Goal: Task Accomplishment & Management: Complete application form

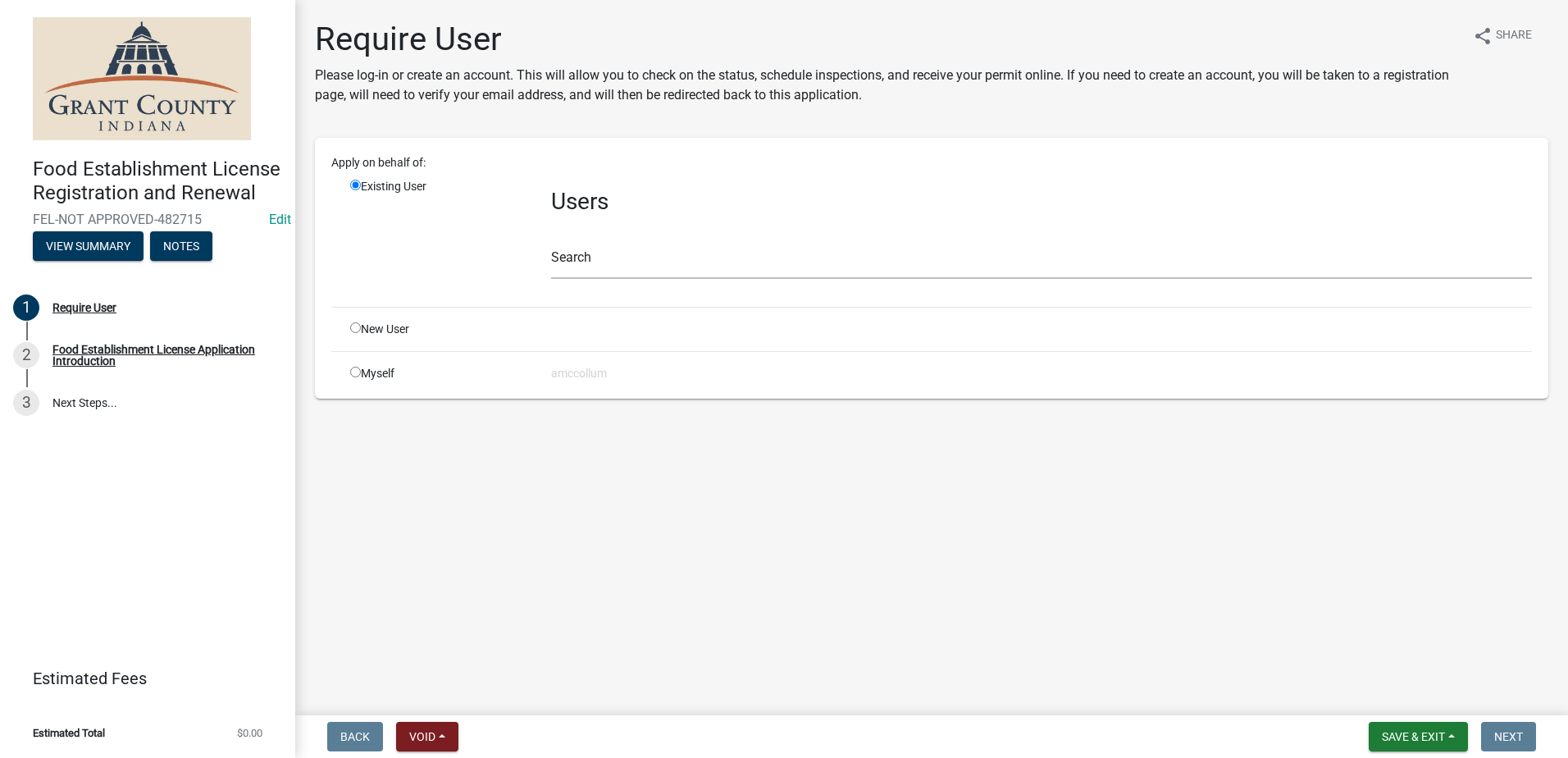
click at [353, 328] on input "radio" at bounding box center [356, 327] width 10 height 10
radio input "true"
radio input "false"
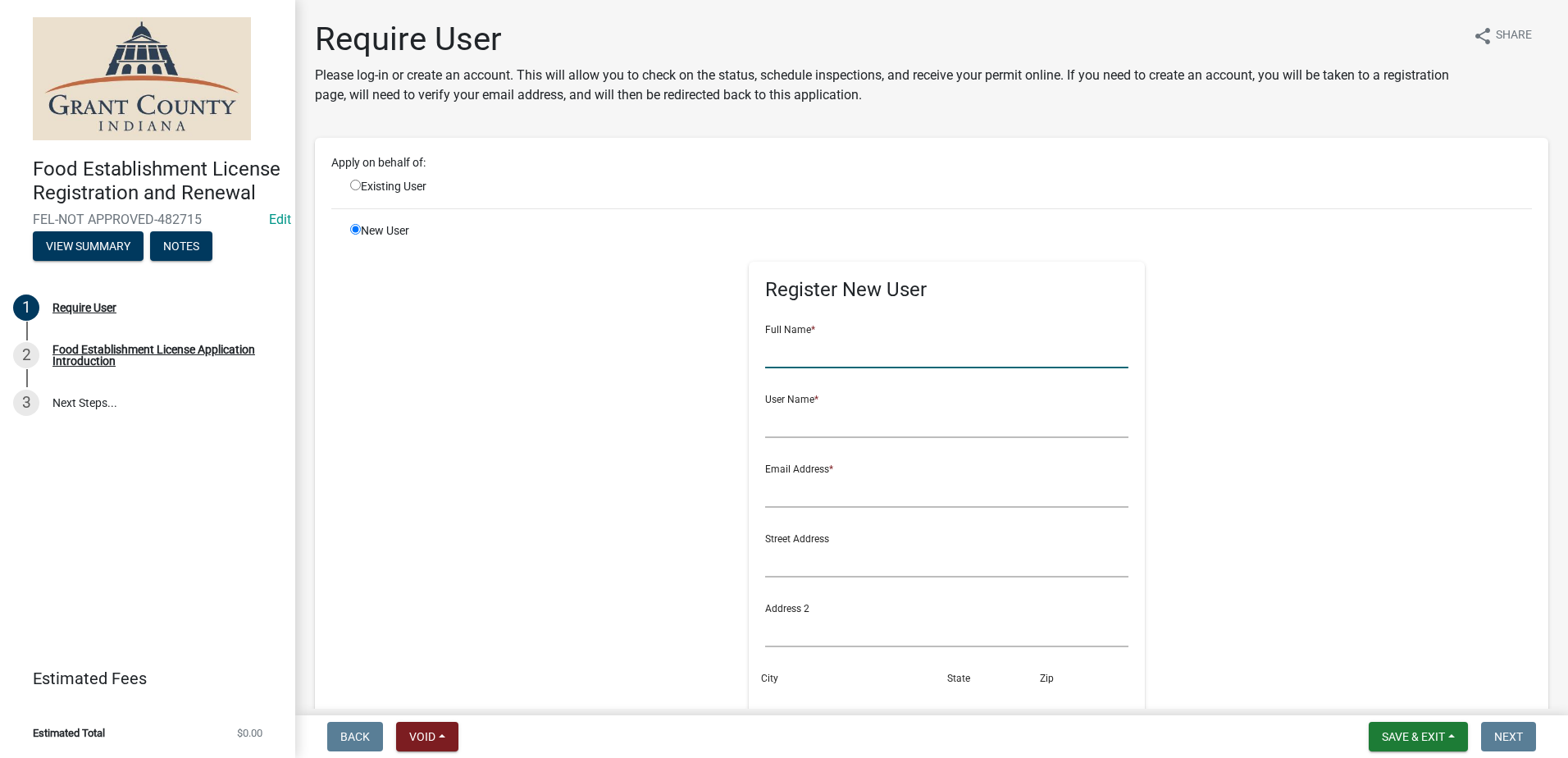
click at [786, 343] on input "text" at bounding box center [946, 351] width 364 height 34
click at [942, 352] on input "Sprinkled Mini donuts & coffee" at bounding box center [946, 351] width 364 height 34
type input "Sprinkled Mini donuts & coffee"
click at [834, 419] on input "text" at bounding box center [946, 420] width 364 height 34
type input "[PERSON_NAME]"
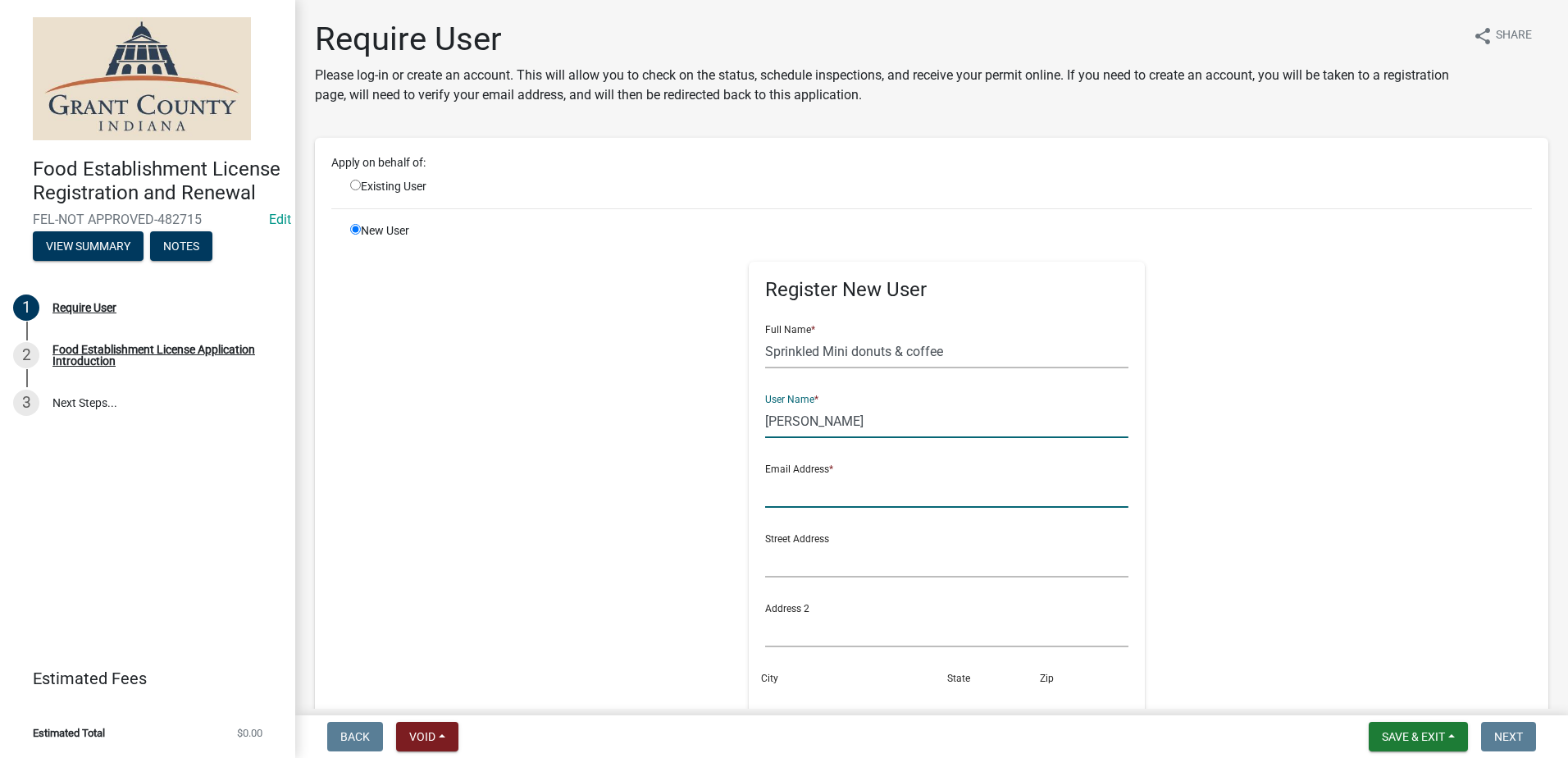
click at [857, 487] on input "text" at bounding box center [946, 490] width 364 height 34
type input "[EMAIL_ADDRESS][DOMAIN_NAME]"
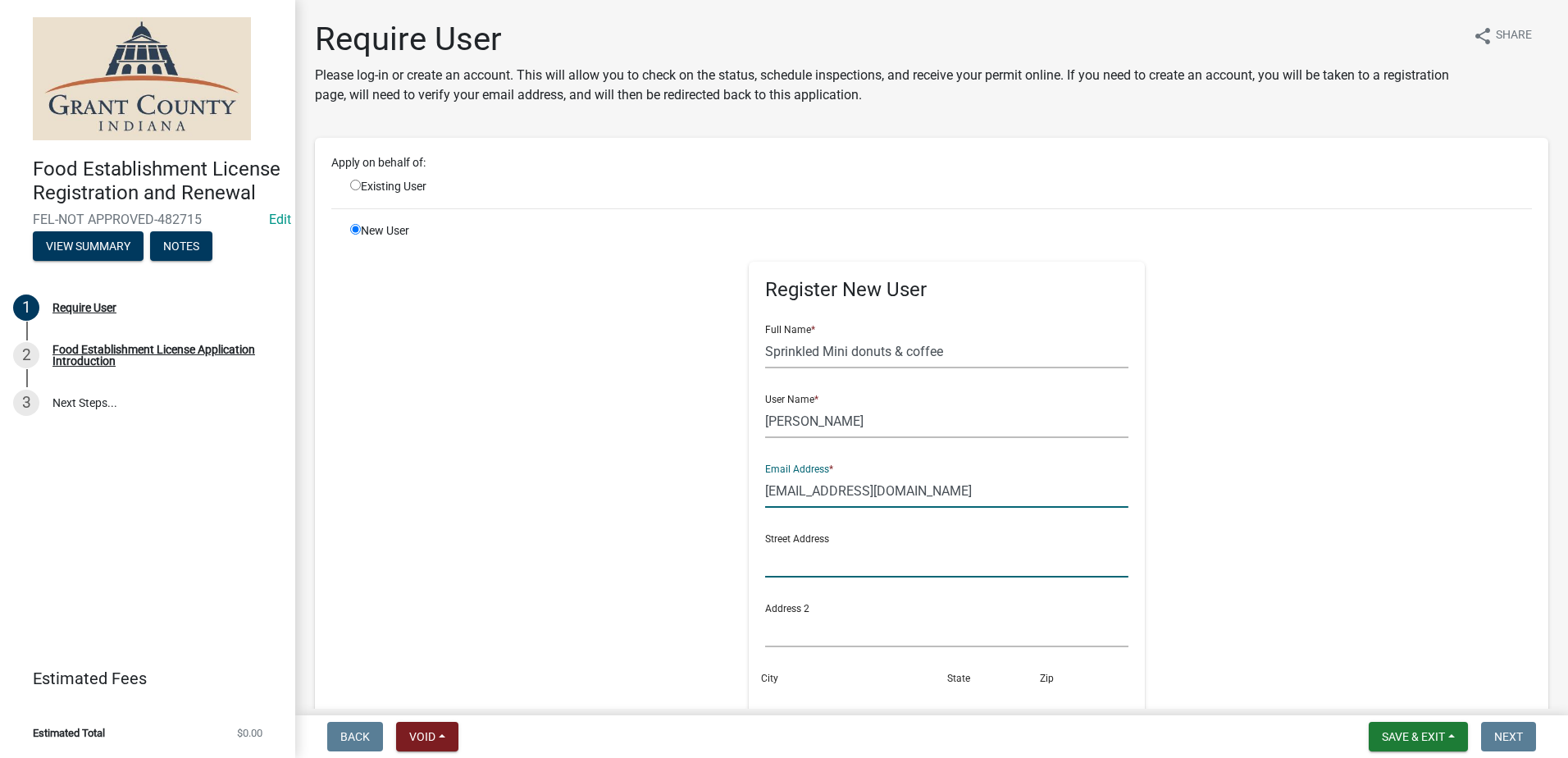
click at [799, 562] on input "text" at bounding box center [946, 560] width 364 height 34
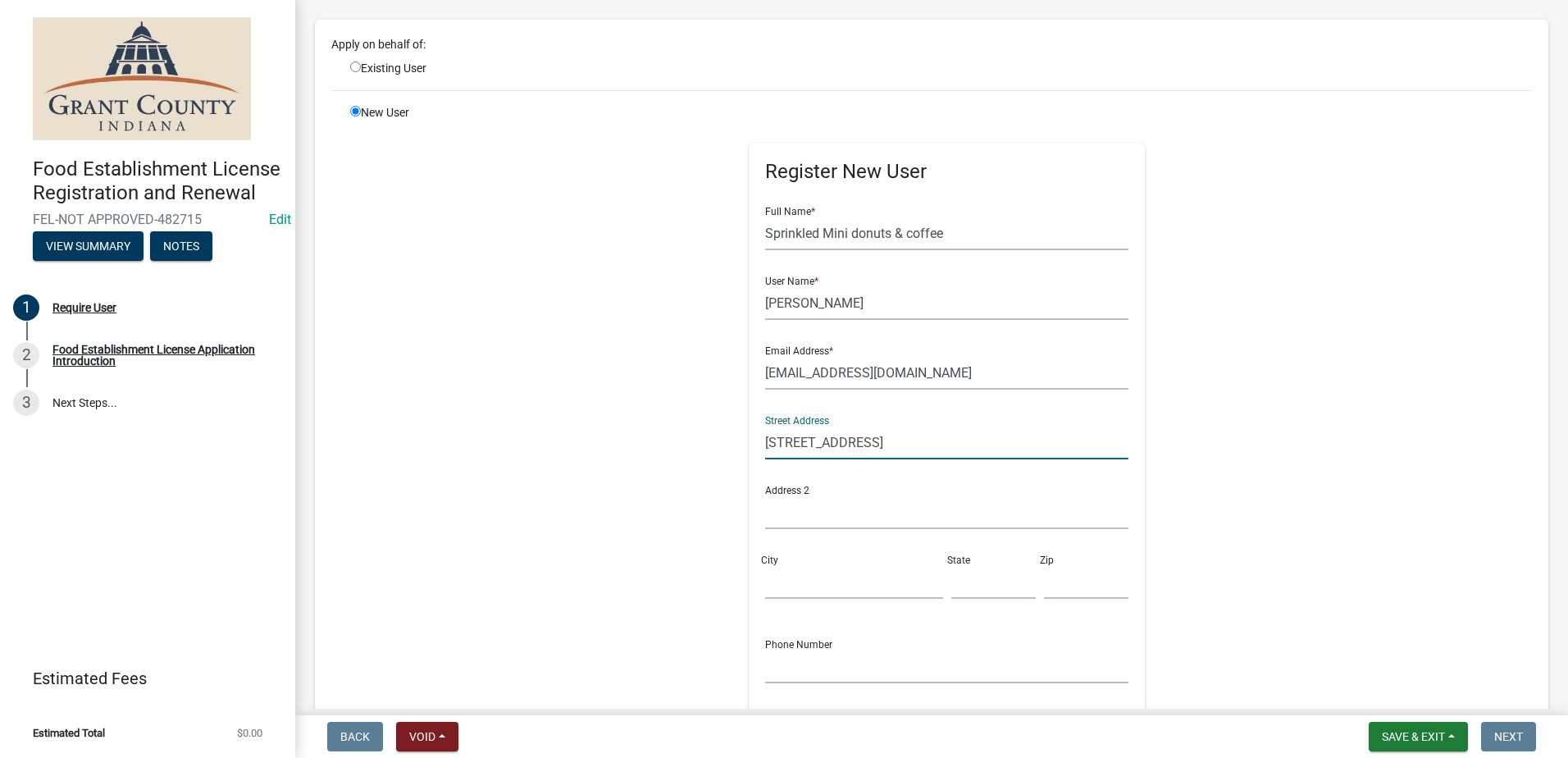
scroll to position [246, 0]
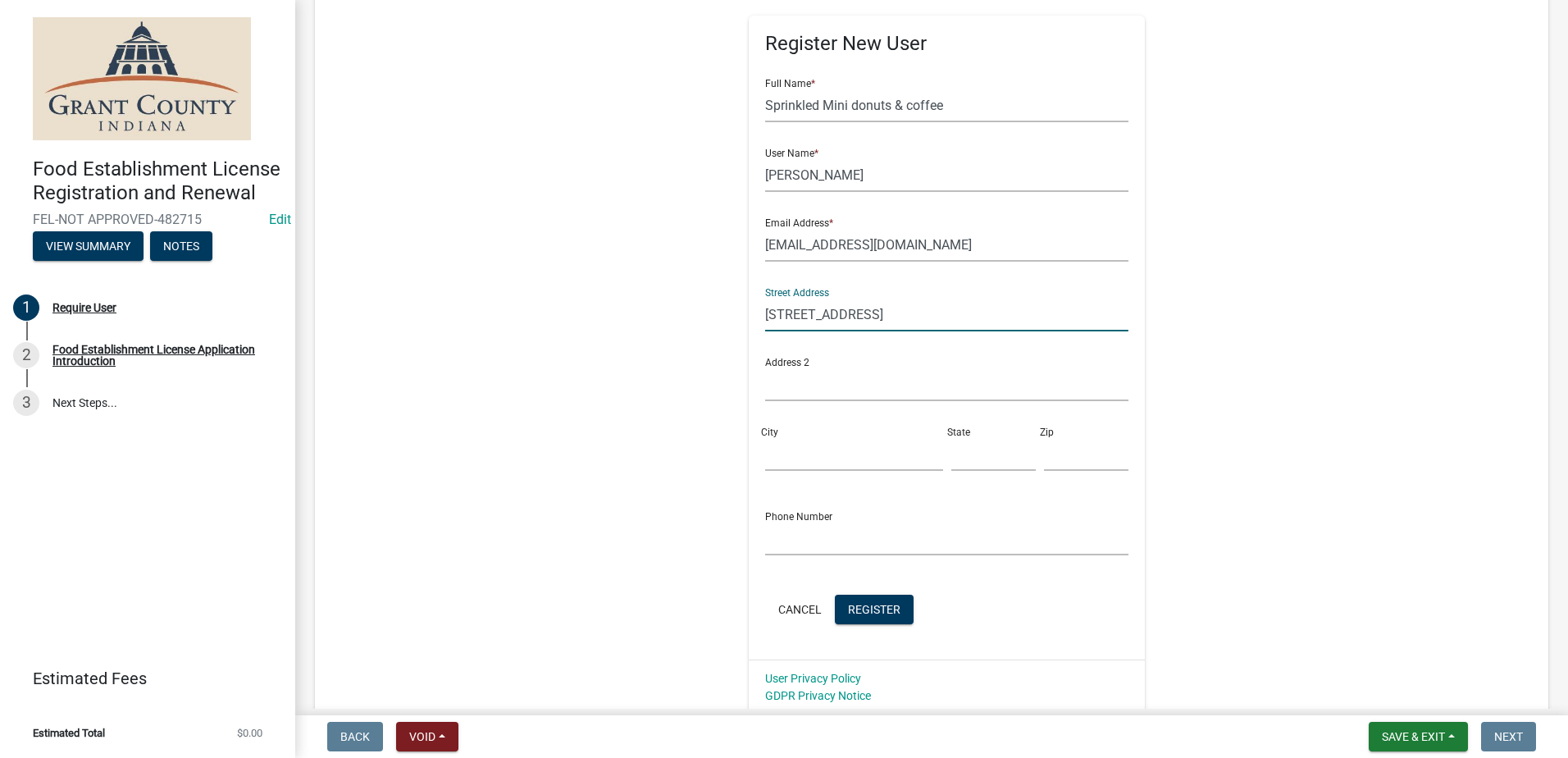
type input "[STREET_ADDRESS]"
click at [789, 452] on input "City" at bounding box center [853, 453] width 177 height 34
type input "[GEOGRAPHIC_DATA]"
click at [971, 454] on input "text" at bounding box center [994, 453] width 85 height 34
type input "OH"
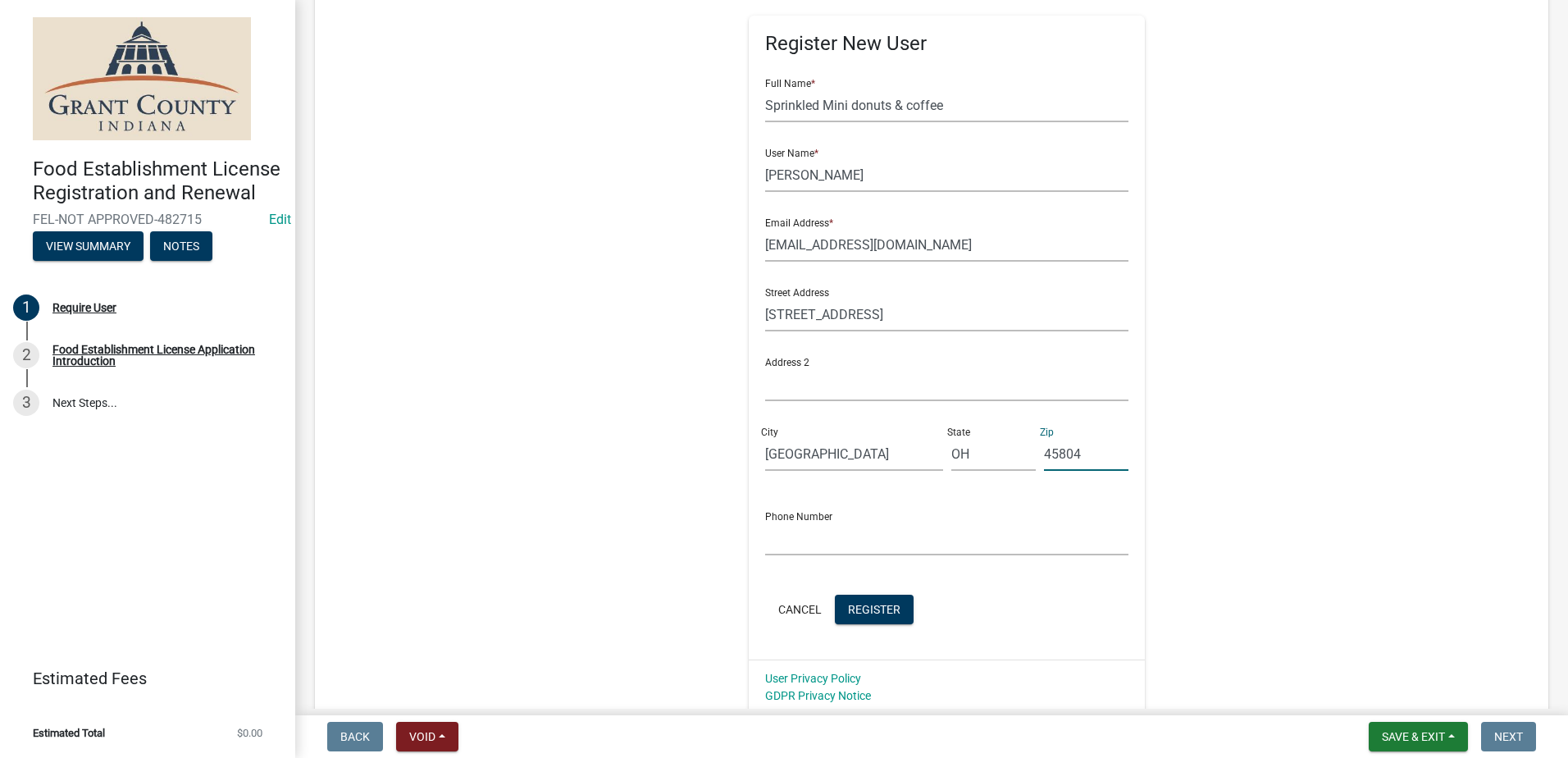
type input "45804"
click at [825, 544] on input "text" at bounding box center [946, 538] width 364 height 34
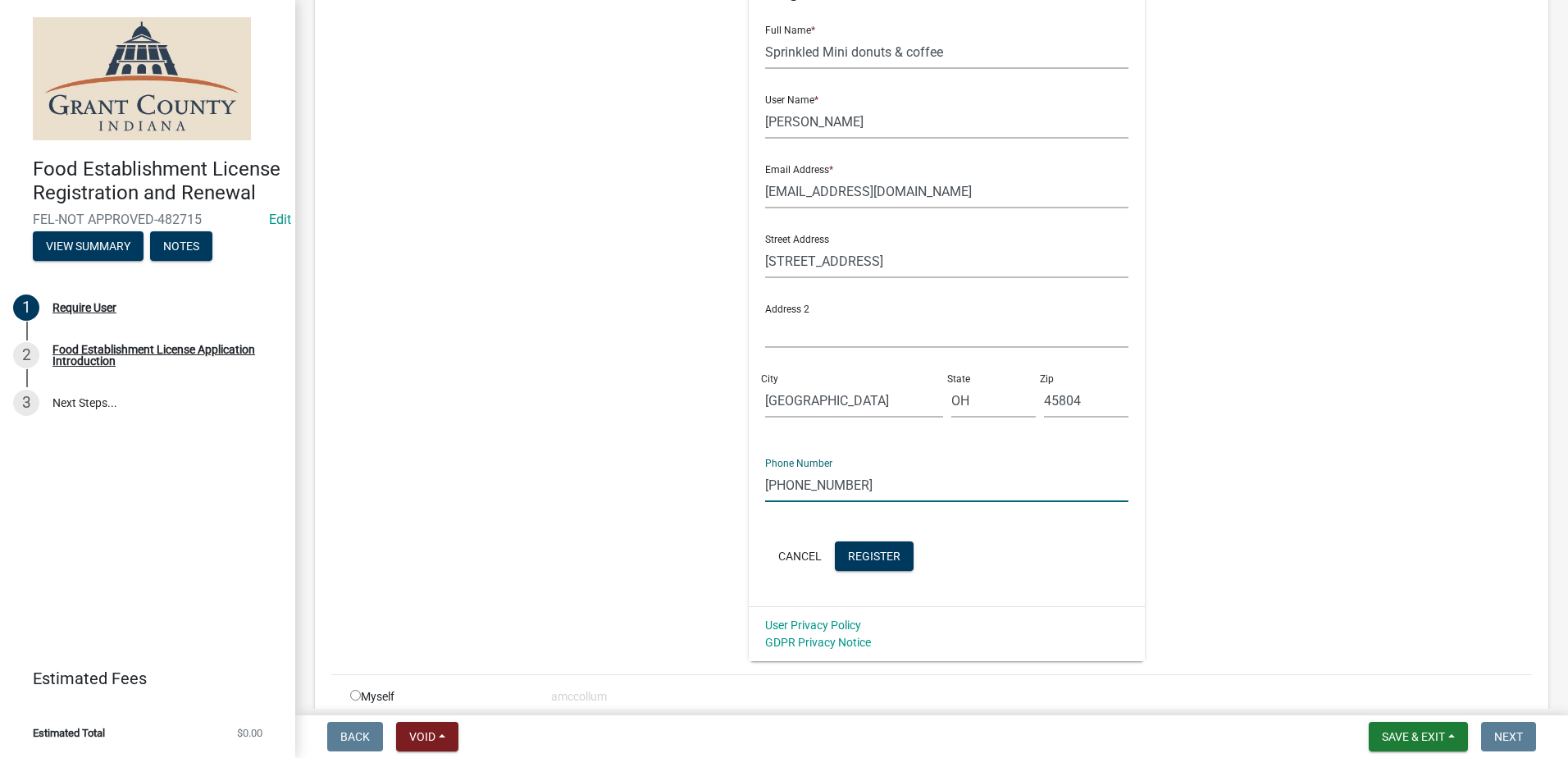
scroll to position [376, 0]
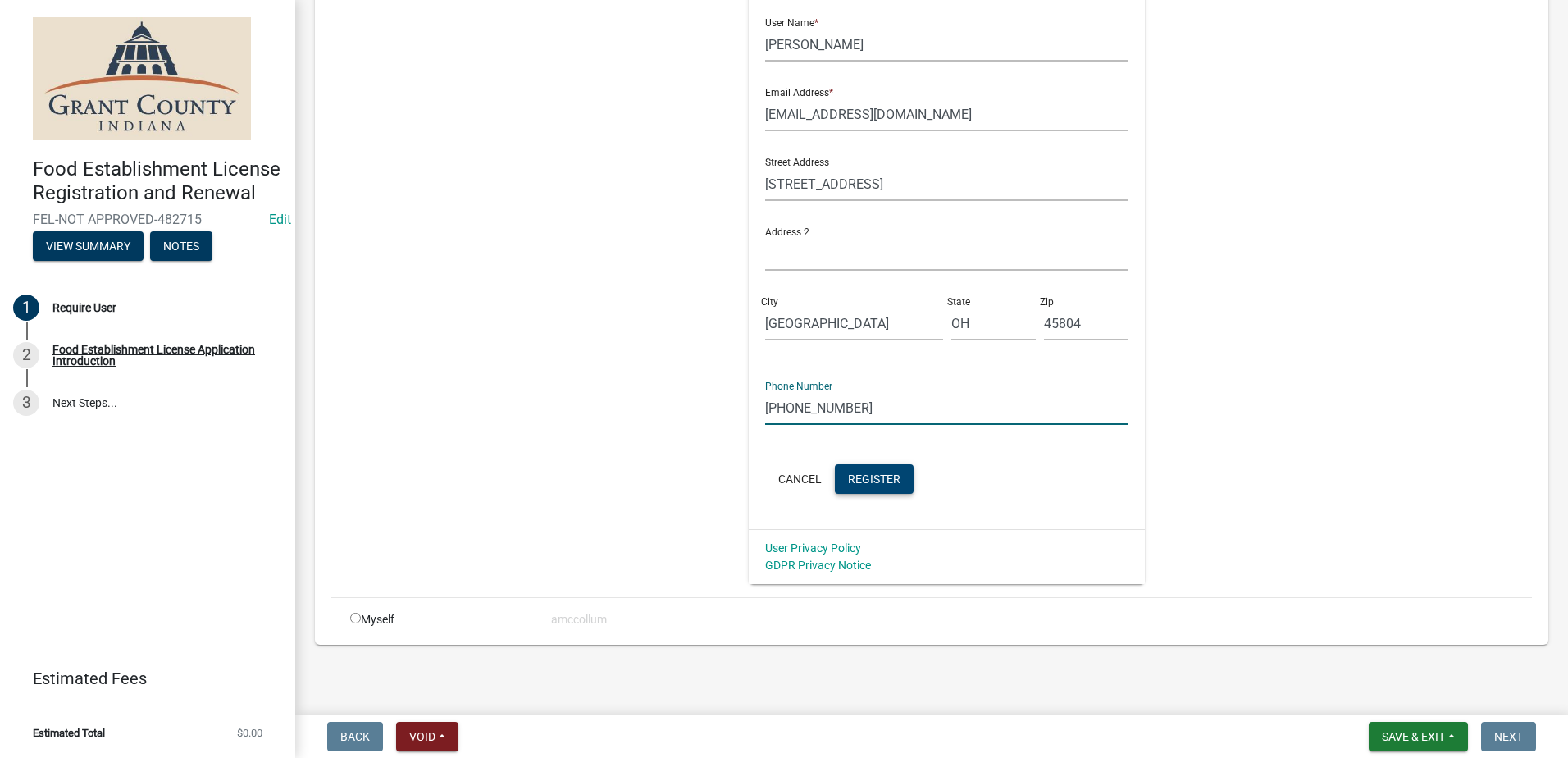
type input "[PHONE_NUMBER]"
click at [870, 473] on span "Register" at bounding box center [874, 477] width 53 height 13
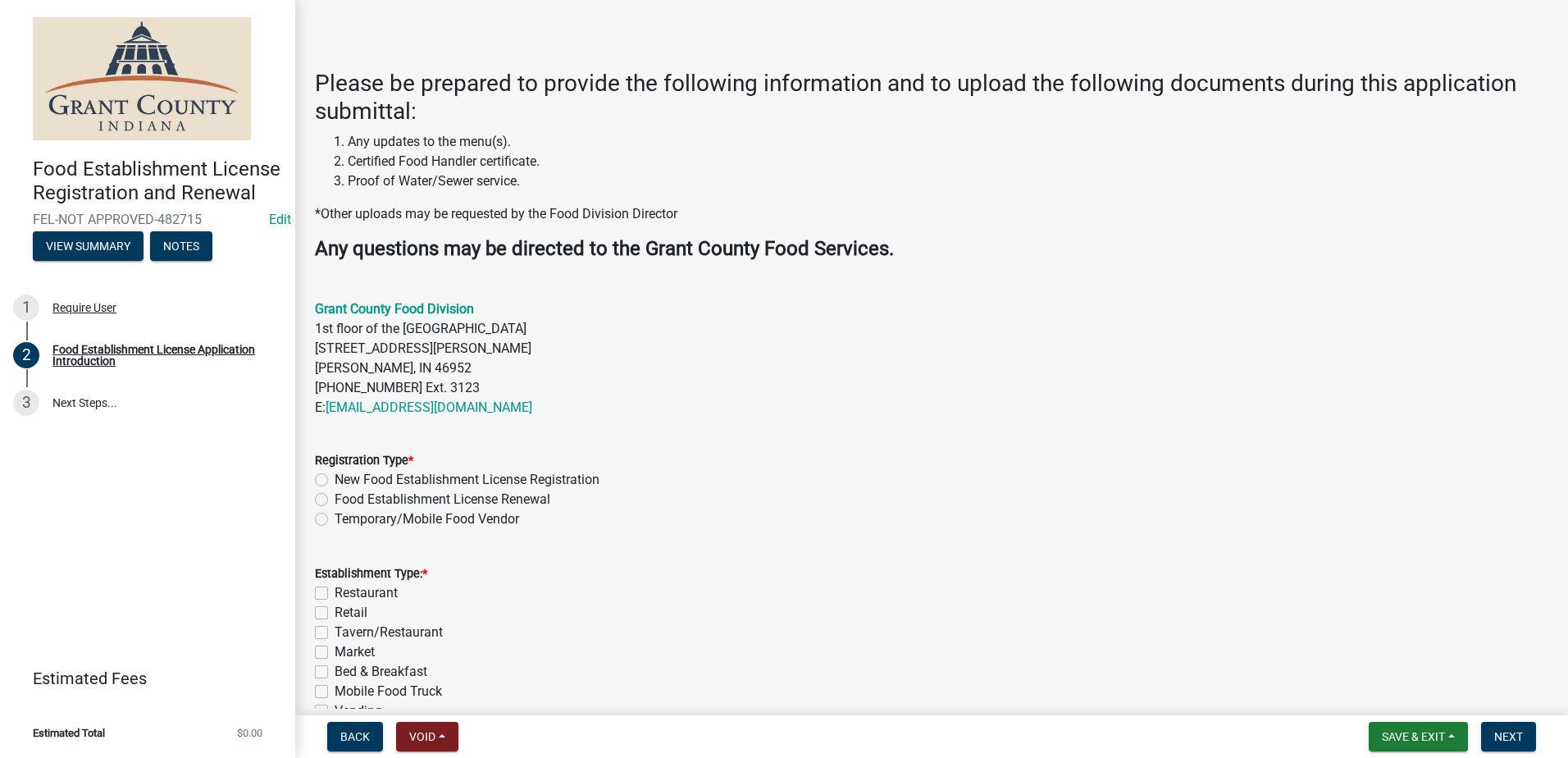
scroll to position [410, 0]
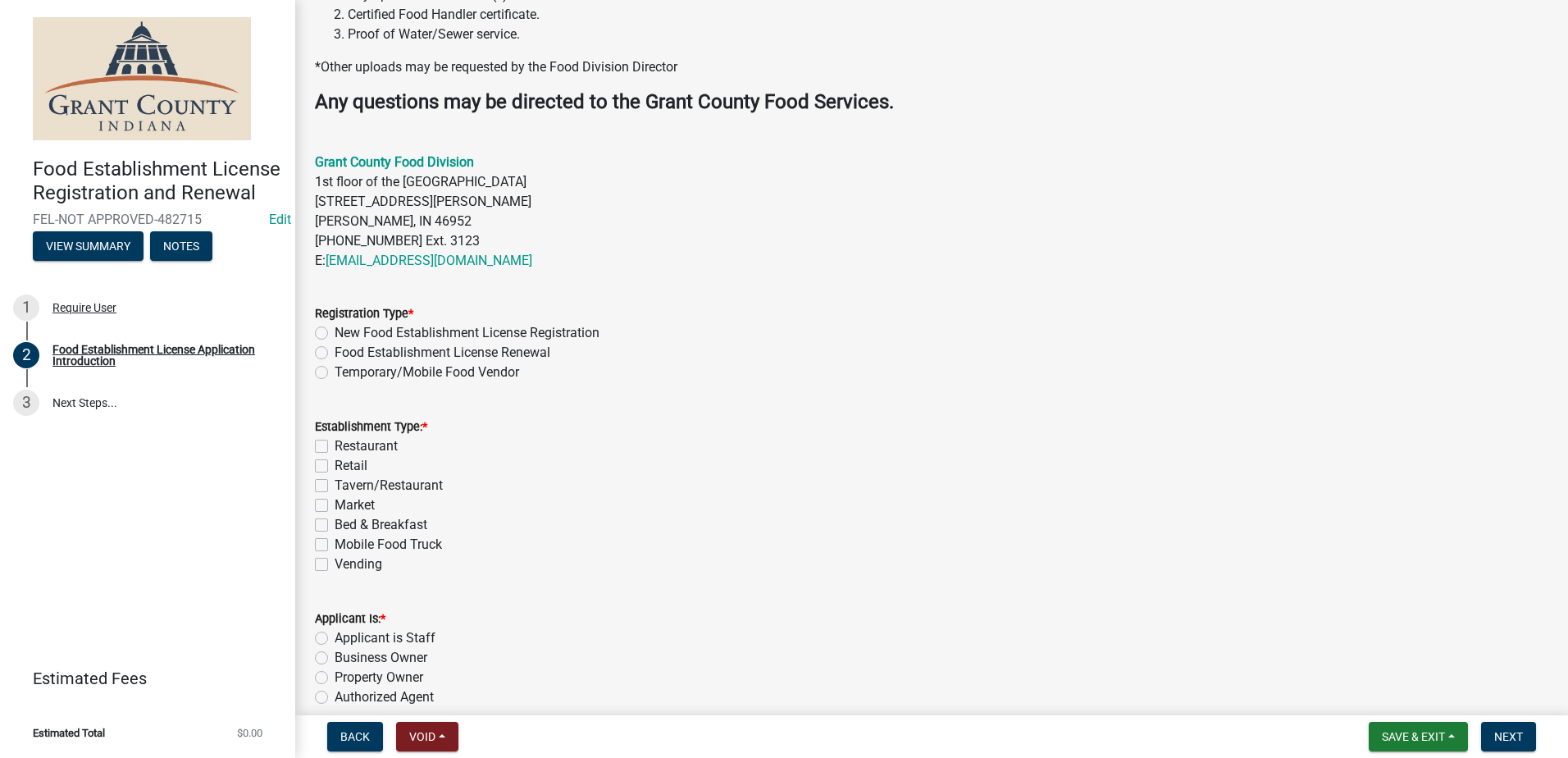
click at [335, 370] on label "Temporary/Mobile Food Vendor" at bounding box center [427, 372] width 185 height 20
click at [335, 370] on input "Temporary/Mobile Food Vendor" at bounding box center [340, 368] width 10 height 10
radio input "true"
click at [335, 544] on label "Mobile Food Truck" at bounding box center [389, 544] width 107 height 20
click at [335, 544] on input "Mobile Food Truck" at bounding box center [340, 540] width 10 height 10
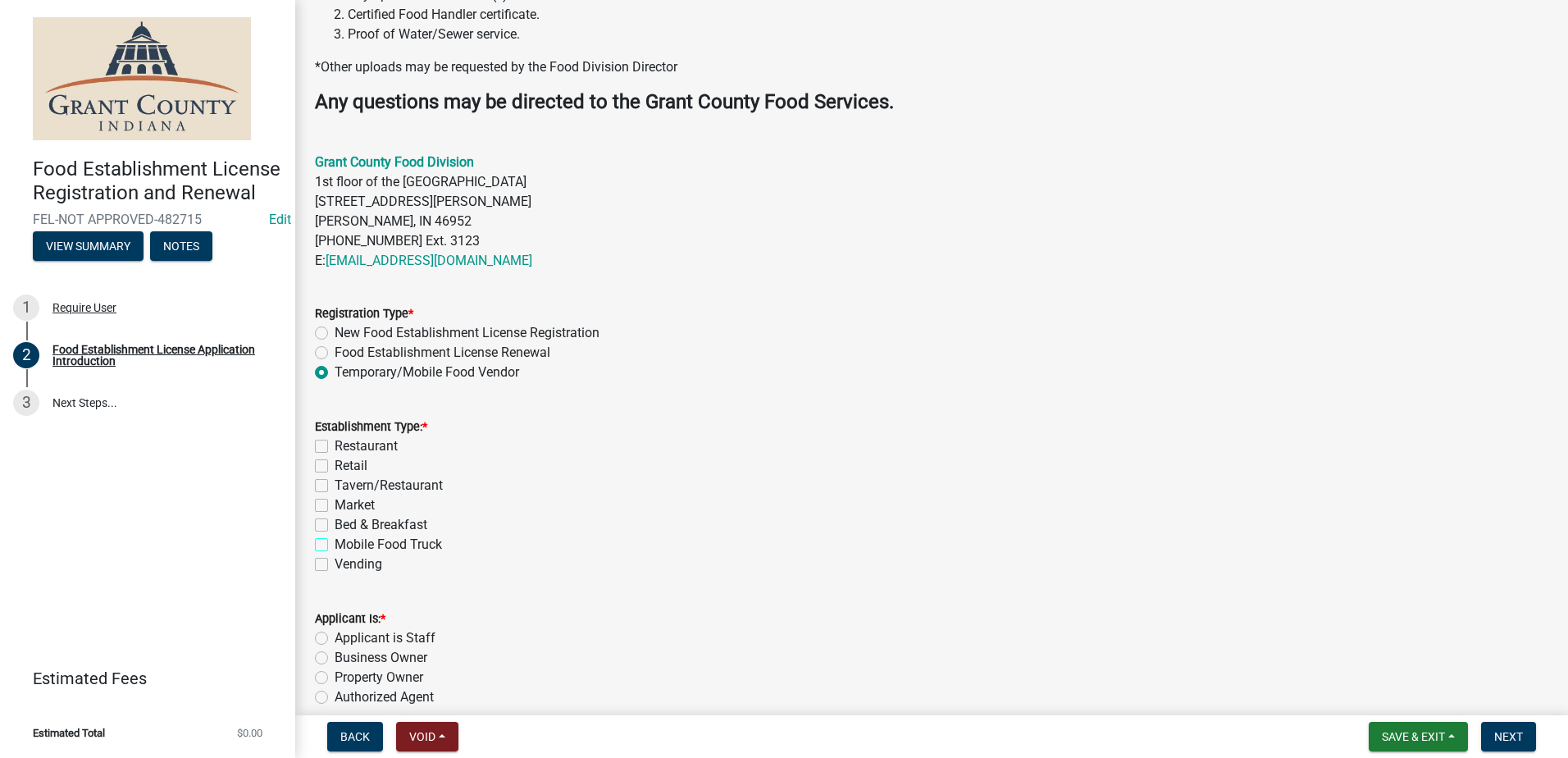
checkbox input "true"
checkbox input "false"
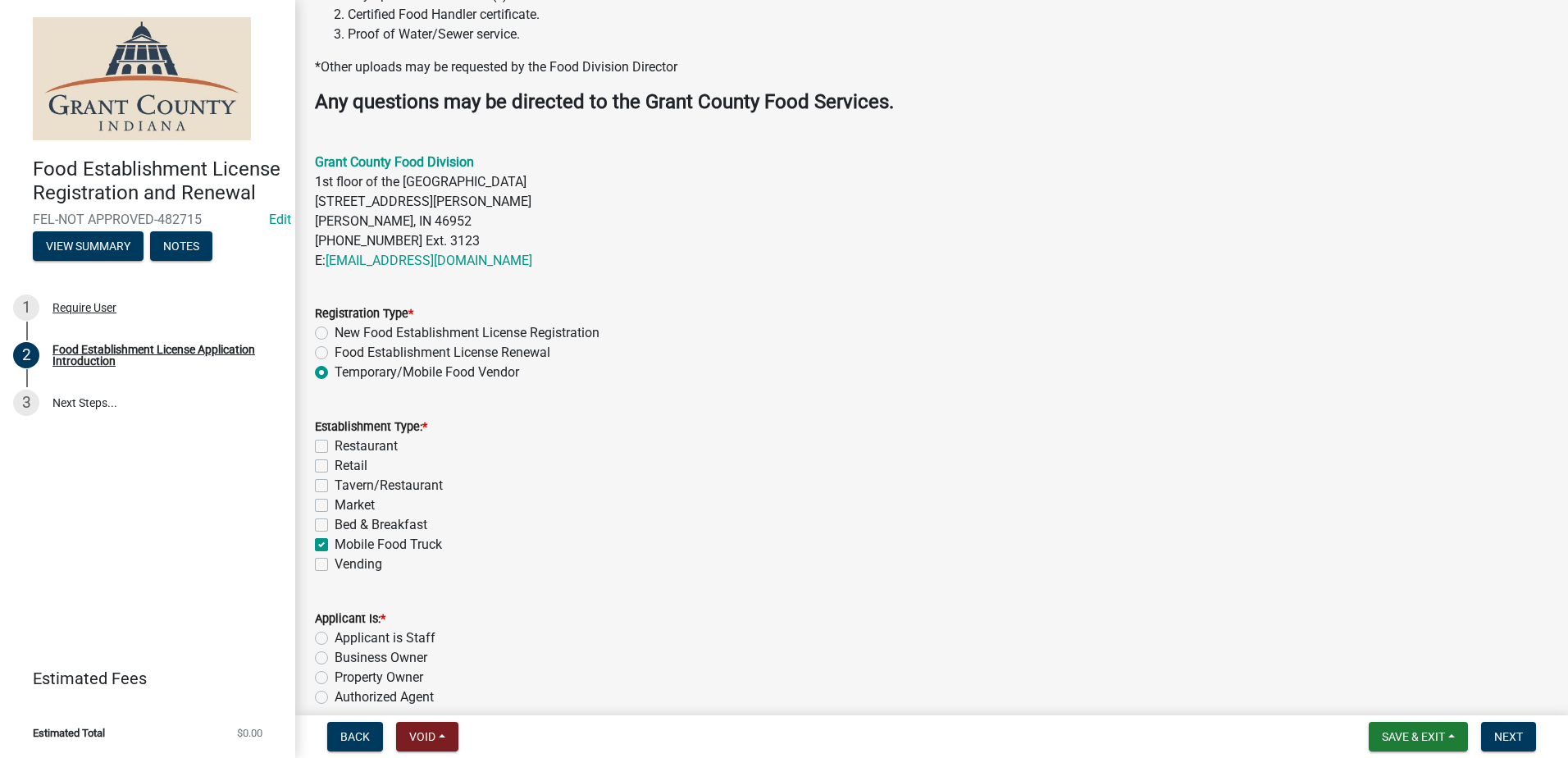
checkbox input "false"
checkbox input "true"
checkbox input "false"
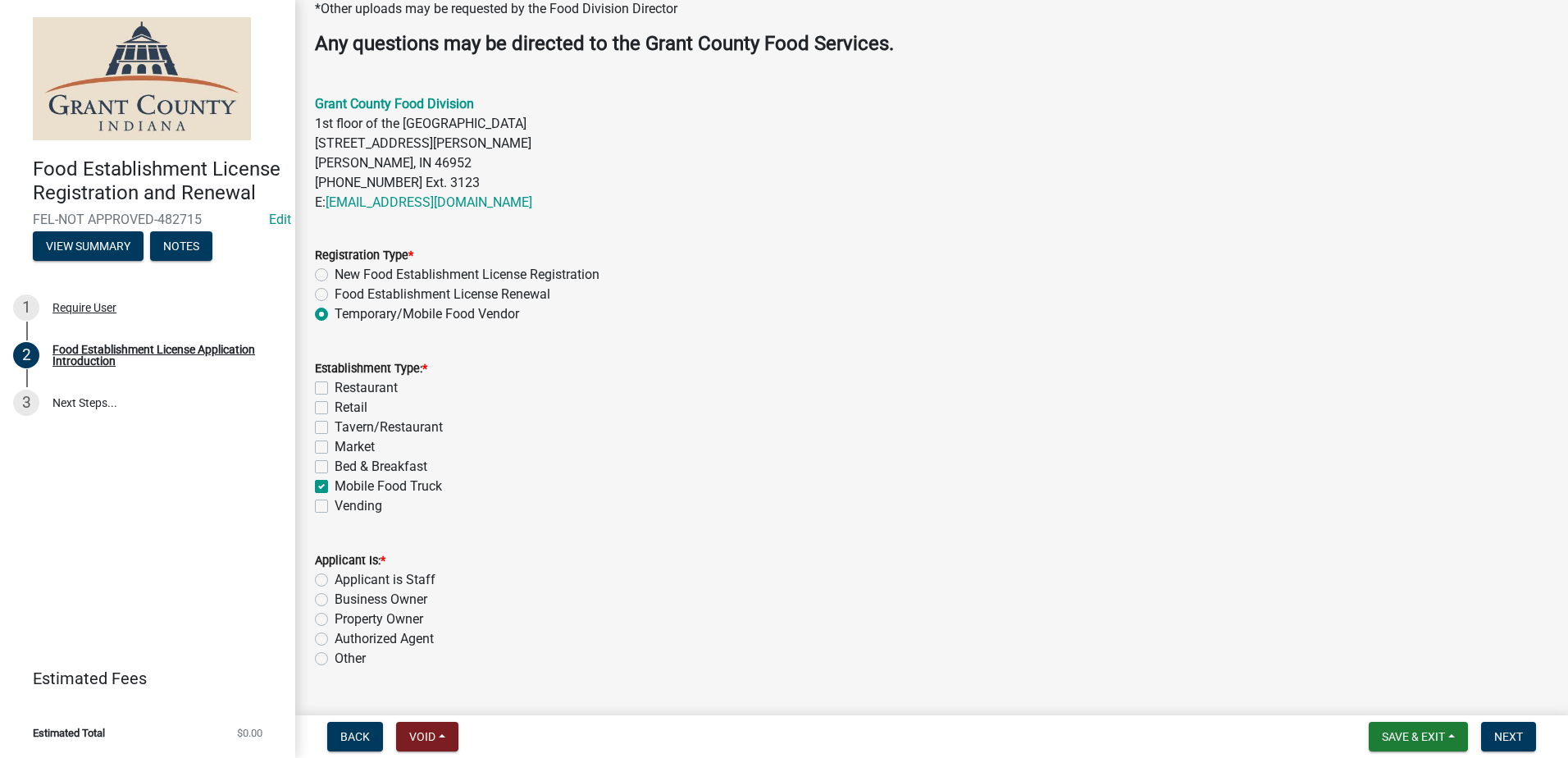
scroll to position [507, 0]
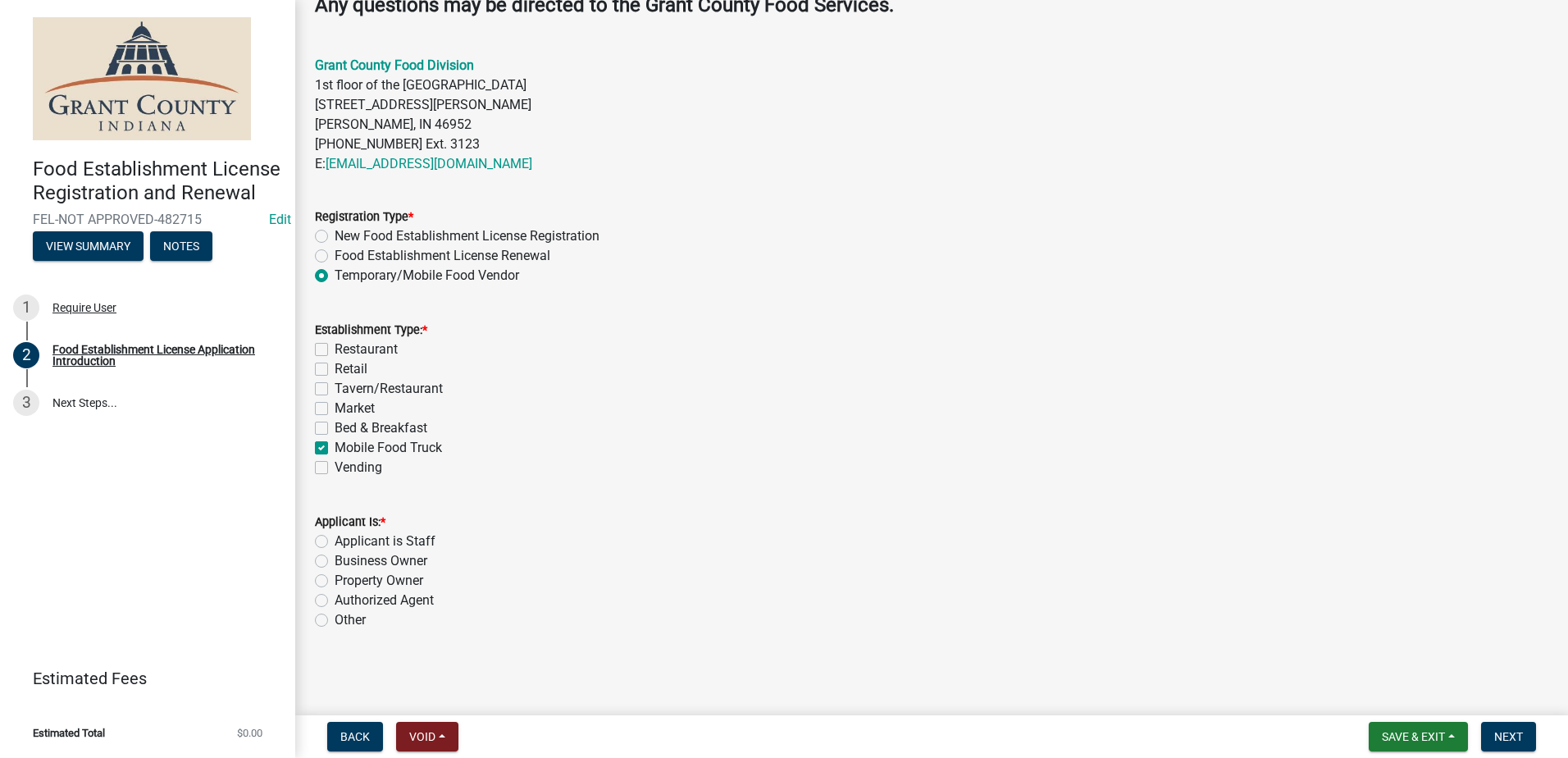
click at [335, 600] on label "Authorized Agent" at bounding box center [384, 600] width 99 height 20
click at [335, 600] on input "Authorized Agent" at bounding box center [340, 596] width 10 height 10
radio input "true"
click at [845, 630] on div "Other" at bounding box center [932, 620] width 1234 height 20
click at [1503, 744] on button "Next" at bounding box center [1509, 736] width 55 height 29
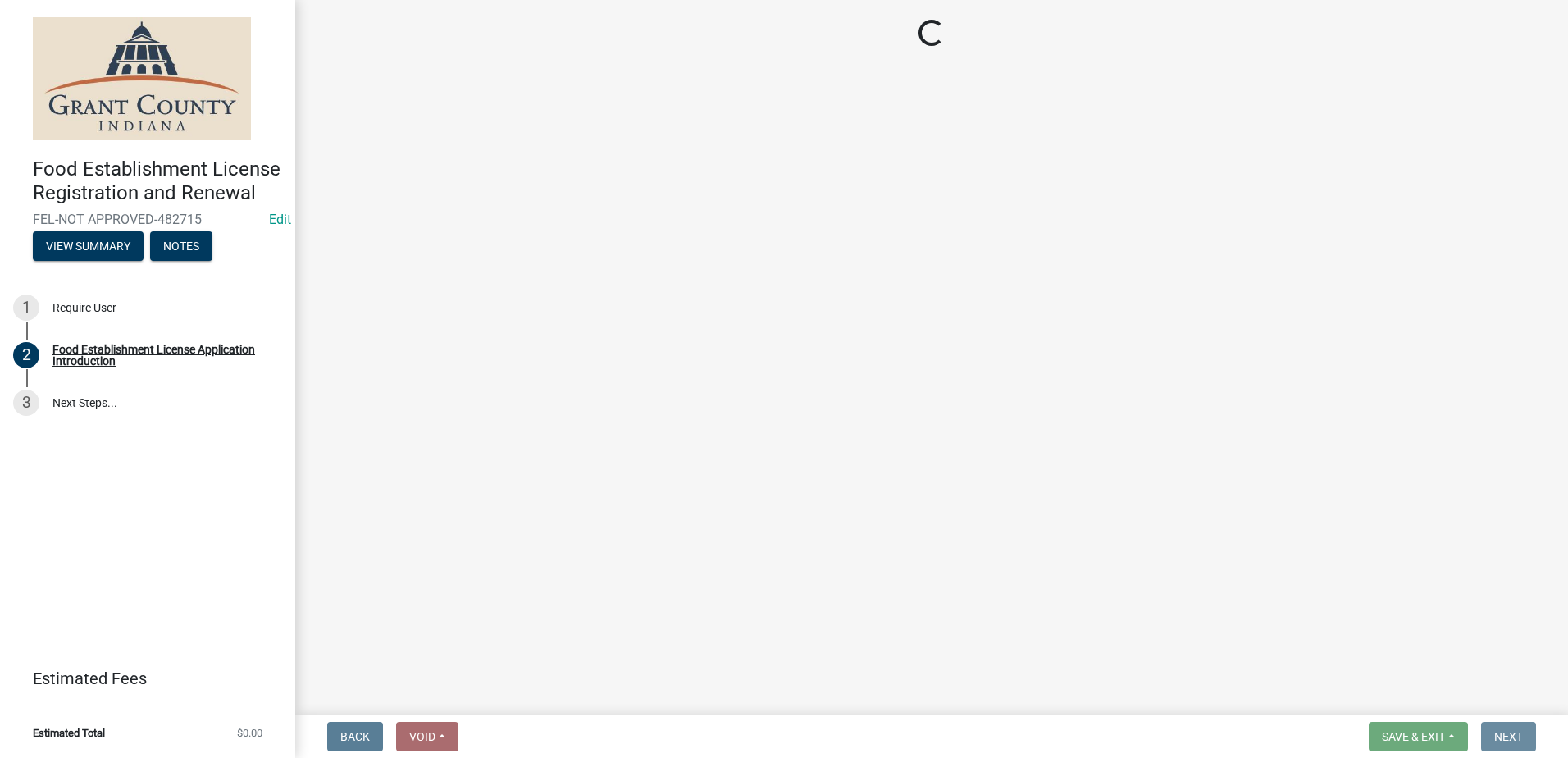
scroll to position [0, 0]
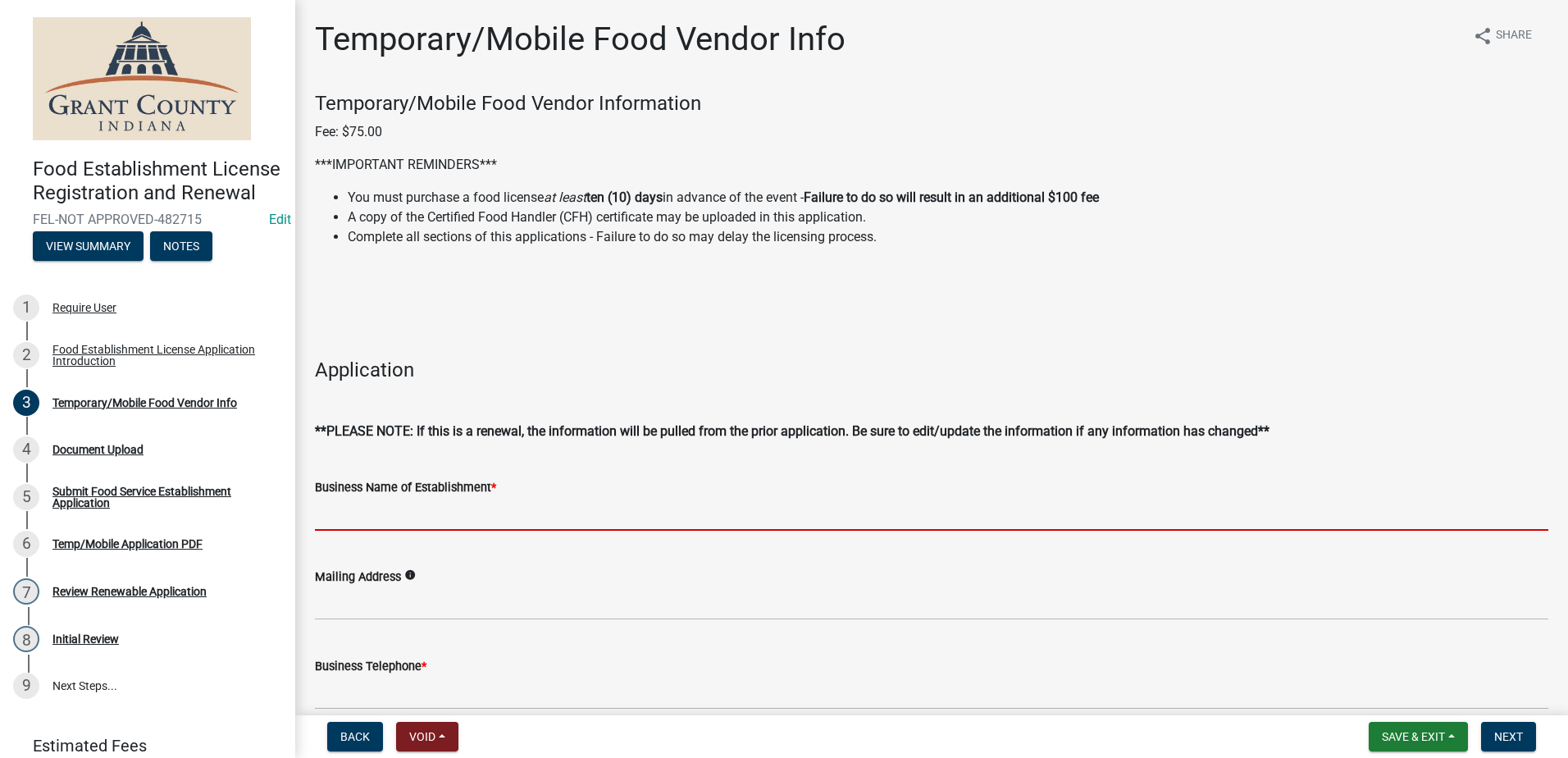
click at [594, 501] on input "Business Name of Establishment *" at bounding box center [932, 514] width 1234 height 34
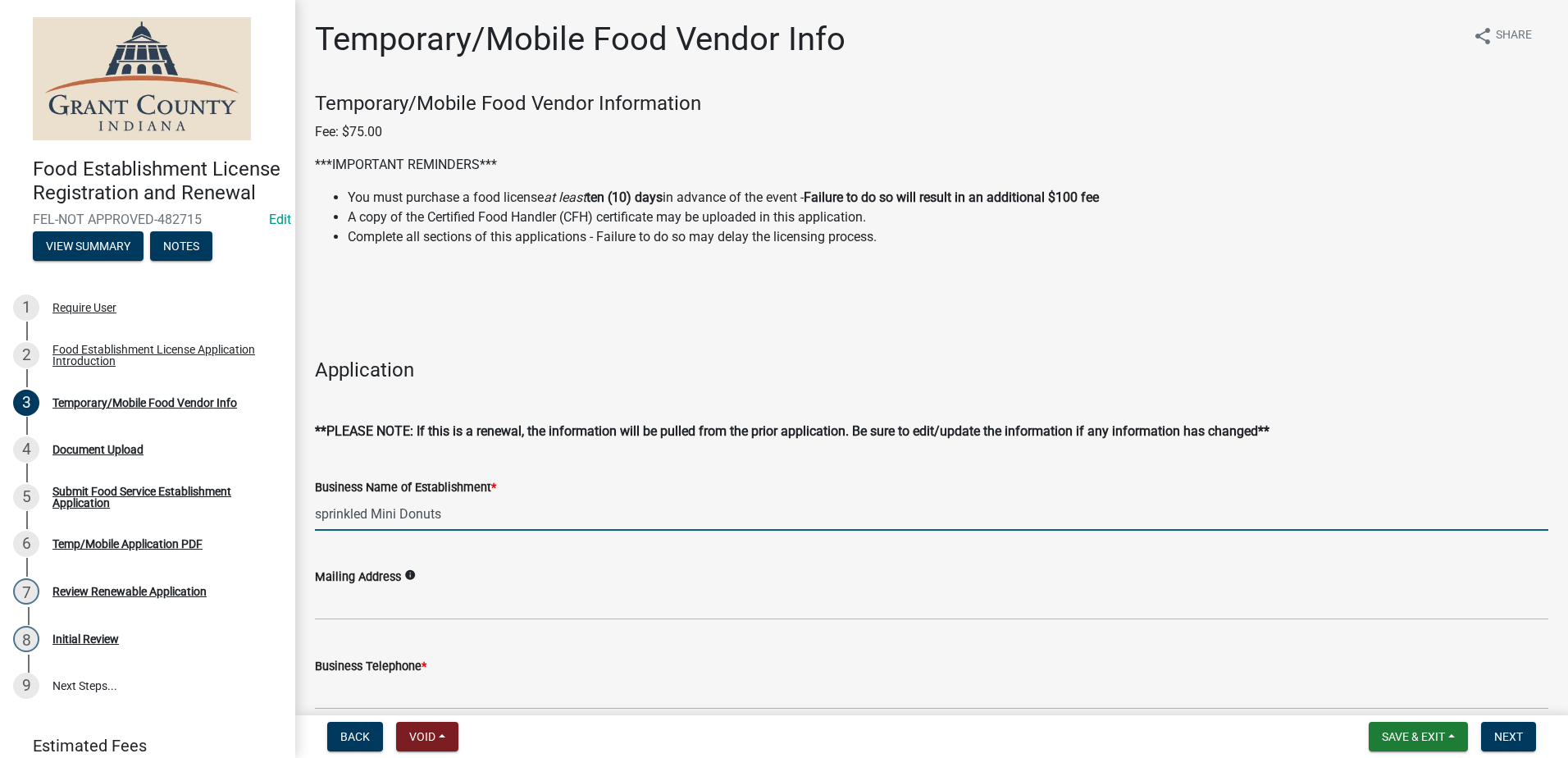
click at [323, 512] on input "sprinkled Mini Donuts" at bounding box center [932, 514] width 1234 height 34
click at [461, 523] on input "Sprinkled Mini Donuts" at bounding box center [932, 514] width 1234 height 34
type input "Sprinkled Mini Donuts & Coffee"
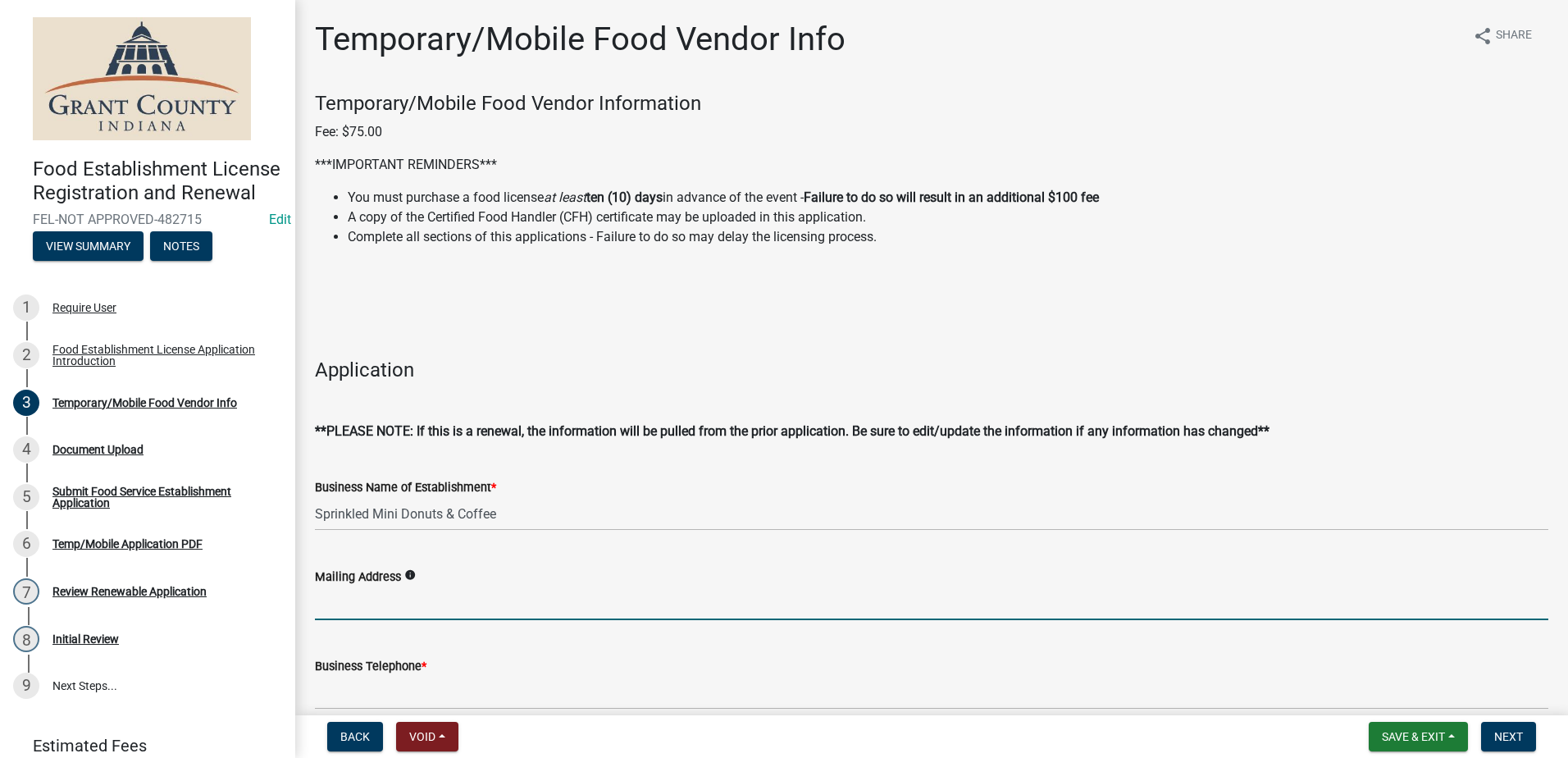
click at [414, 610] on input "Mailing Address" at bounding box center [932, 603] width 1234 height 34
type input "[STREET_ADDRESS]"
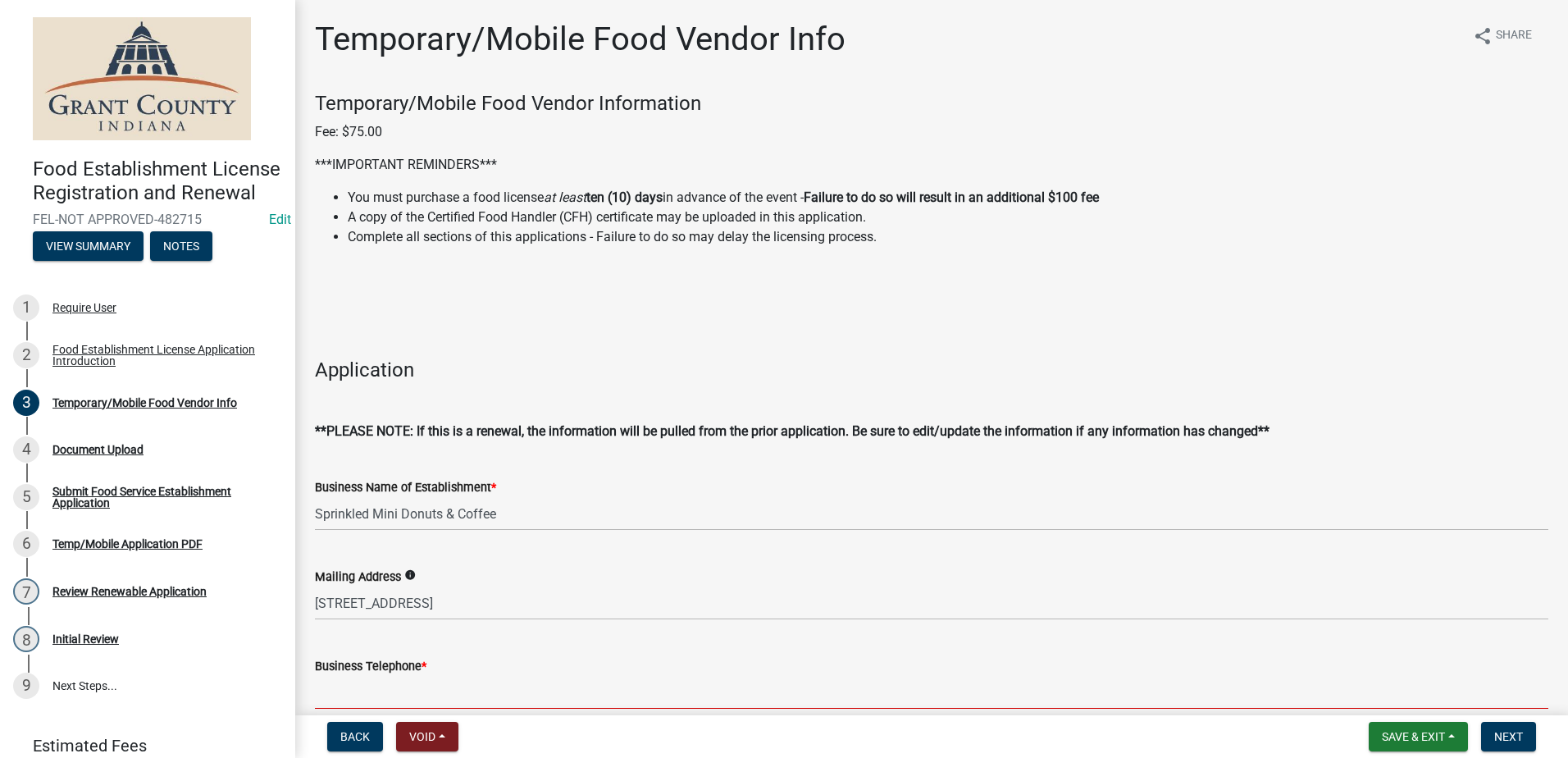
click at [470, 678] on input "Business Telephone *" at bounding box center [932, 692] width 1234 height 34
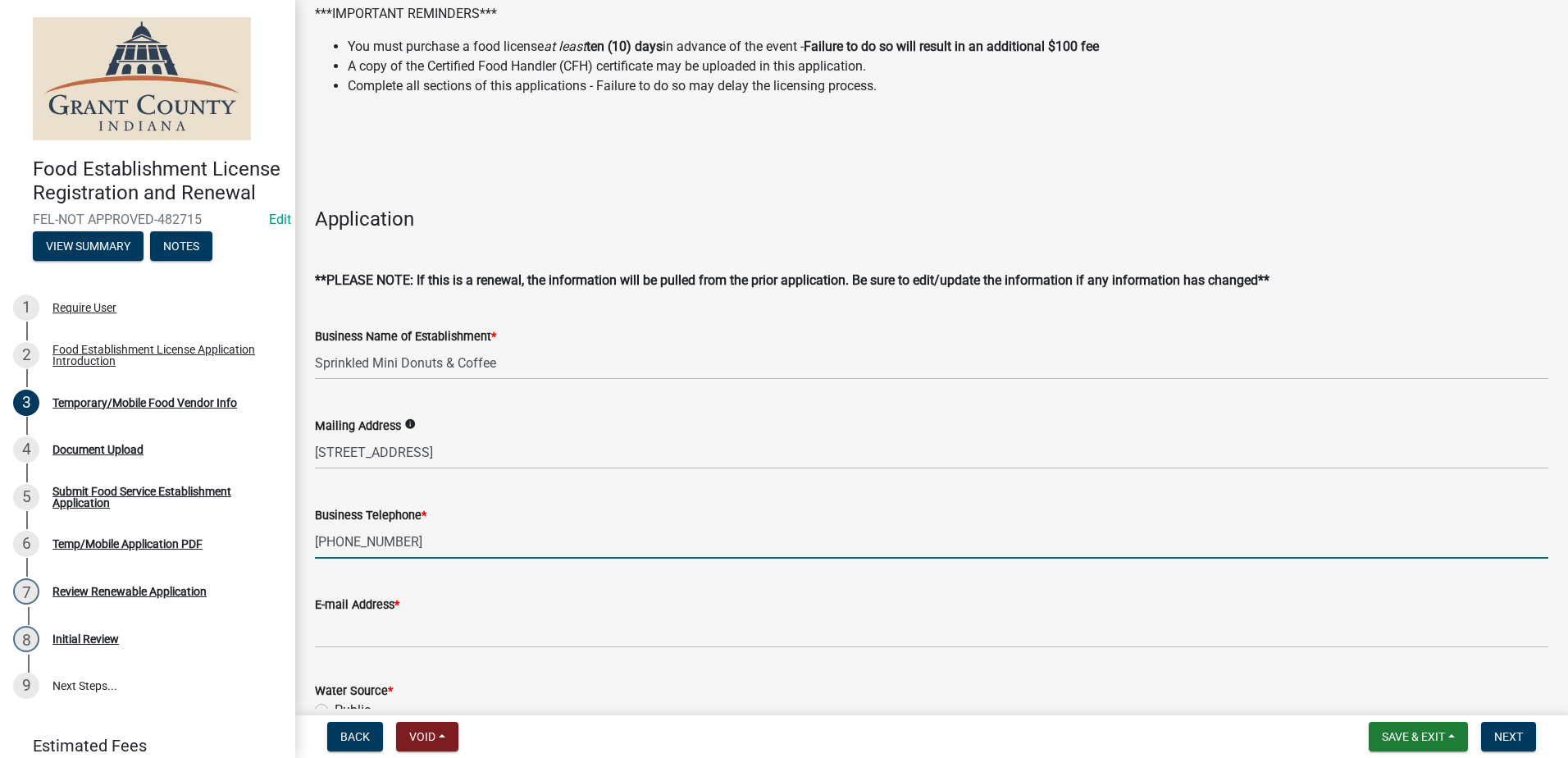
scroll to position [164, 0]
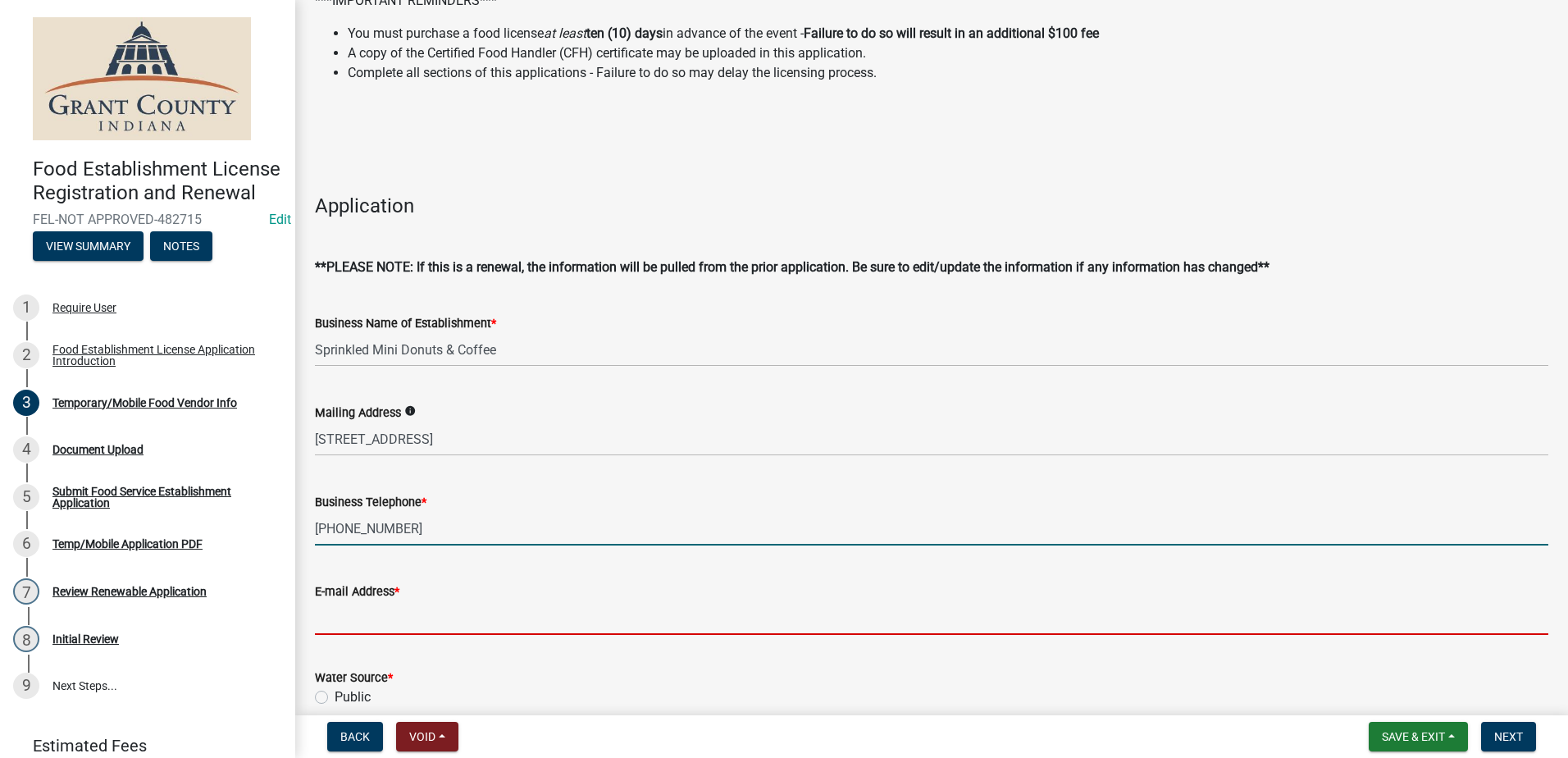
click at [497, 620] on input "E-mail Address *" at bounding box center [932, 617] width 1234 height 34
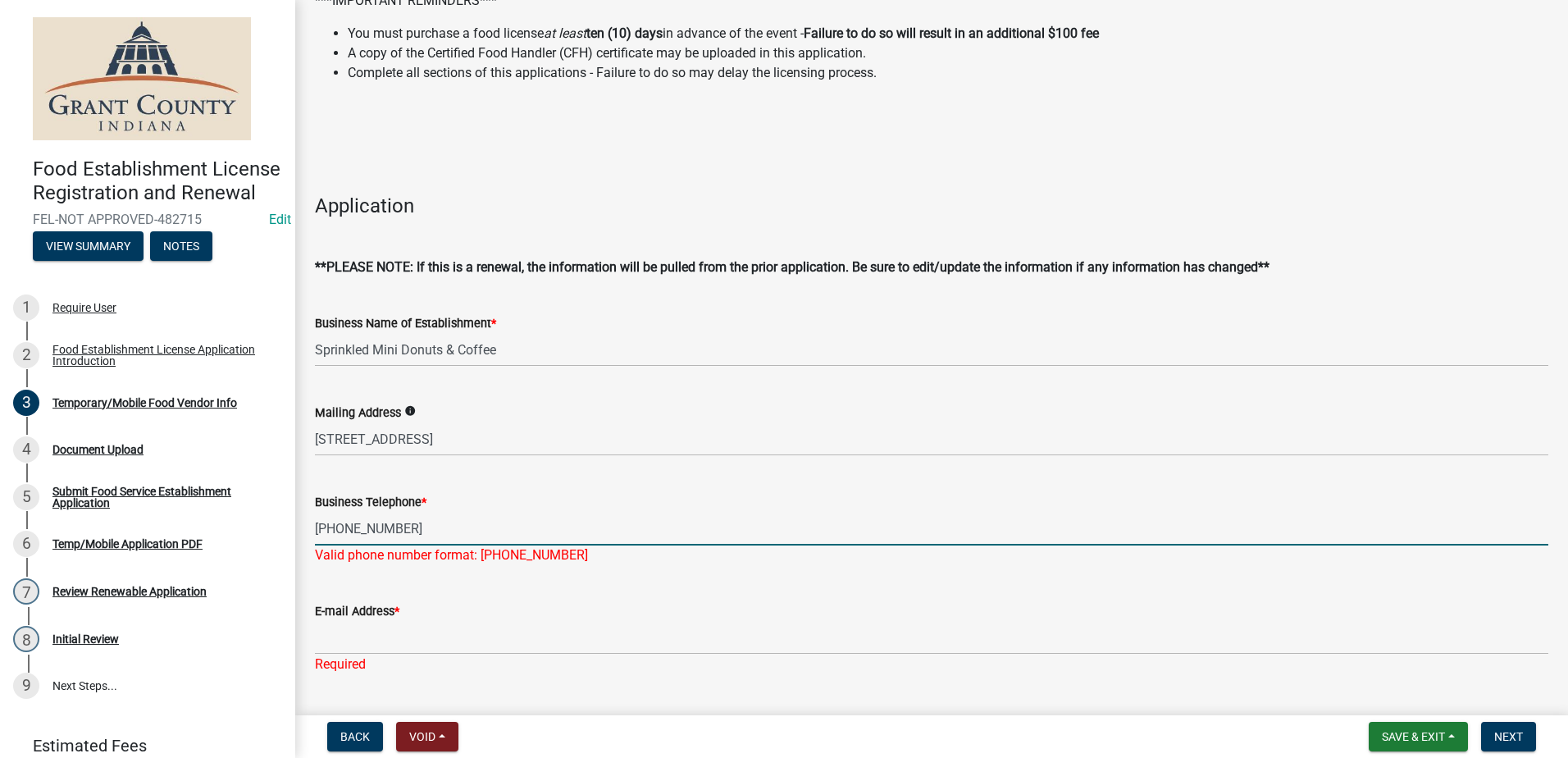
click at [335, 530] on input "[PHONE_NUMBER]" at bounding box center [932, 528] width 1234 height 34
type input "[PHONE_NUMBER]"
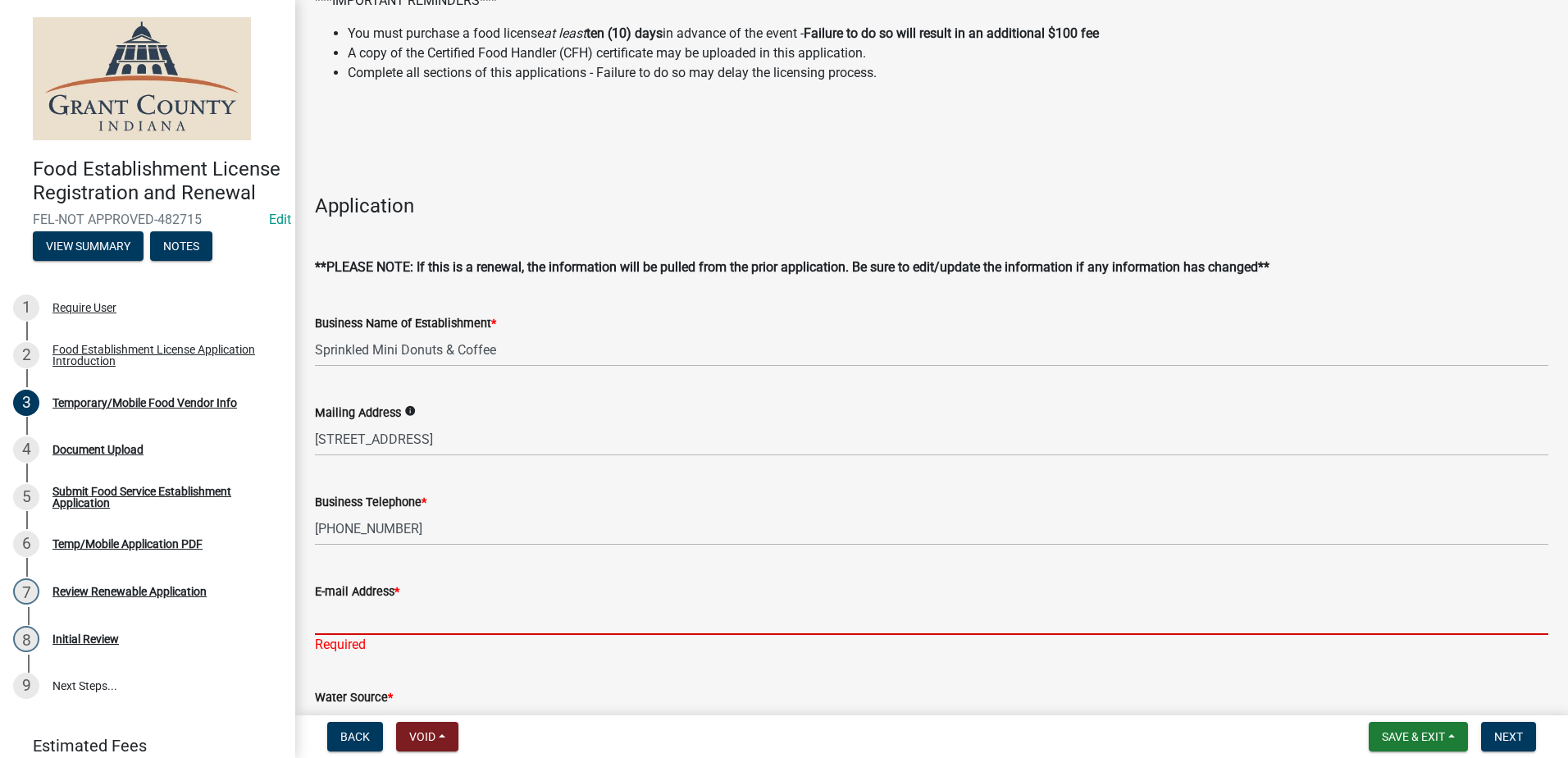
click at [363, 634] on div "E-mail Address * Required" at bounding box center [932, 606] width 1234 height 96
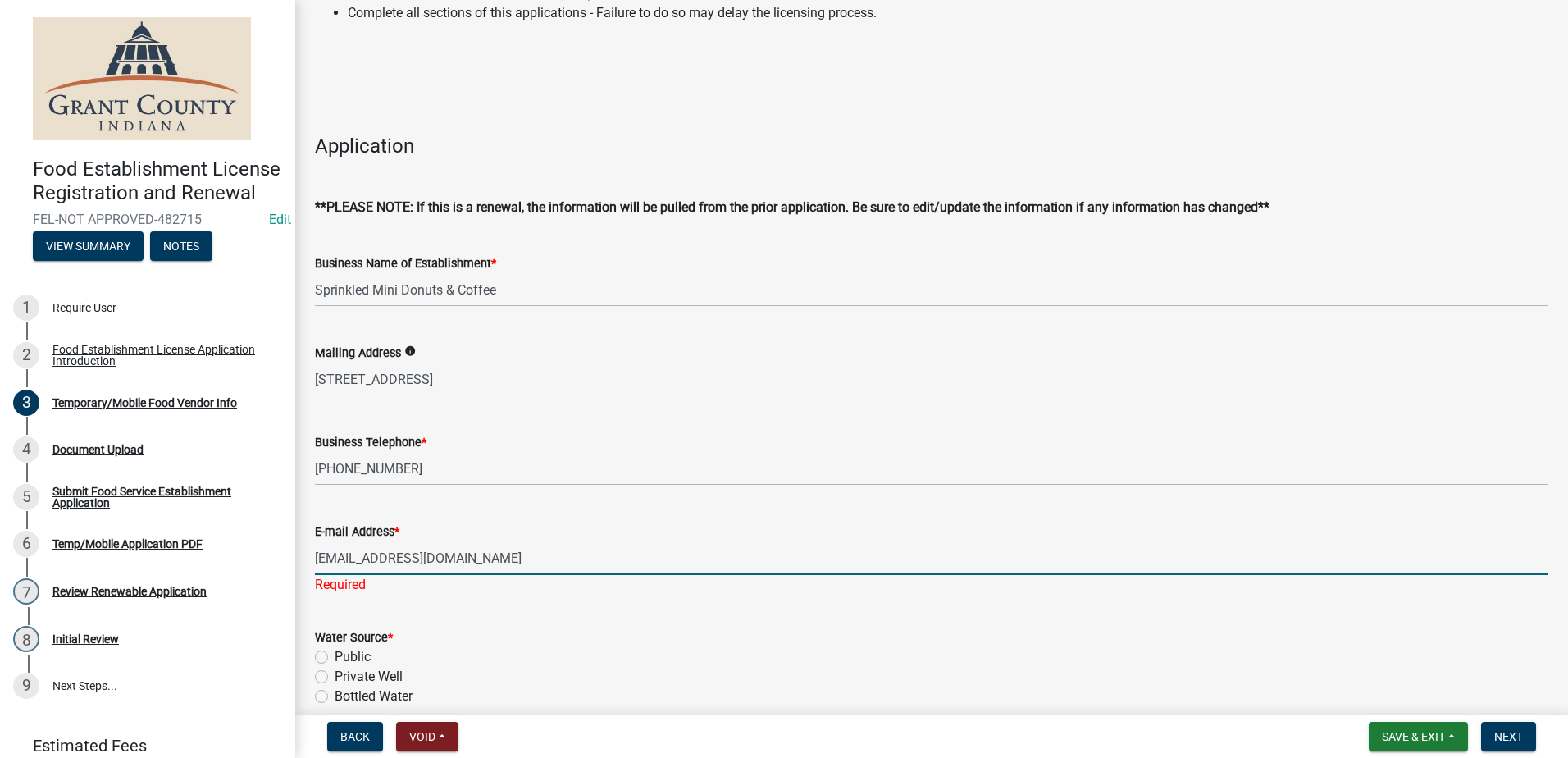
scroll to position [328, 0]
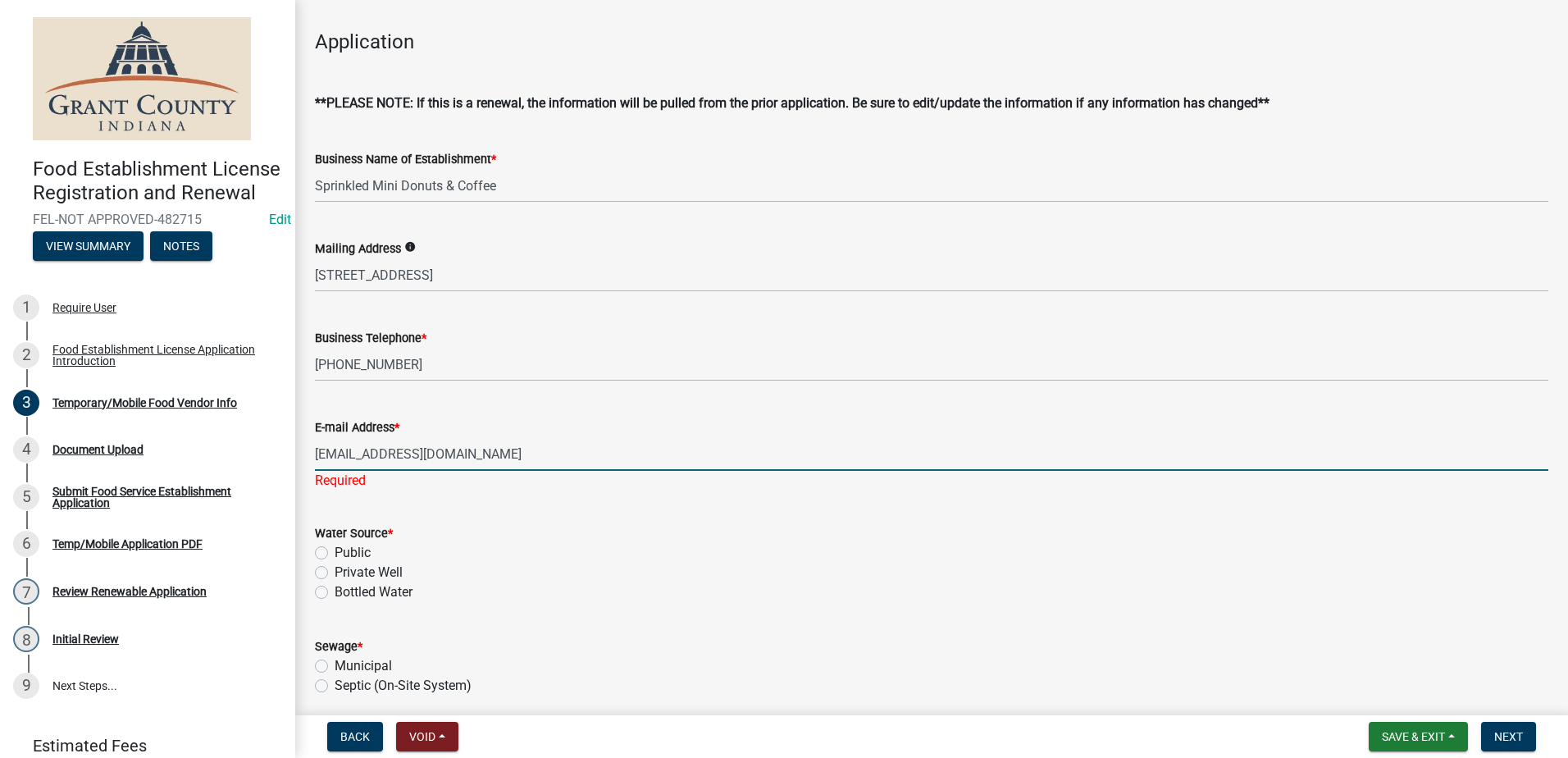
type input "[EMAIL_ADDRESS][DOMAIN_NAME]"
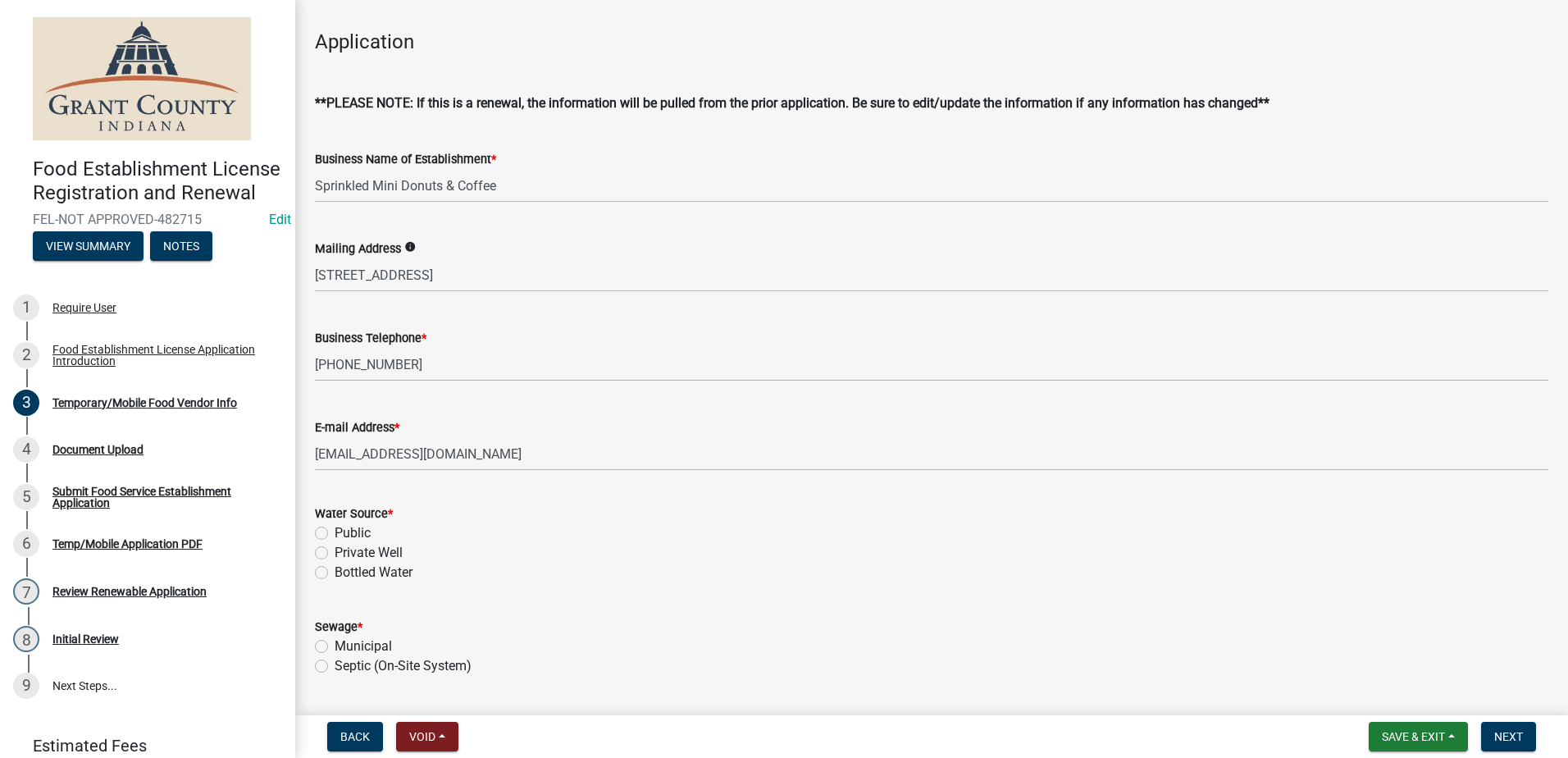
click at [506, 503] on form "Water Source * Public Private Well Bottled Water" at bounding box center [932, 534] width 1234 height 98
click at [335, 527] on label "Public" at bounding box center [353, 533] width 36 height 20
click at [335, 527] on input "Public" at bounding box center [340, 528] width 10 height 10
radio input "true"
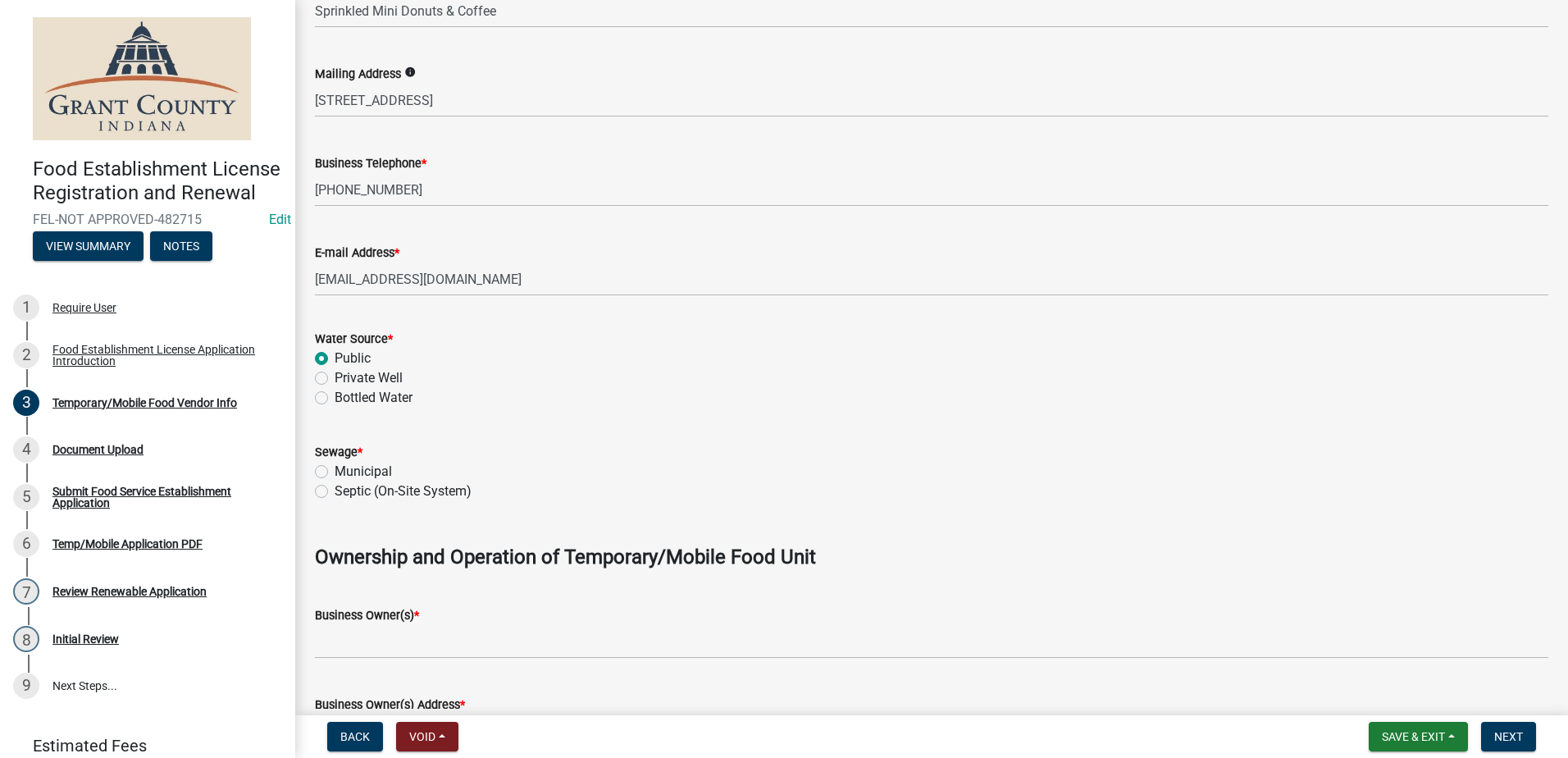
scroll to position [574, 0]
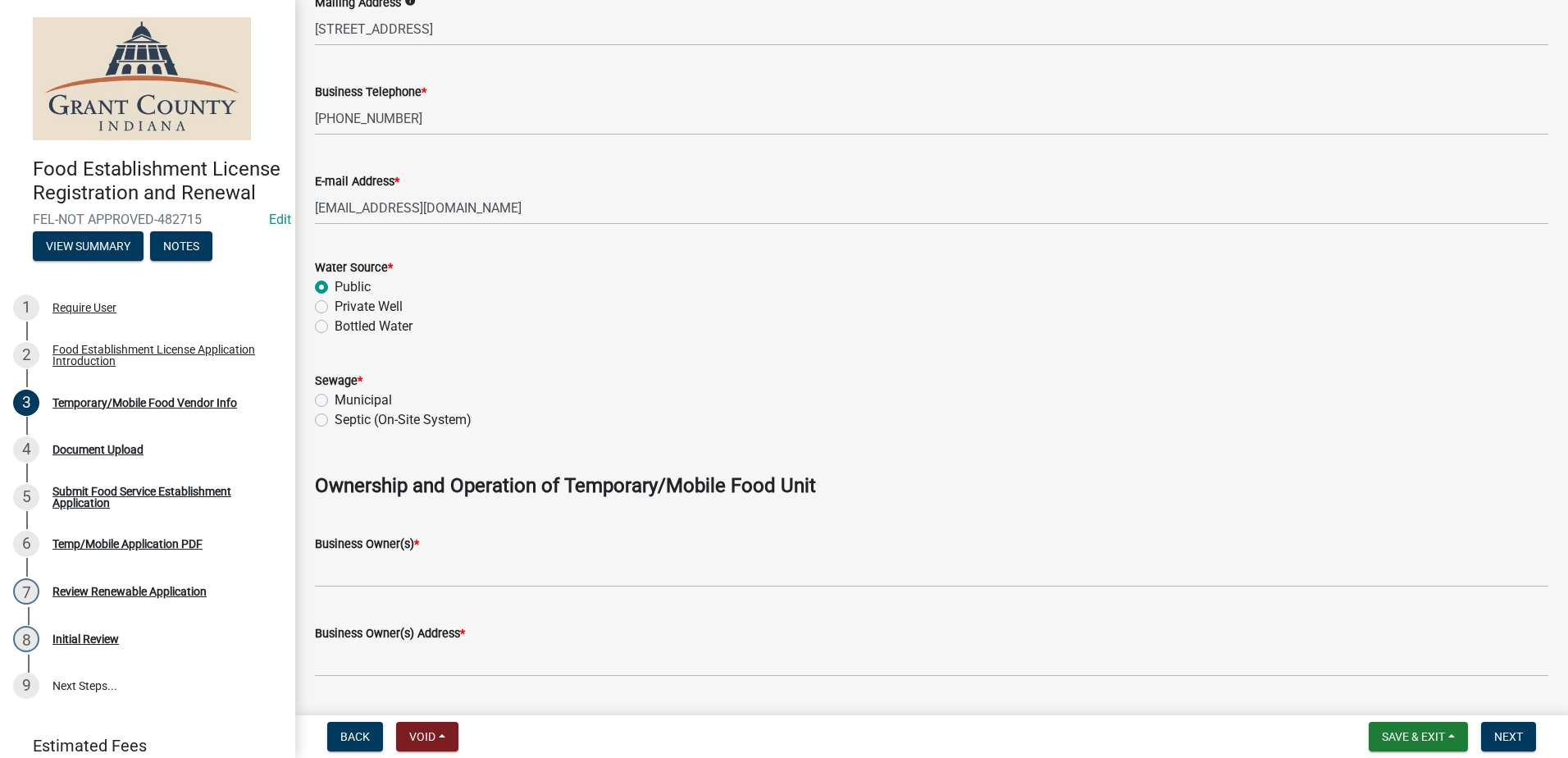
click at [335, 401] on label "Municipal" at bounding box center [364, 400] width 58 height 20
click at [335, 401] on input "Municipal" at bounding box center [340, 395] width 10 height 10
radio input "true"
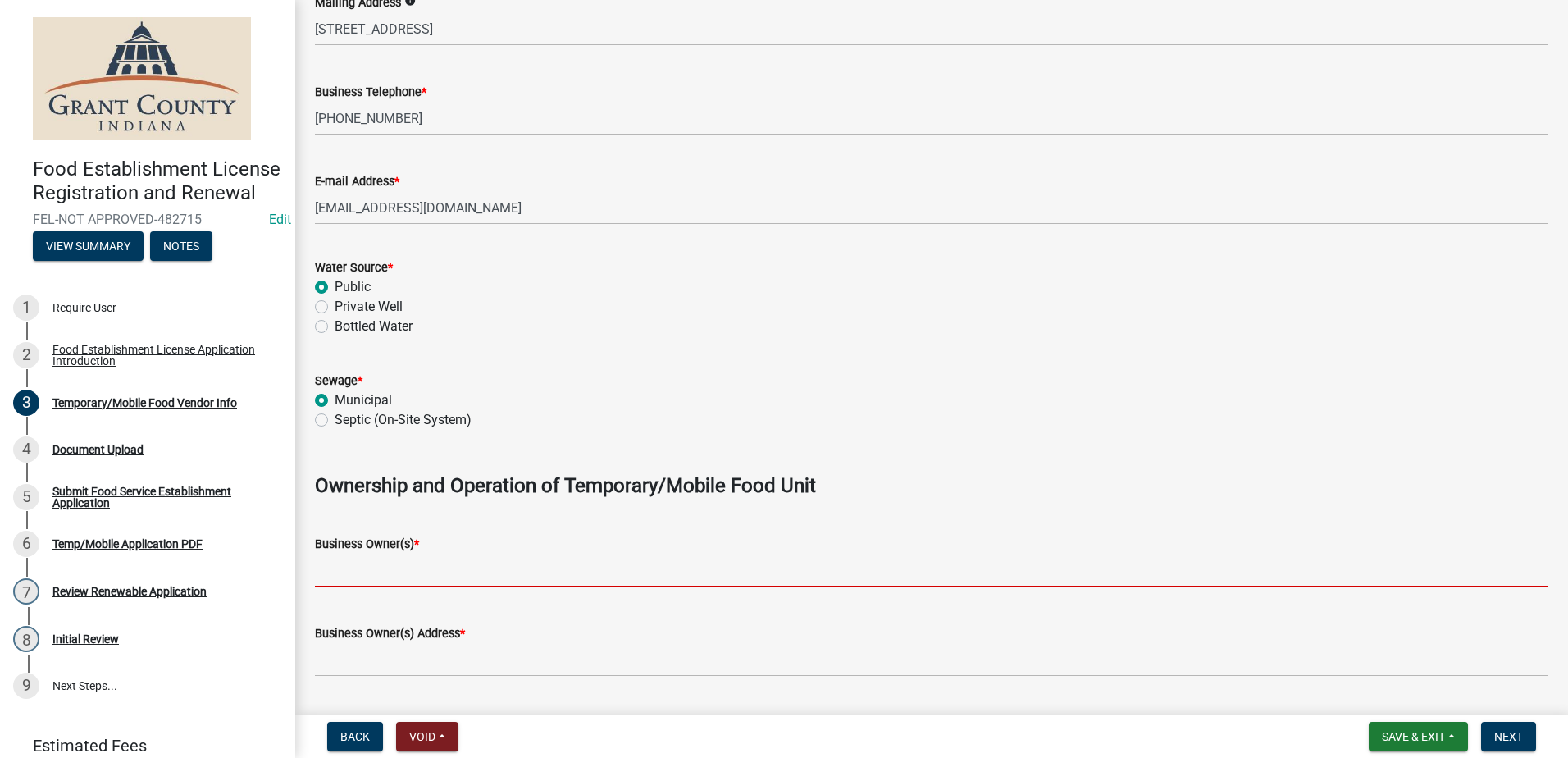
click at [389, 572] on input "Business Owner(s) *" at bounding box center [932, 570] width 1234 height 34
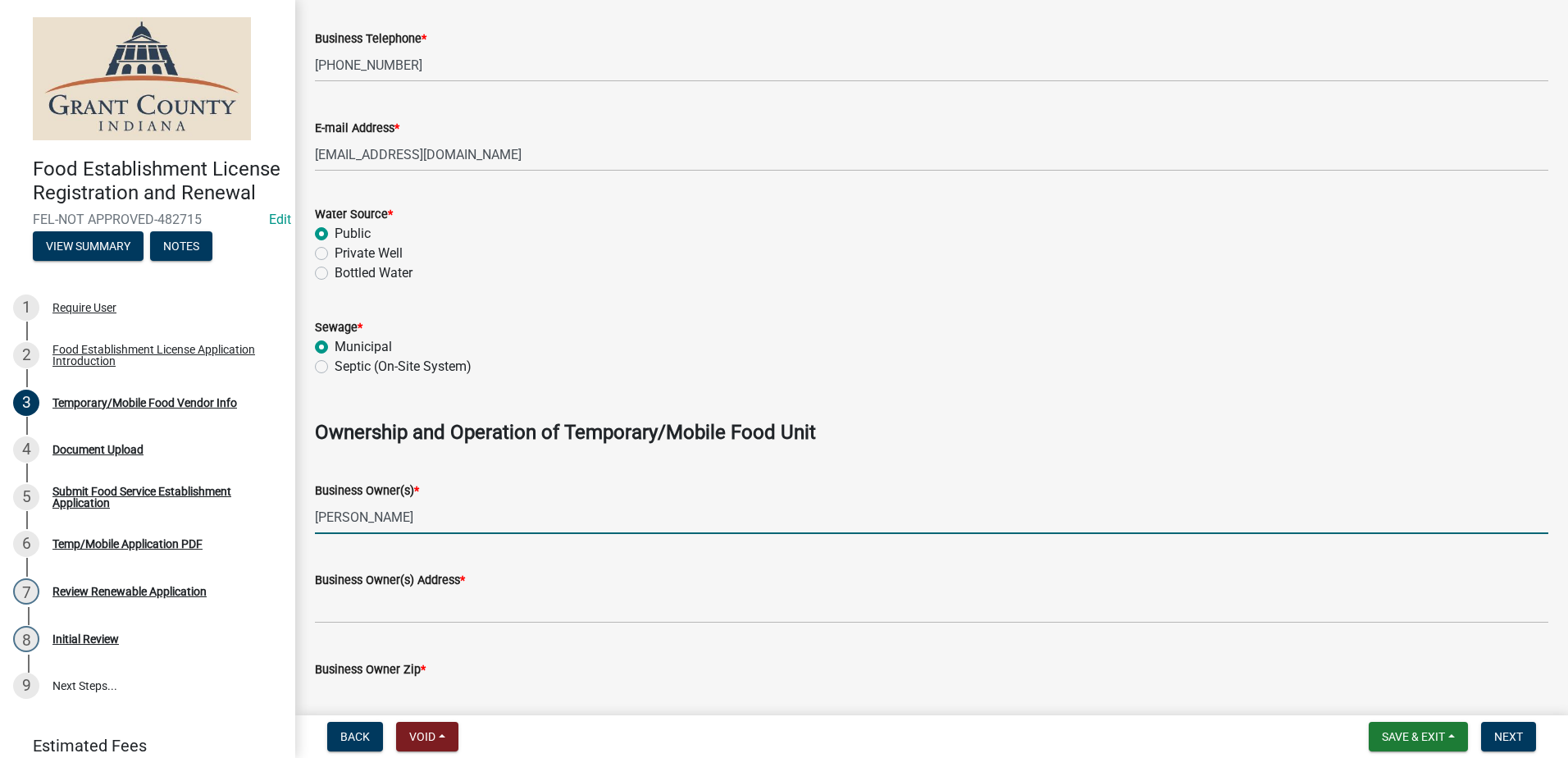
scroll to position [656, 0]
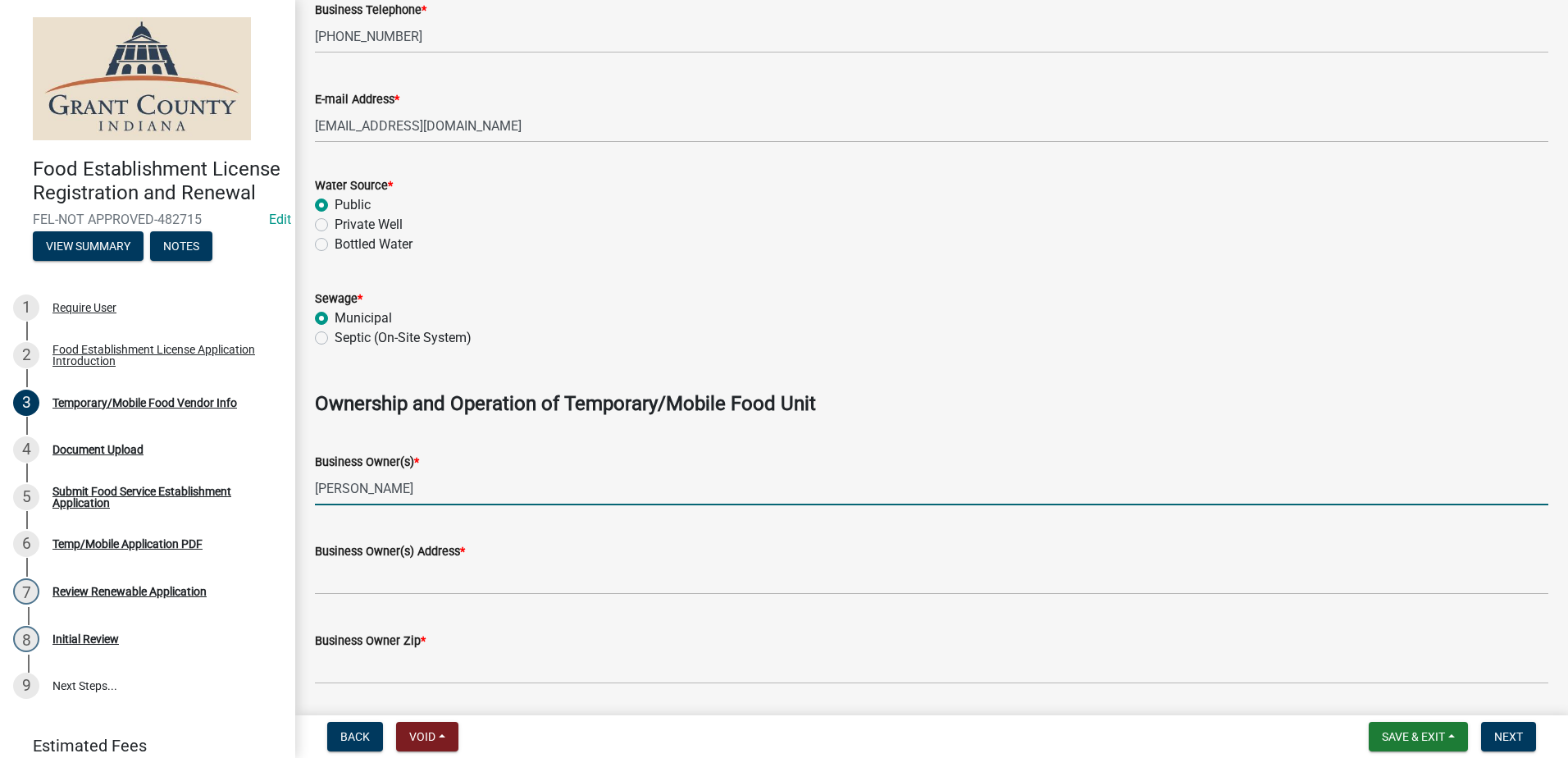
type input "[PERSON_NAME]"
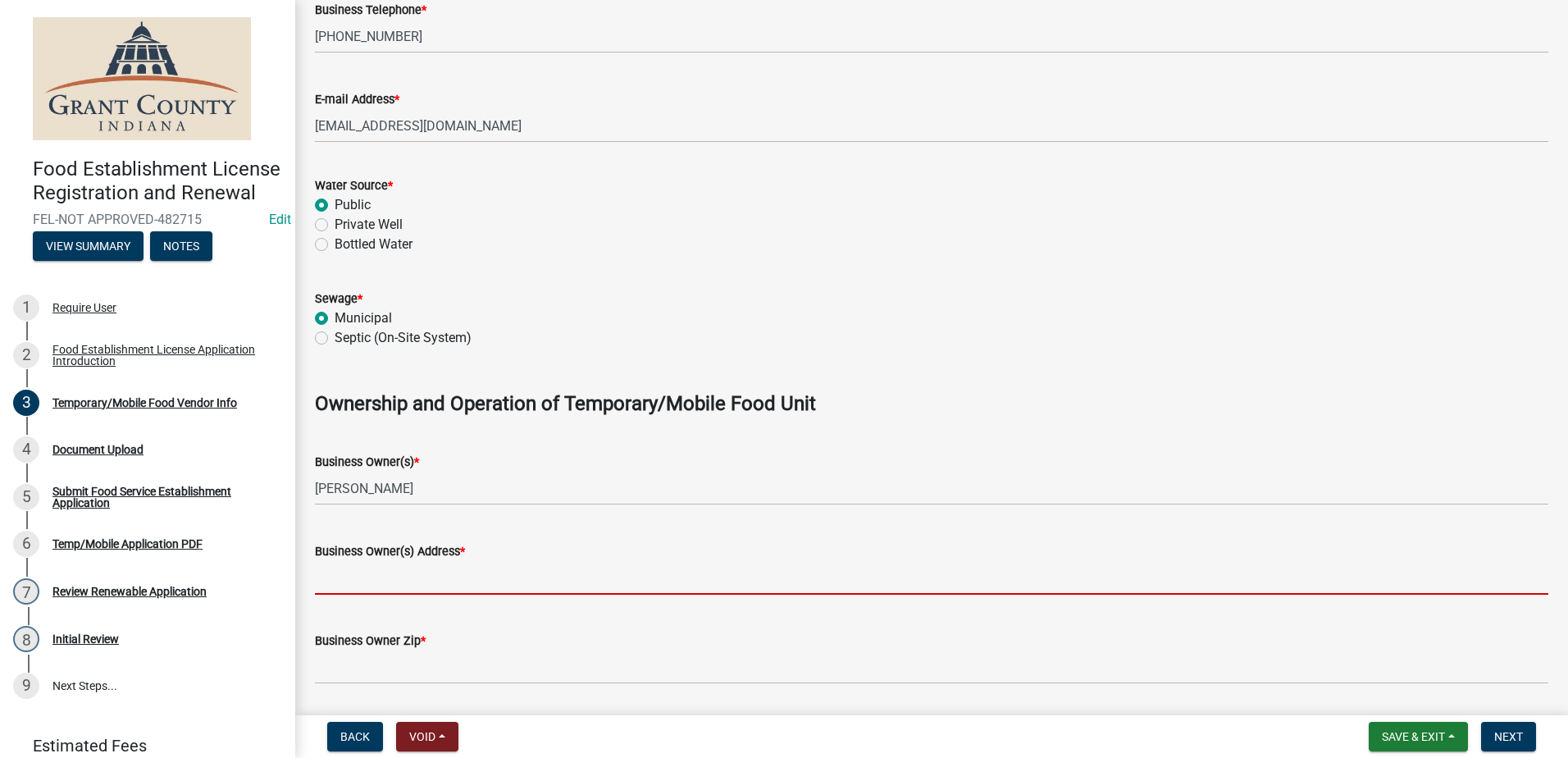
click at [376, 589] on input "Business Owner(s) Address *" at bounding box center [932, 578] width 1234 height 34
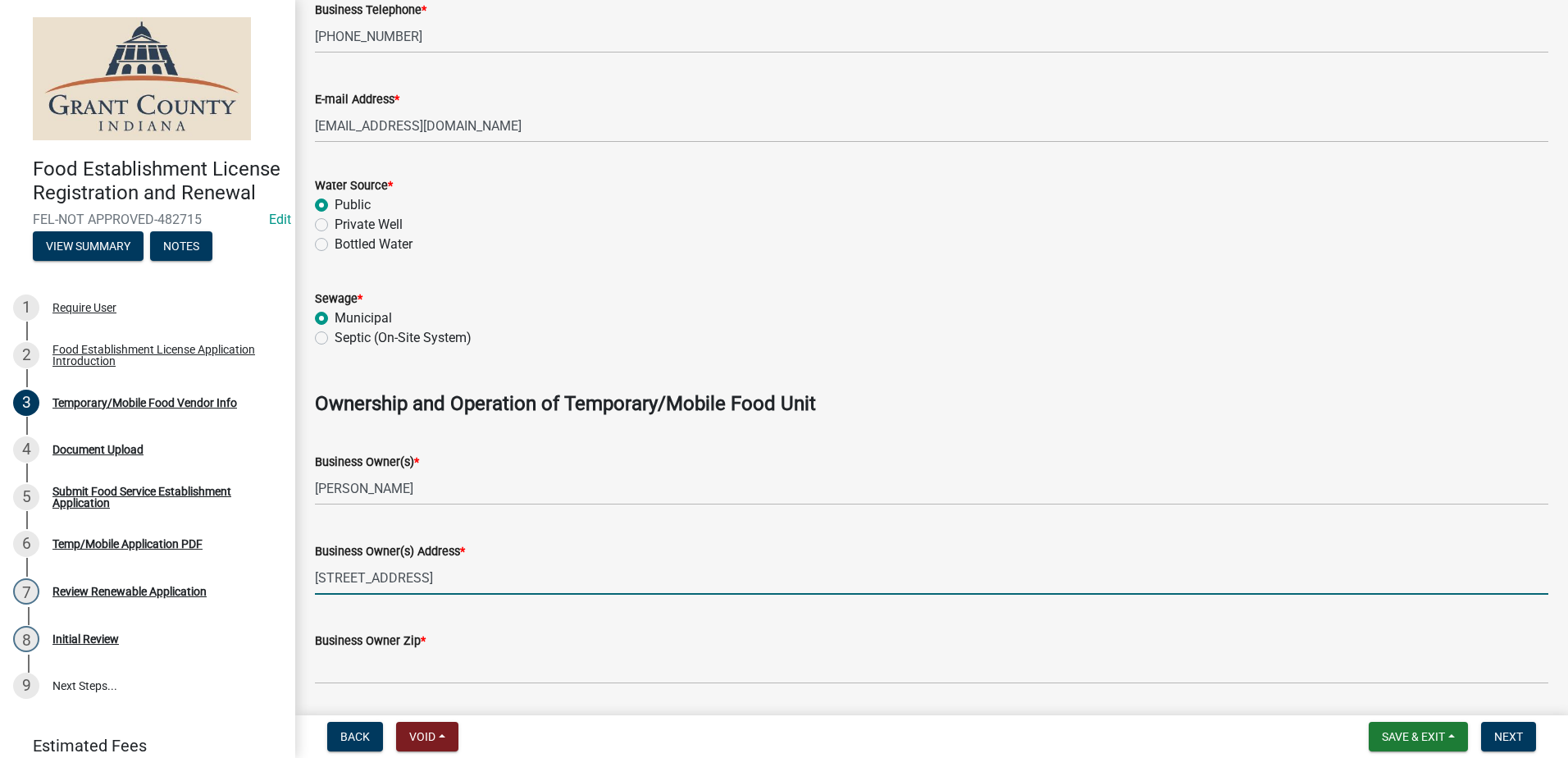
type input "[STREET_ADDRESS]"
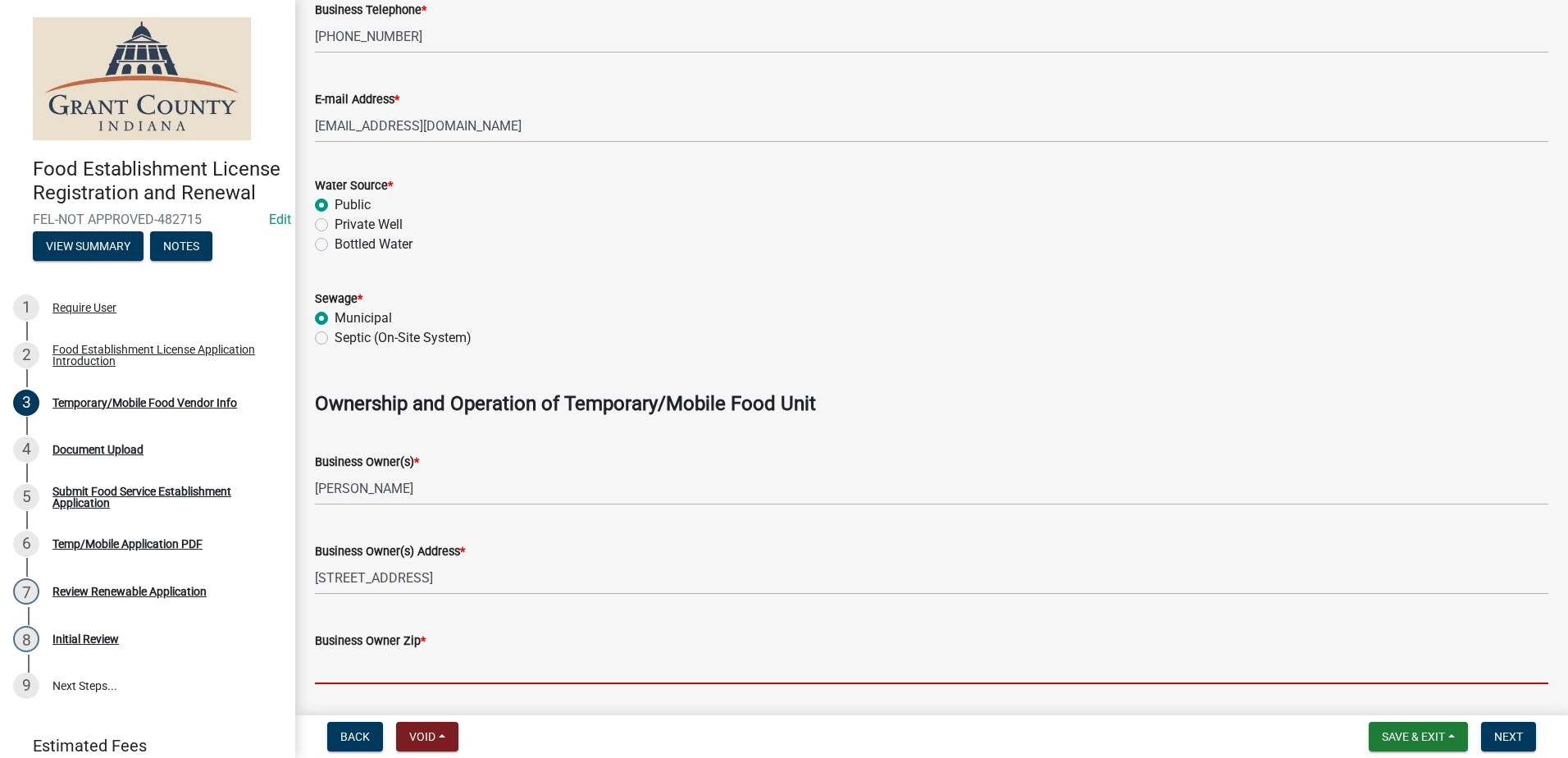
click at [400, 660] on input "Business Owner Zip *" at bounding box center [932, 666] width 1234 height 34
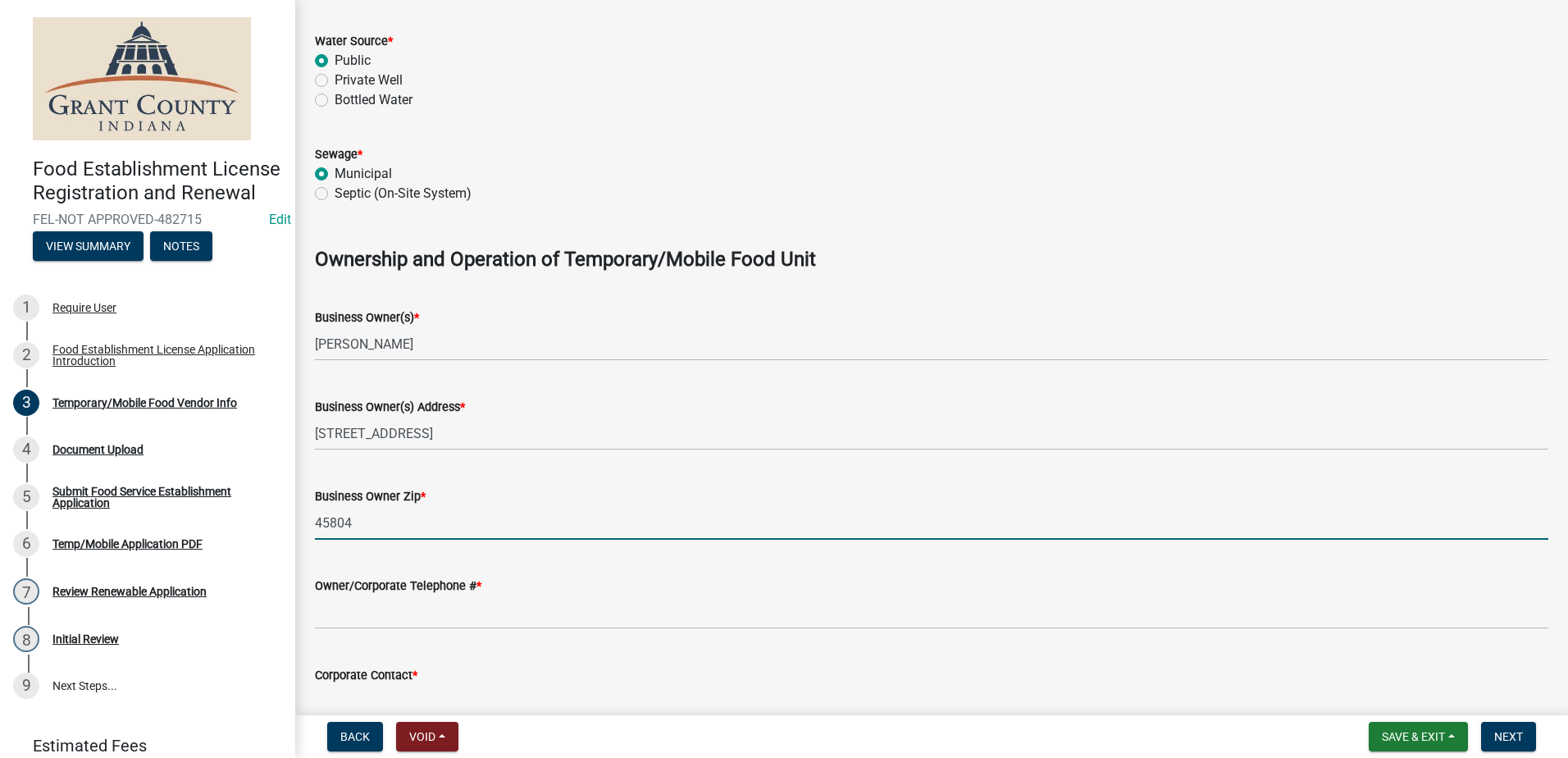
scroll to position [820, 0]
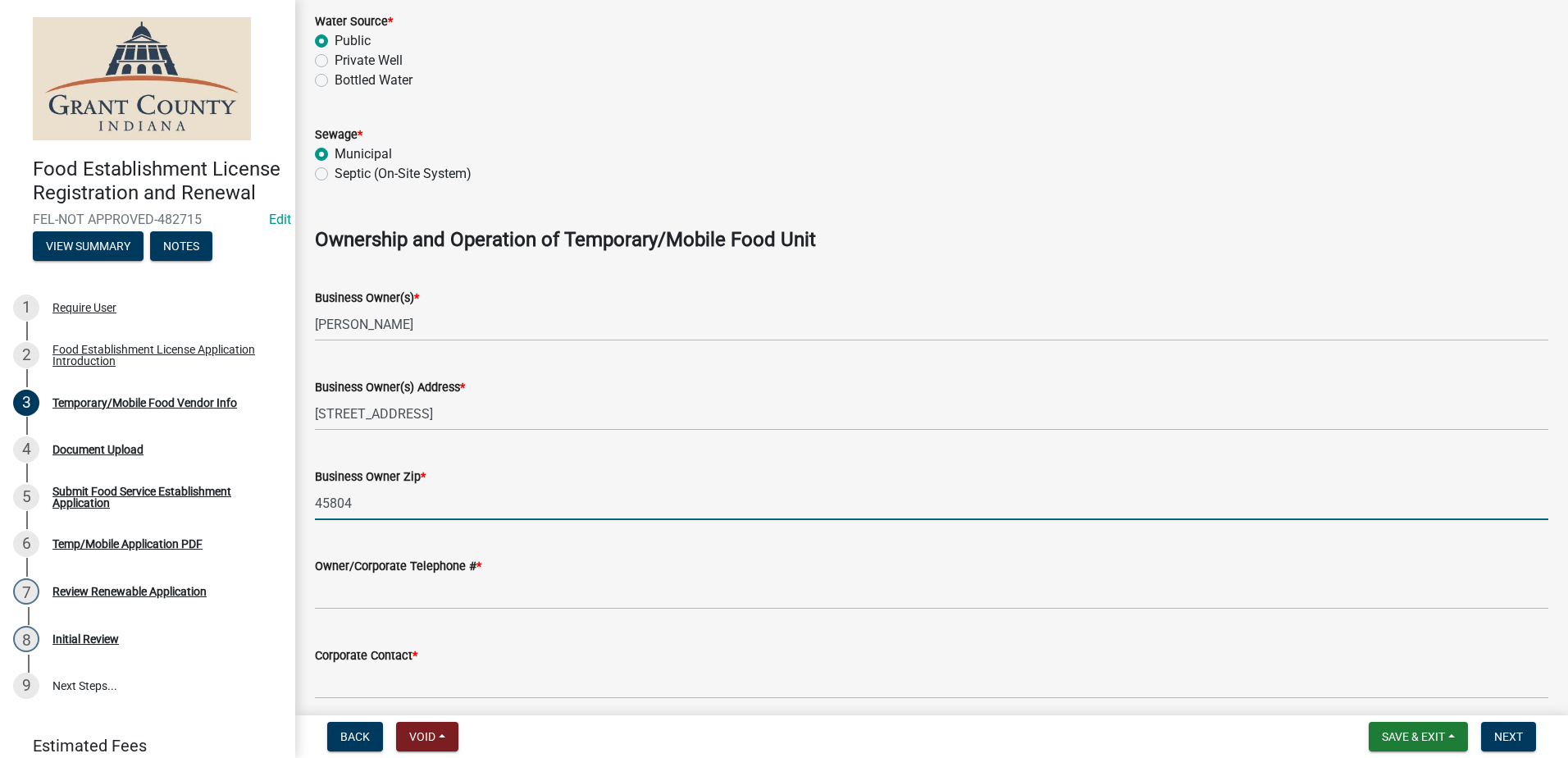
type input "45804"
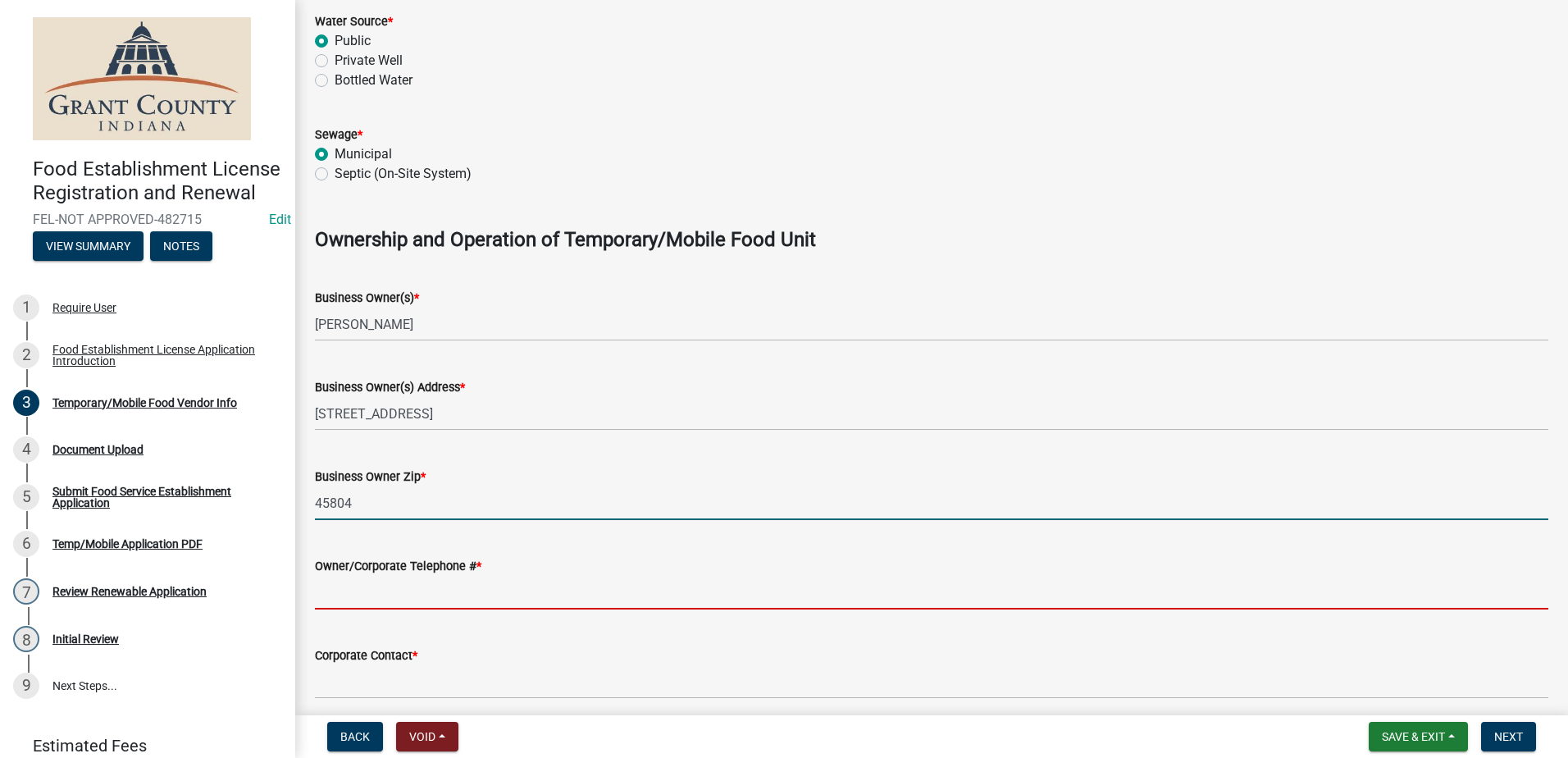
click at [383, 591] on input "Owner/Corporate Telephone # *" at bounding box center [932, 592] width 1234 height 34
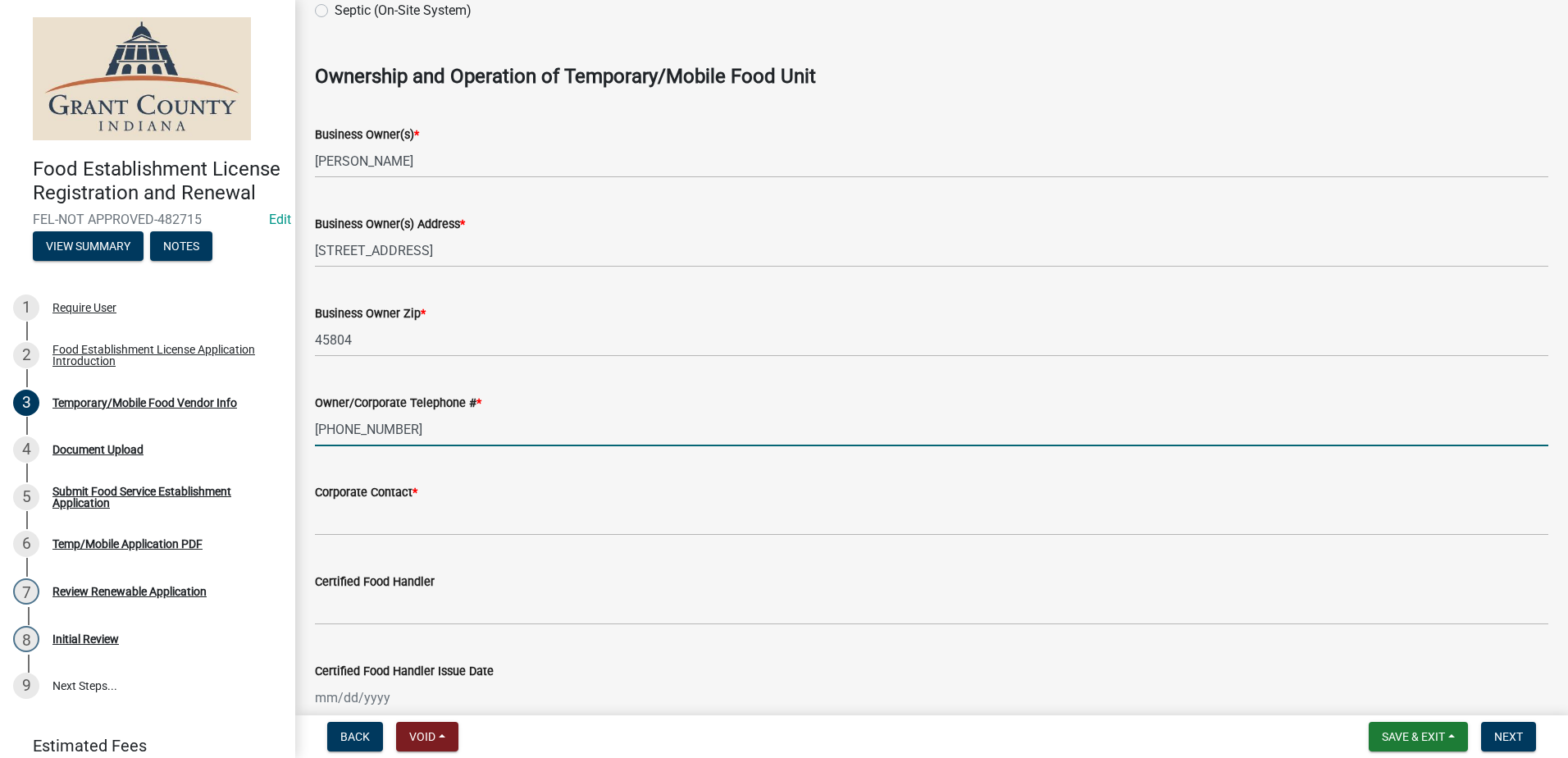
scroll to position [984, 0]
type input "[PHONE_NUMBER]"
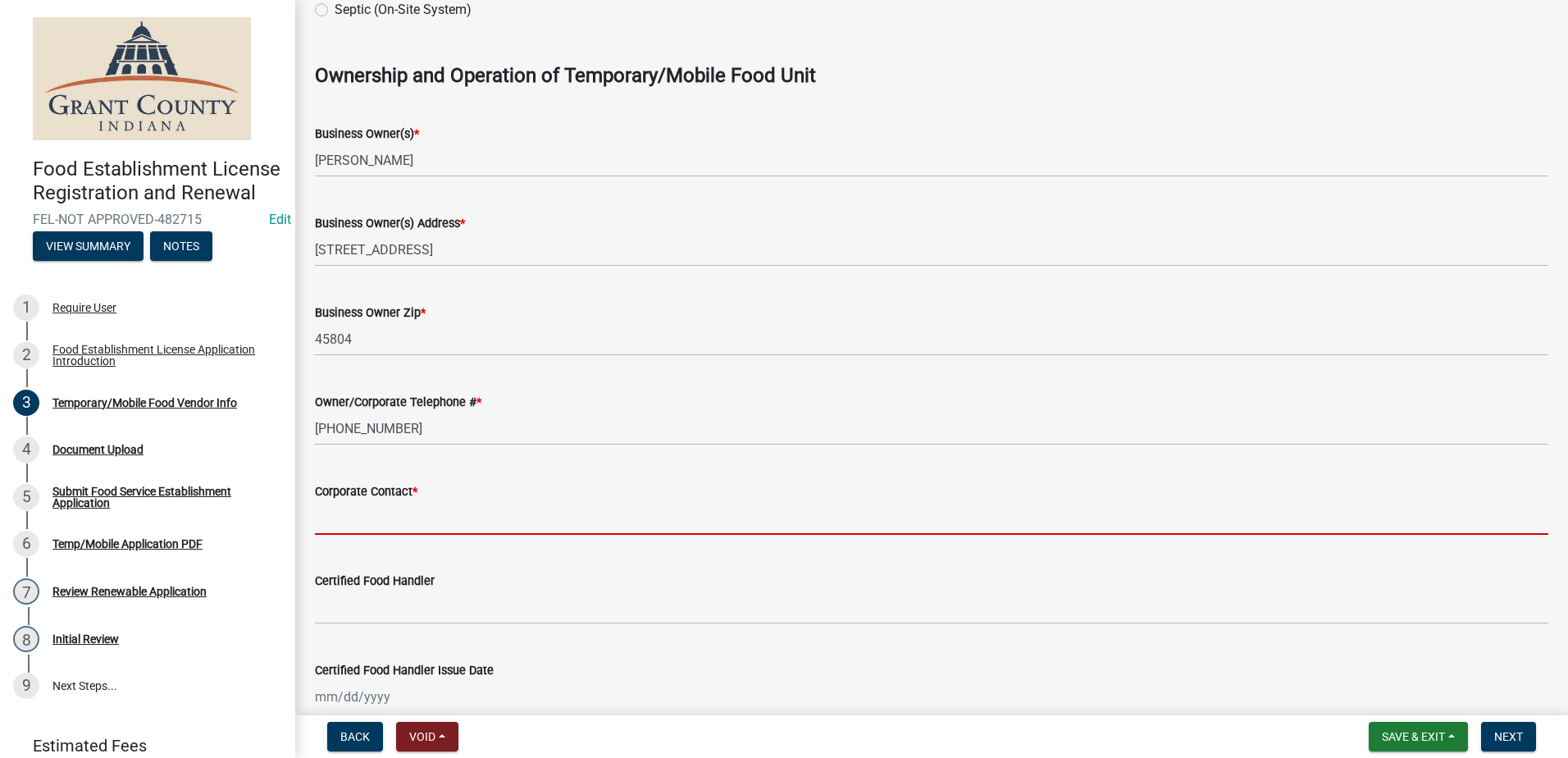
click at [399, 520] on input "Corporate Contact *" at bounding box center [932, 517] width 1234 height 34
click at [402, 517] on input "Corporate Contact *" at bounding box center [932, 517] width 1234 height 34
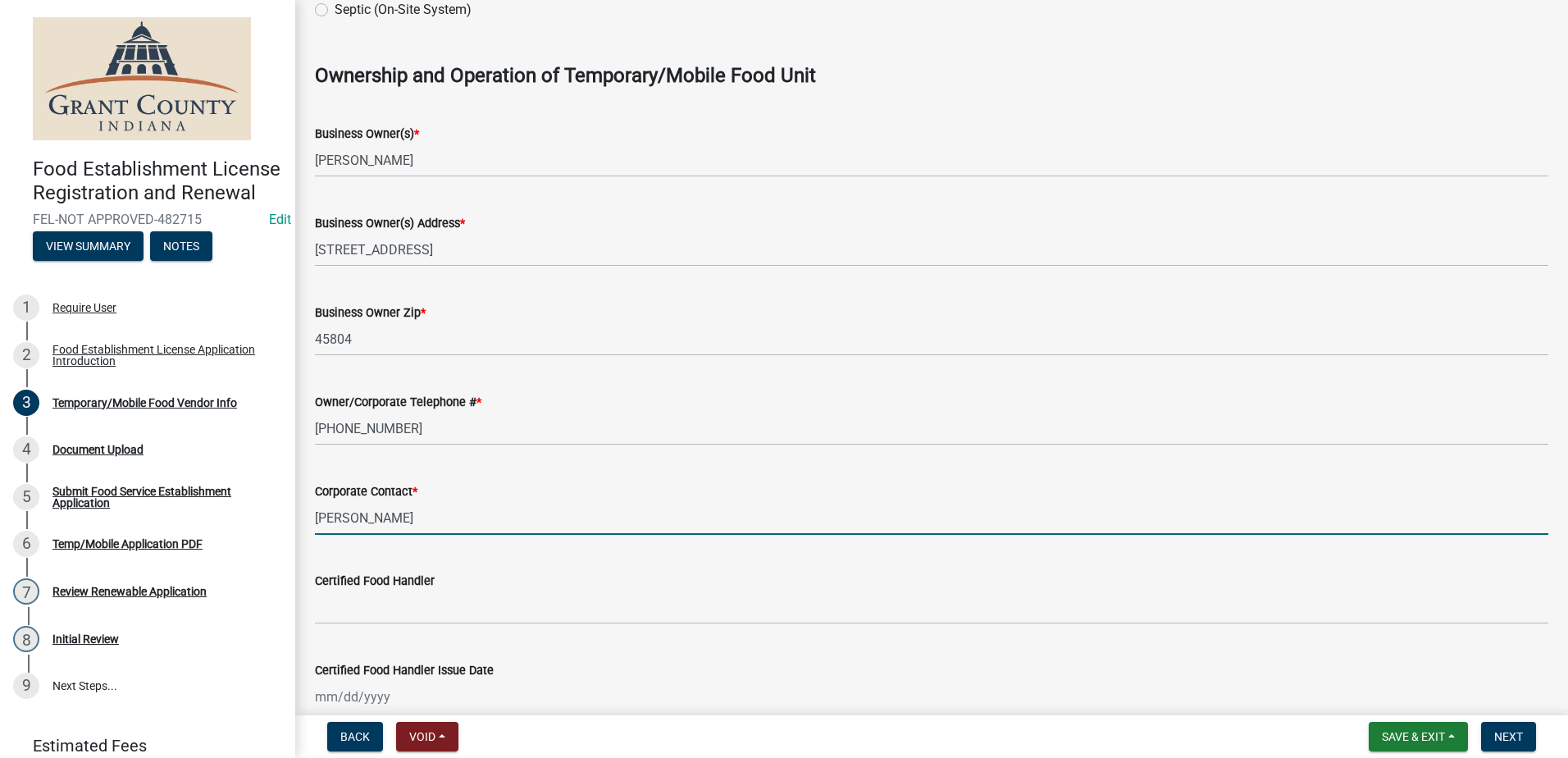
type input "[PERSON_NAME]"
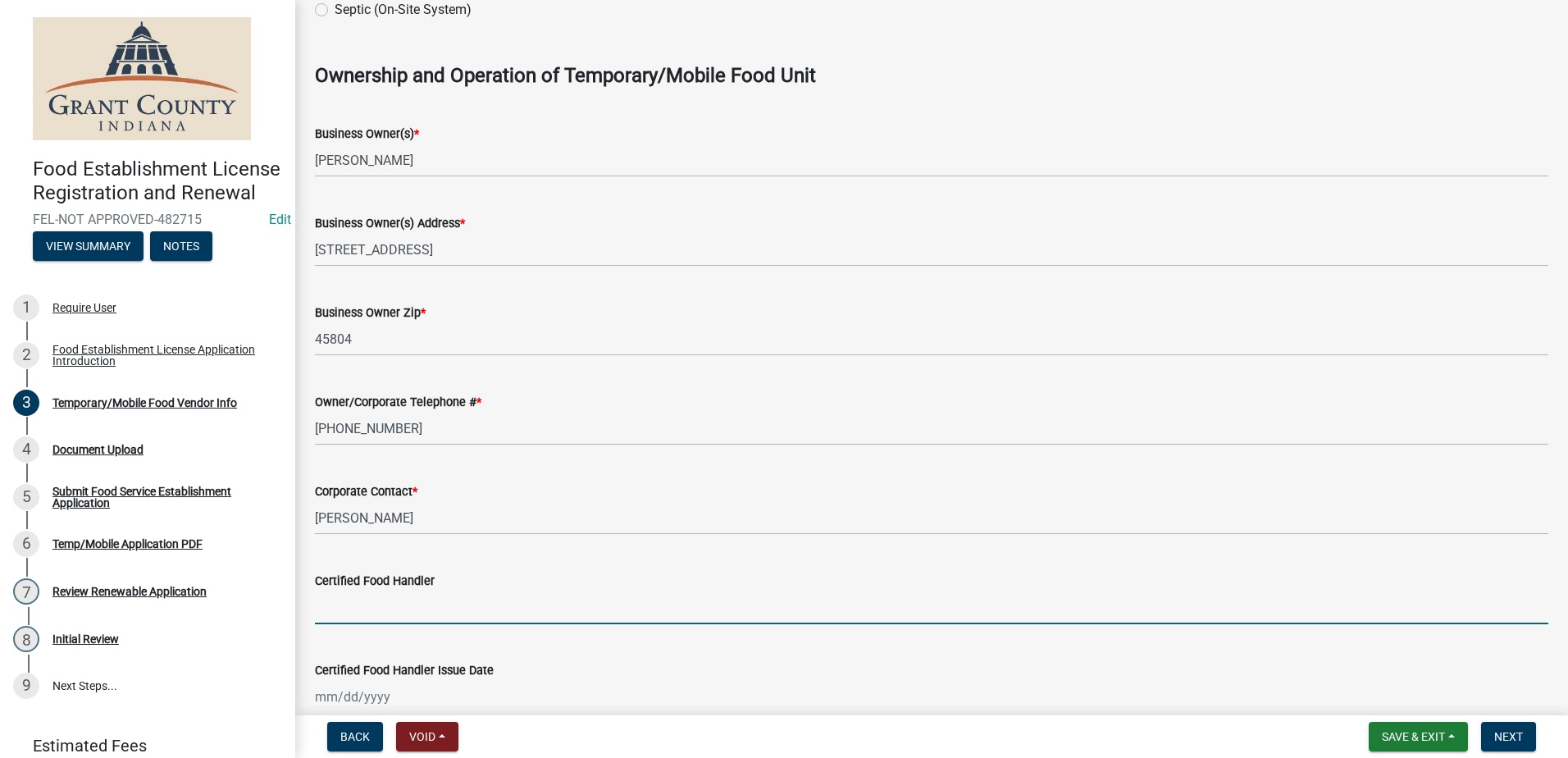
click at [364, 599] on input "Certified Food Handler" at bounding box center [932, 607] width 1234 height 34
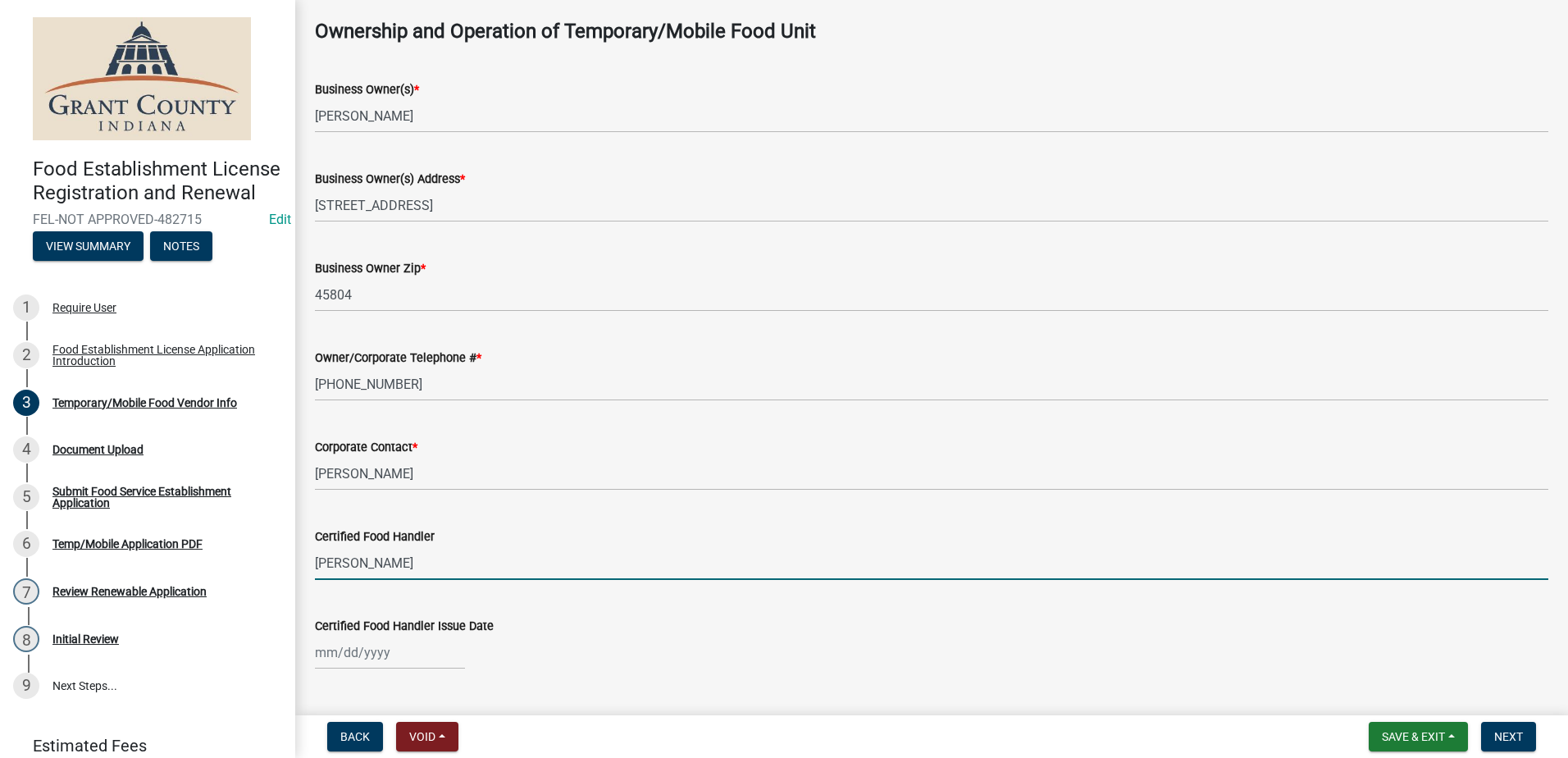
scroll to position [1066, 0]
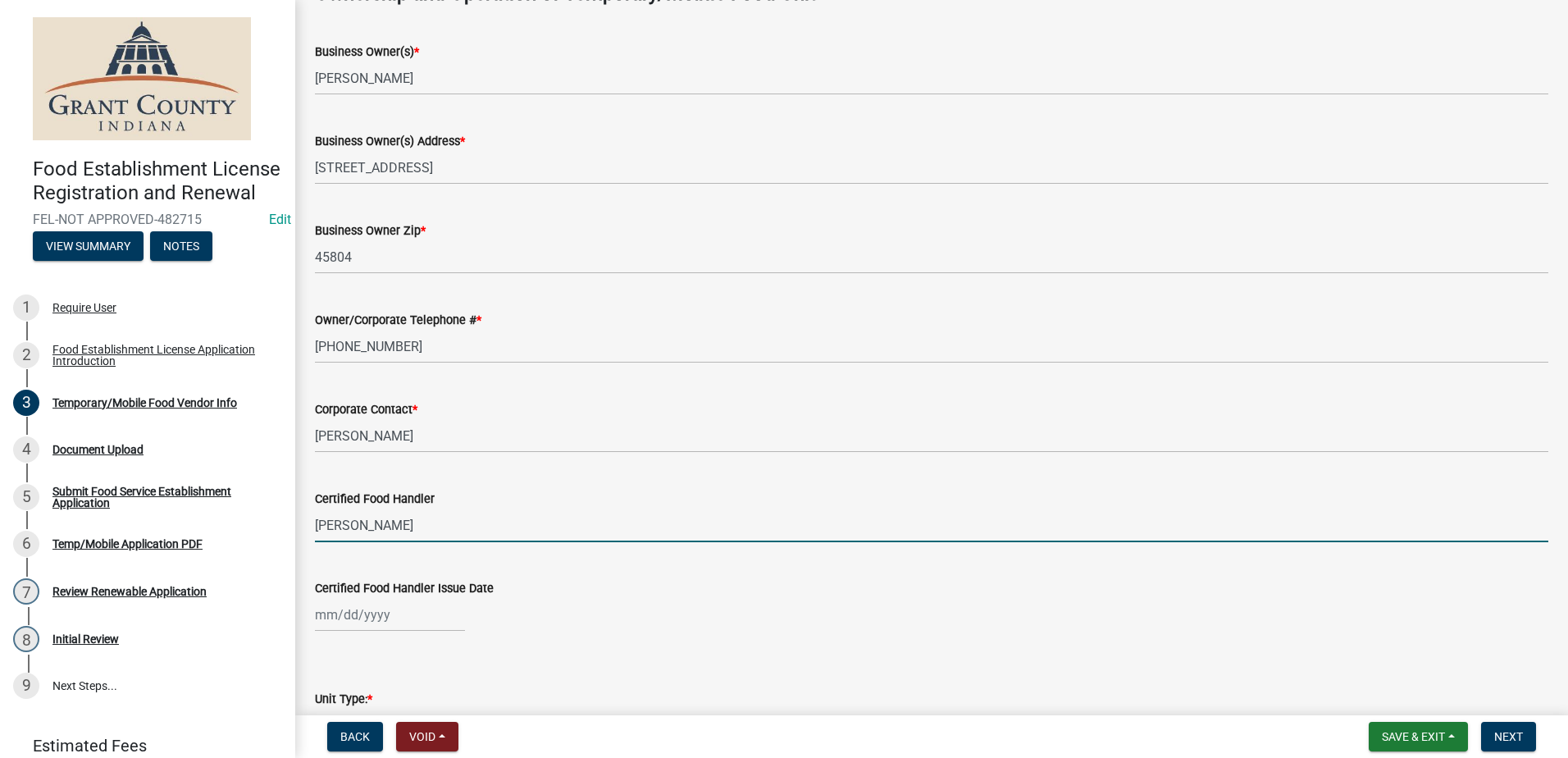
type input "[PERSON_NAME]"
select select "9"
select select "2025"
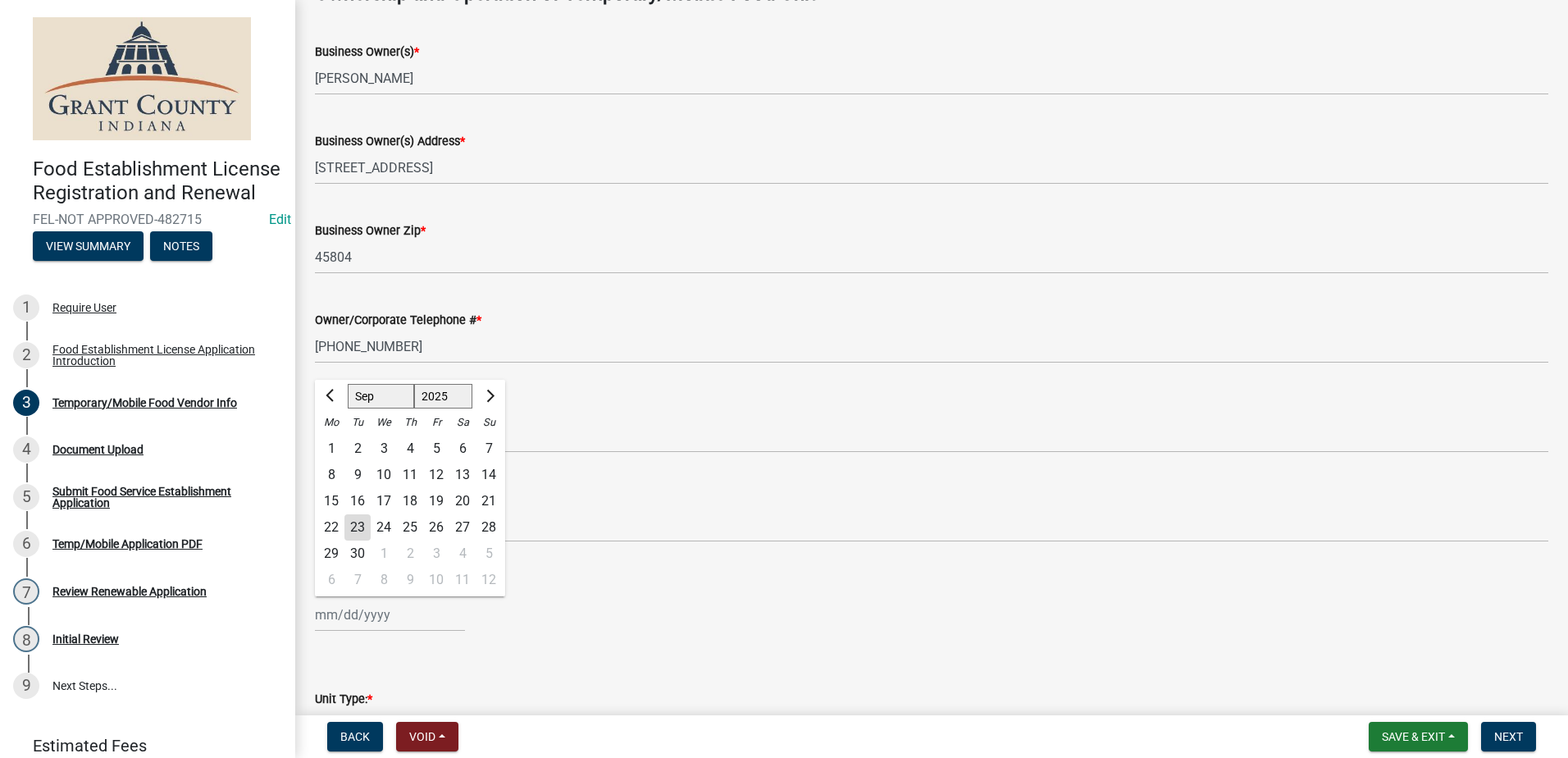
click at [365, 607] on input "Certified Food Handler Issue Date" at bounding box center [390, 615] width 150 height 34
click at [356, 524] on div "23" at bounding box center [357, 527] width 26 height 26
type input "[DATE]"
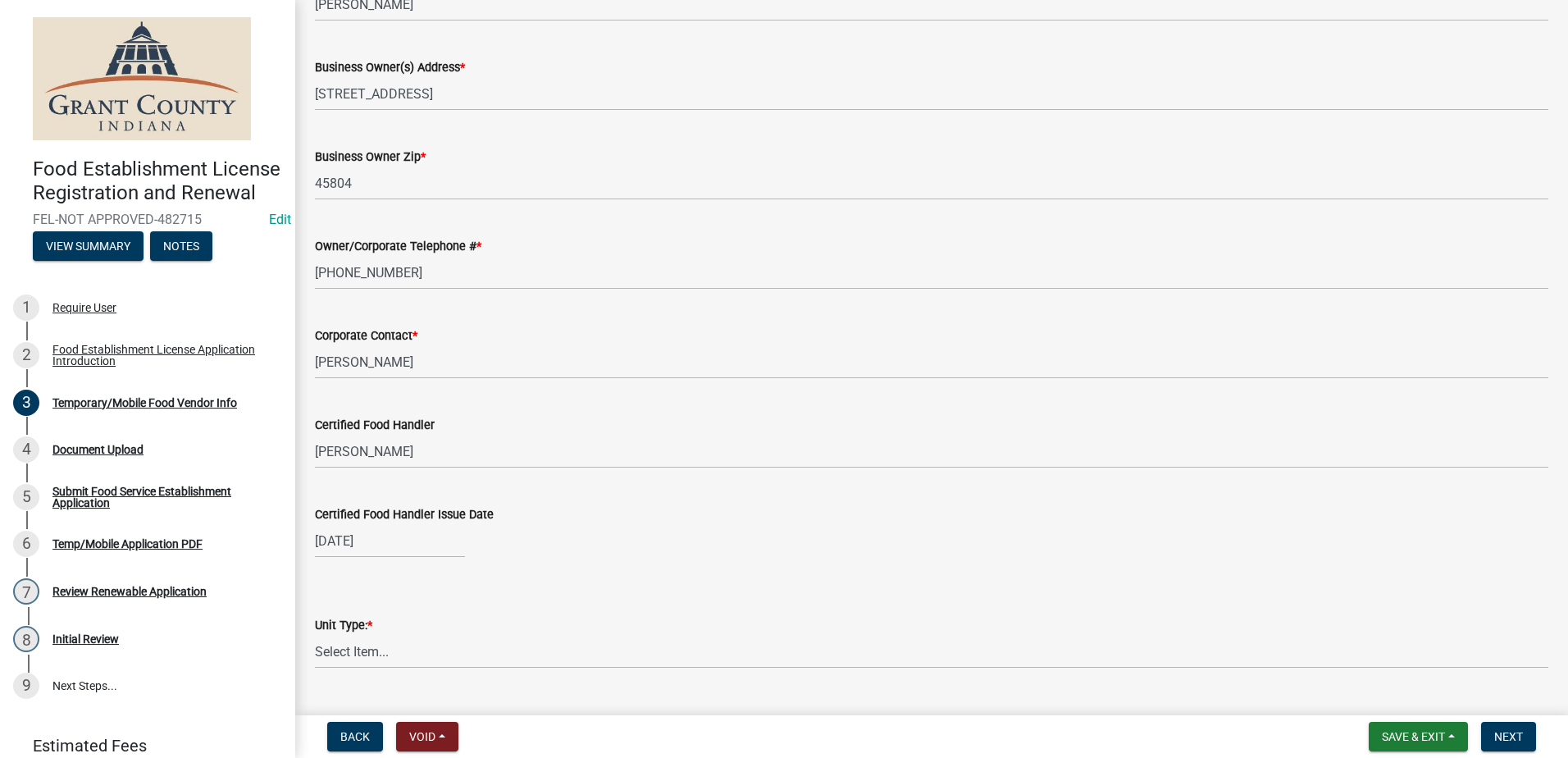
scroll to position [1312, 0]
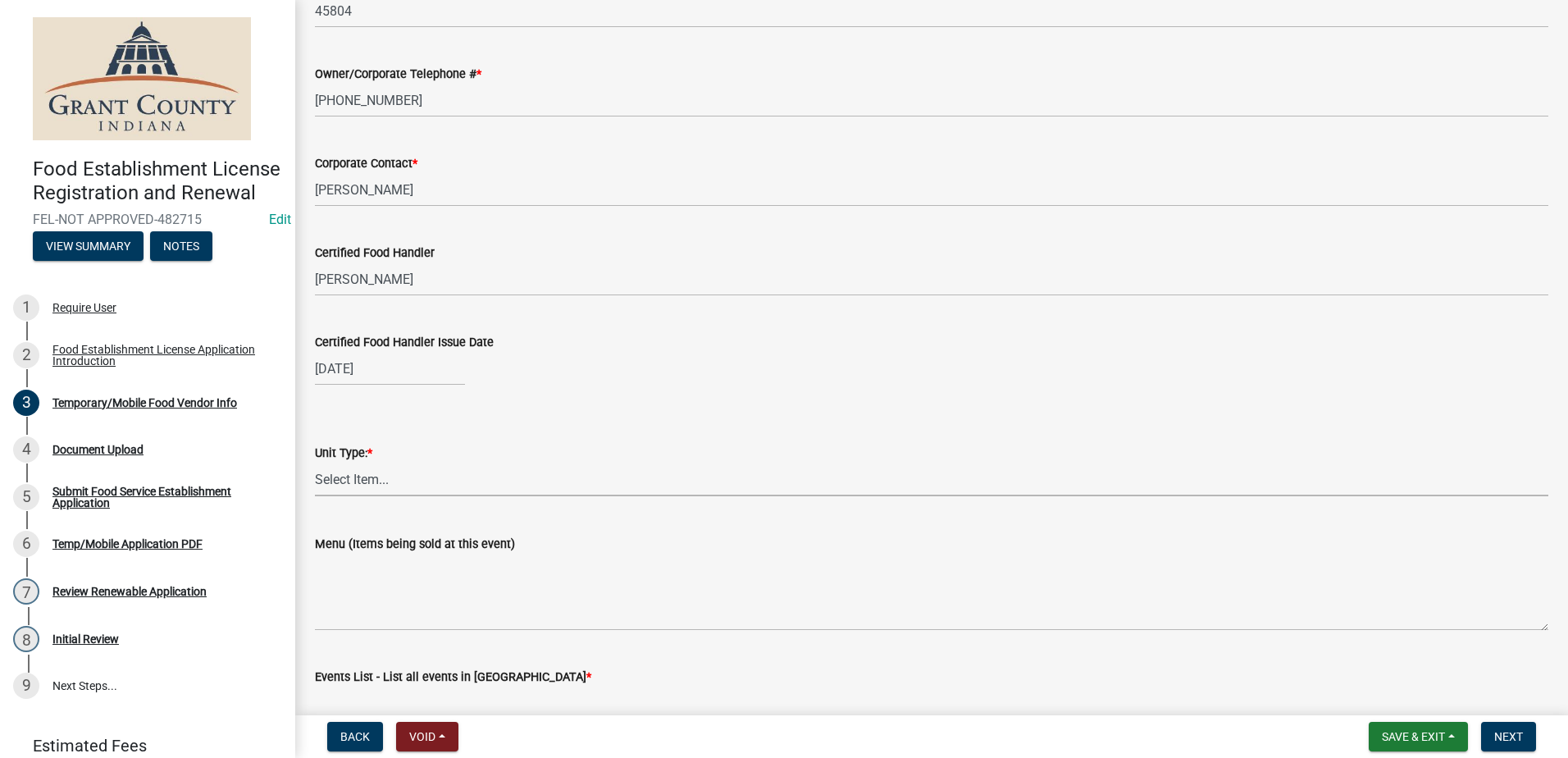
click at [379, 479] on select "Select Item... Mobile Trailer Stand Tent Cart Truck" at bounding box center [932, 479] width 1234 height 34
click at [315, 463] on select "Select Item... Mobile Trailer Stand Tent Cart Truck" at bounding box center [932, 479] width 1234 height 34
select select "986694ba-6a39-4309-ba8e-cbcd507728d3"
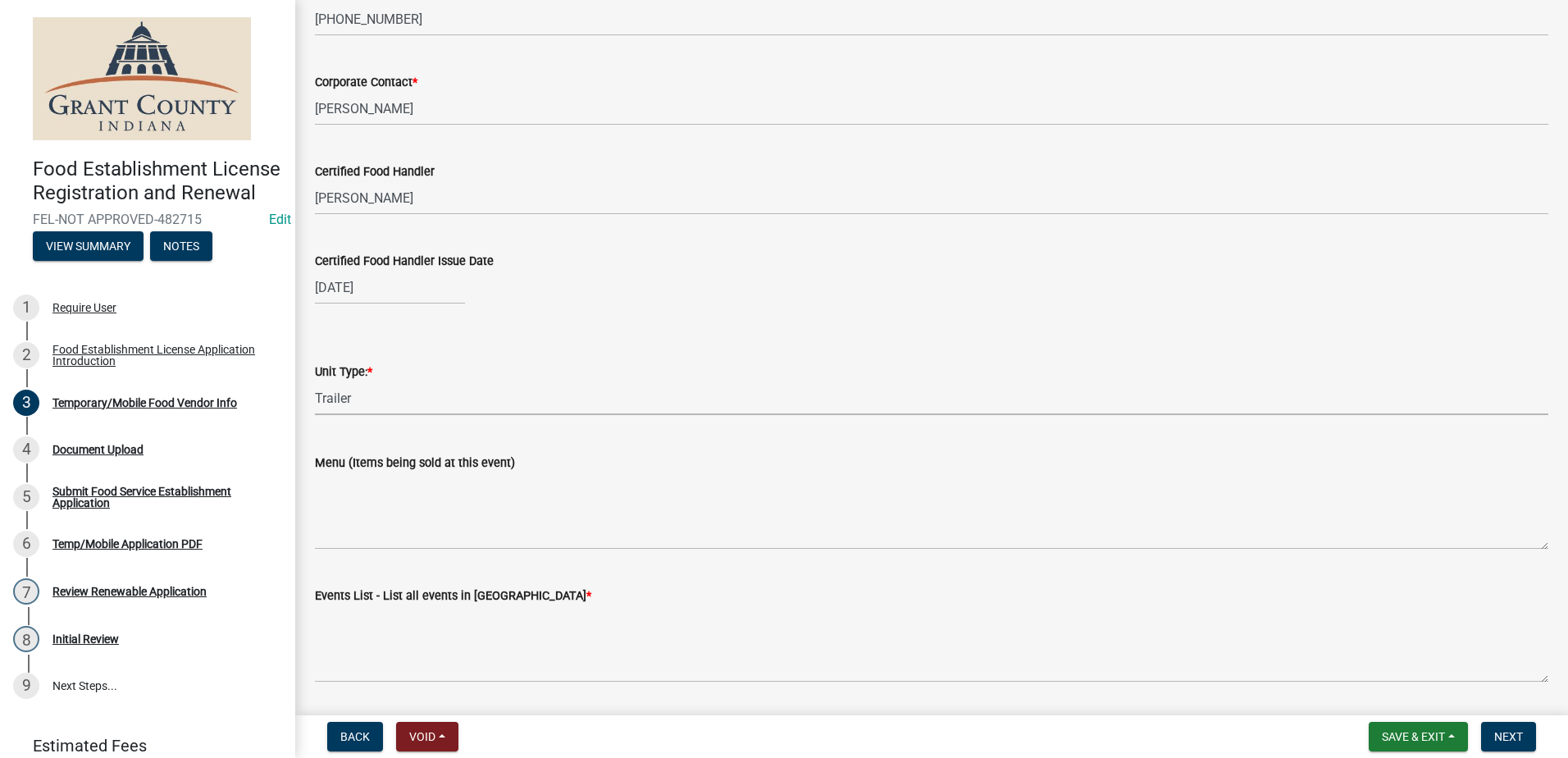
scroll to position [1444, 0]
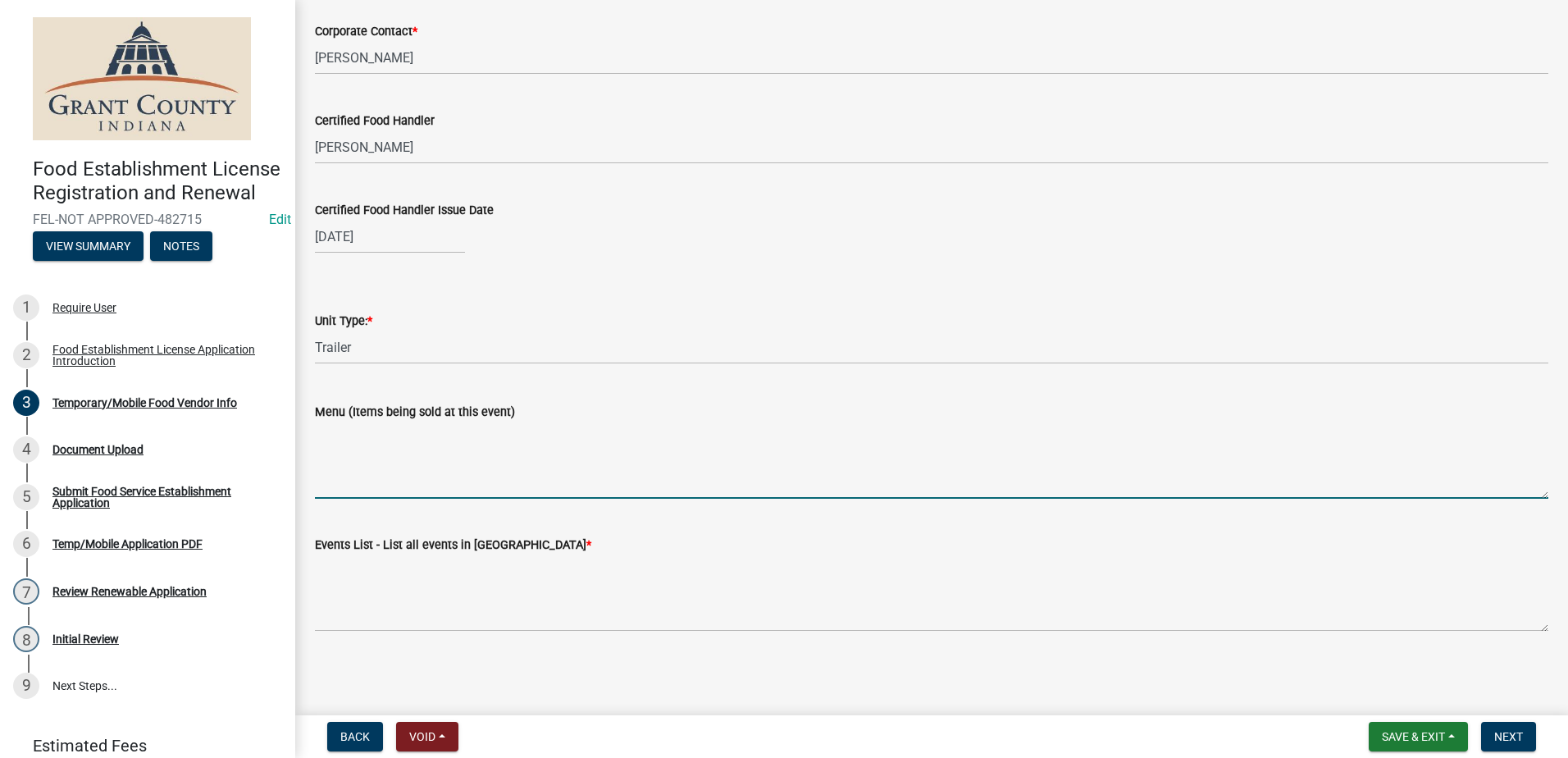
click at [384, 478] on textarea "Menu (Items being sold at this event)" at bounding box center [932, 459] width 1234 height 77
click at [370, 433] on textarea "Donuts, coffee, Lemonade, Boba, Dirty Sodas" at bounding box center [932, 459] width 1234 height 77
click at [579, 435] on textarea "Donuts, Coffee, Lemonade, Boba, Dirty Sodas" at bounding box center [932, 459] width 1234 height 77
type textarea "Donuts, Coffee, Lemonade, Boba, Dirty Sodas,"
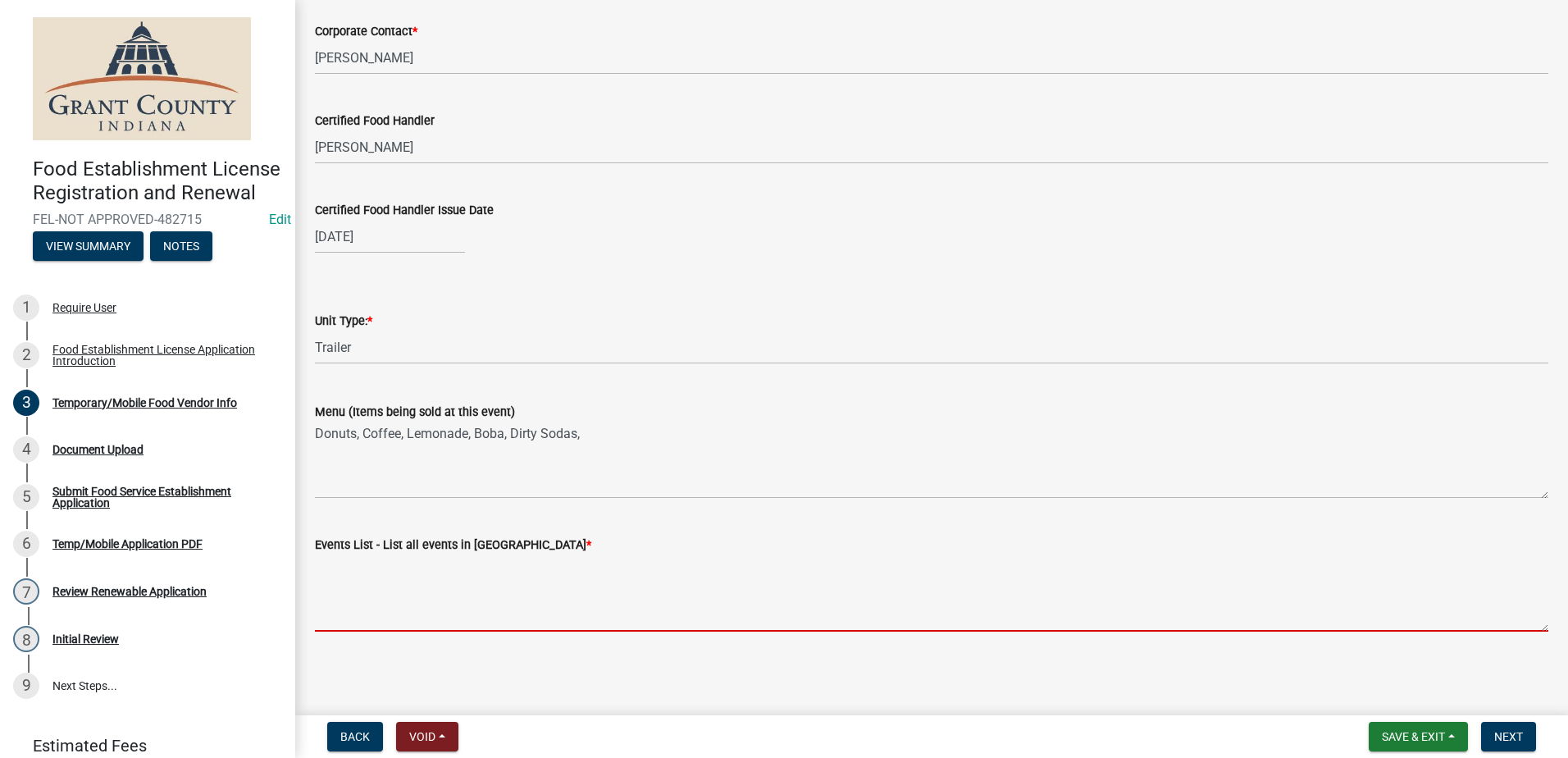
click at [512, 598] on textarea "Events List - List all events in [GEOGRAPHIC_DATA] *" at bounding box center [932, 592] width 1234 height 77
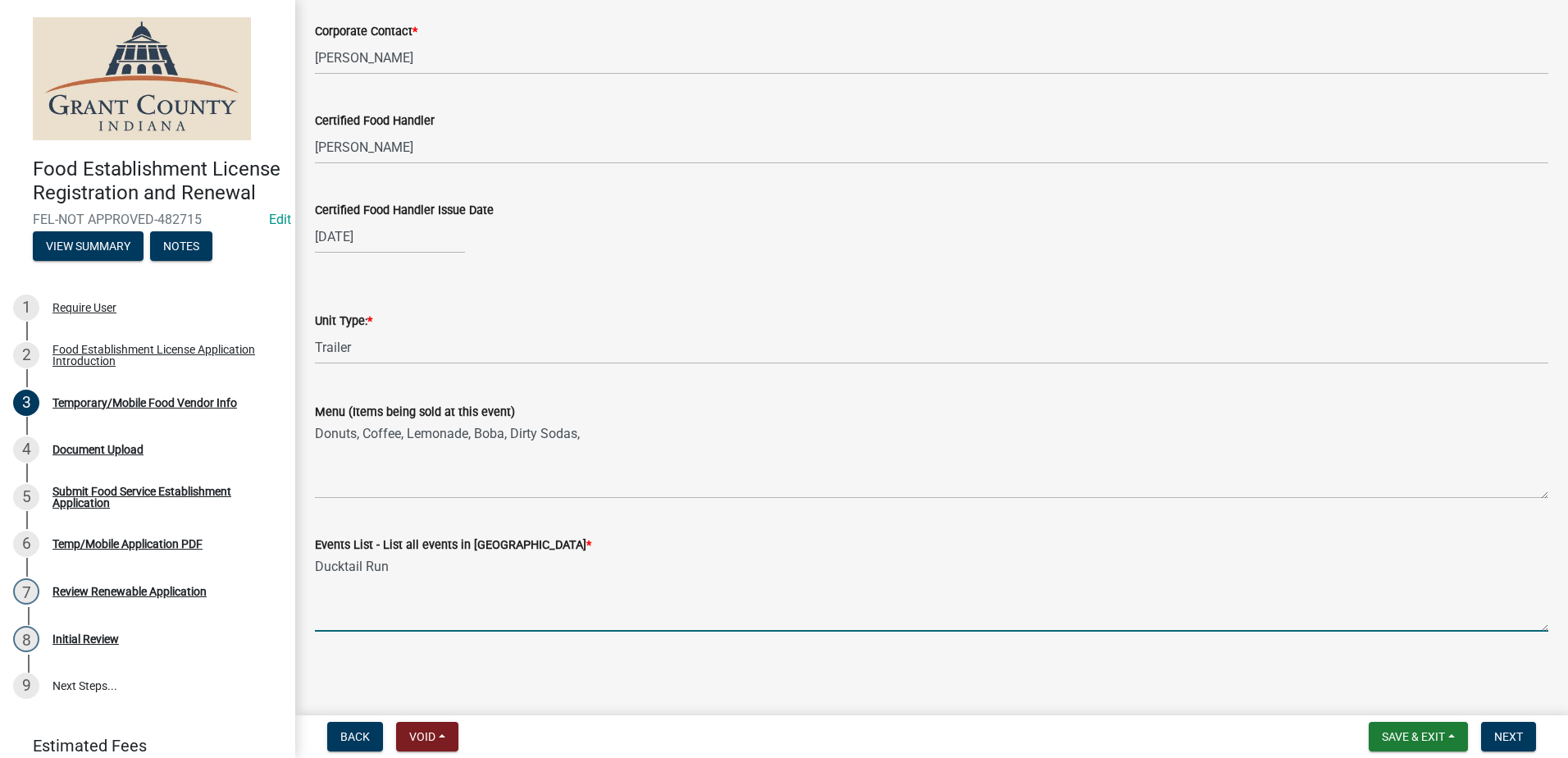
click at [673, 574] on textarea "Ducktail Run" at bounding box center [932, 592] width 1234 height 77
type textarea "Ducktail Run"
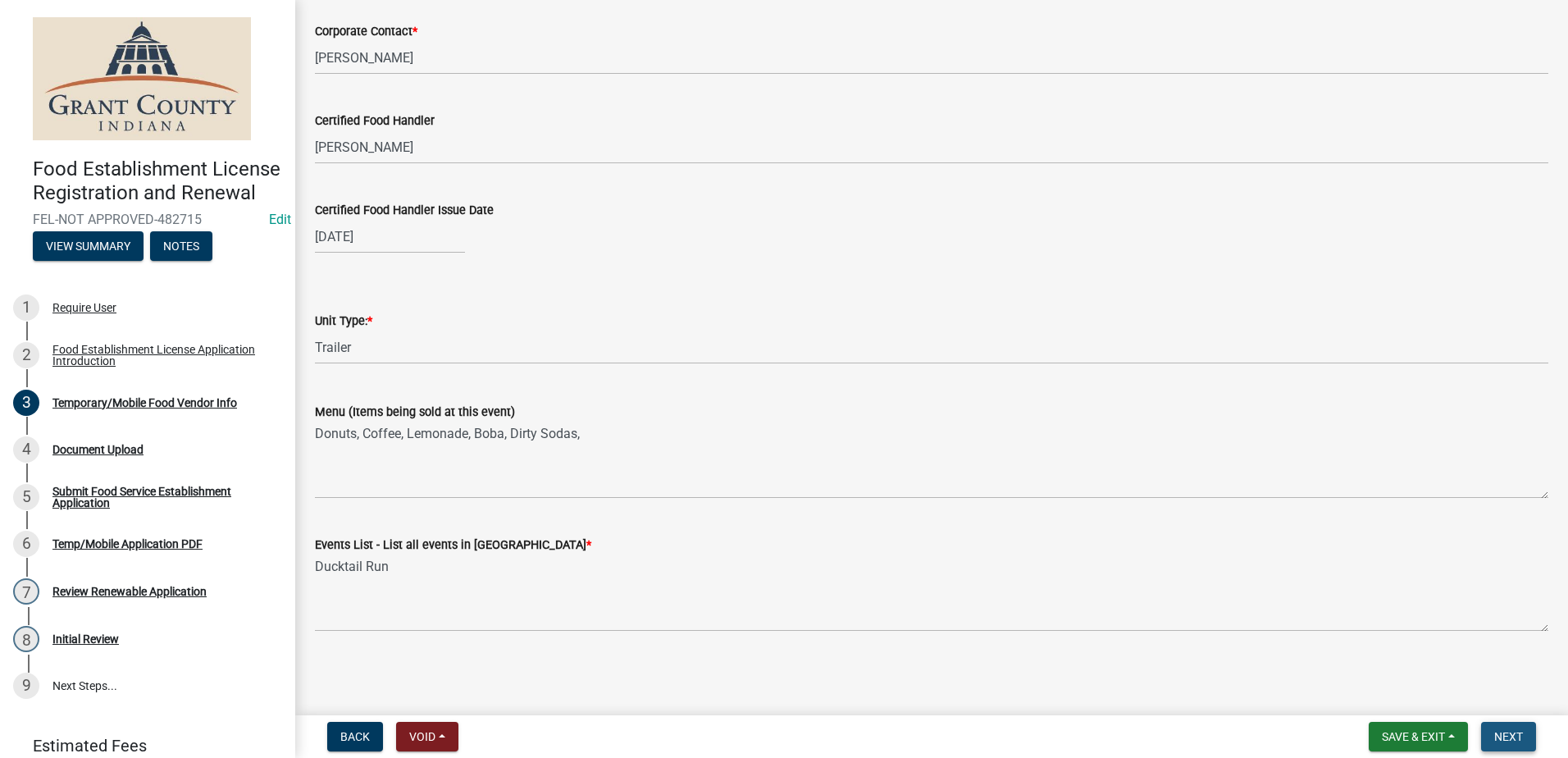
click at [1498, 726] on button "Next" at bounding box center [1509, 736] width 55 height 29
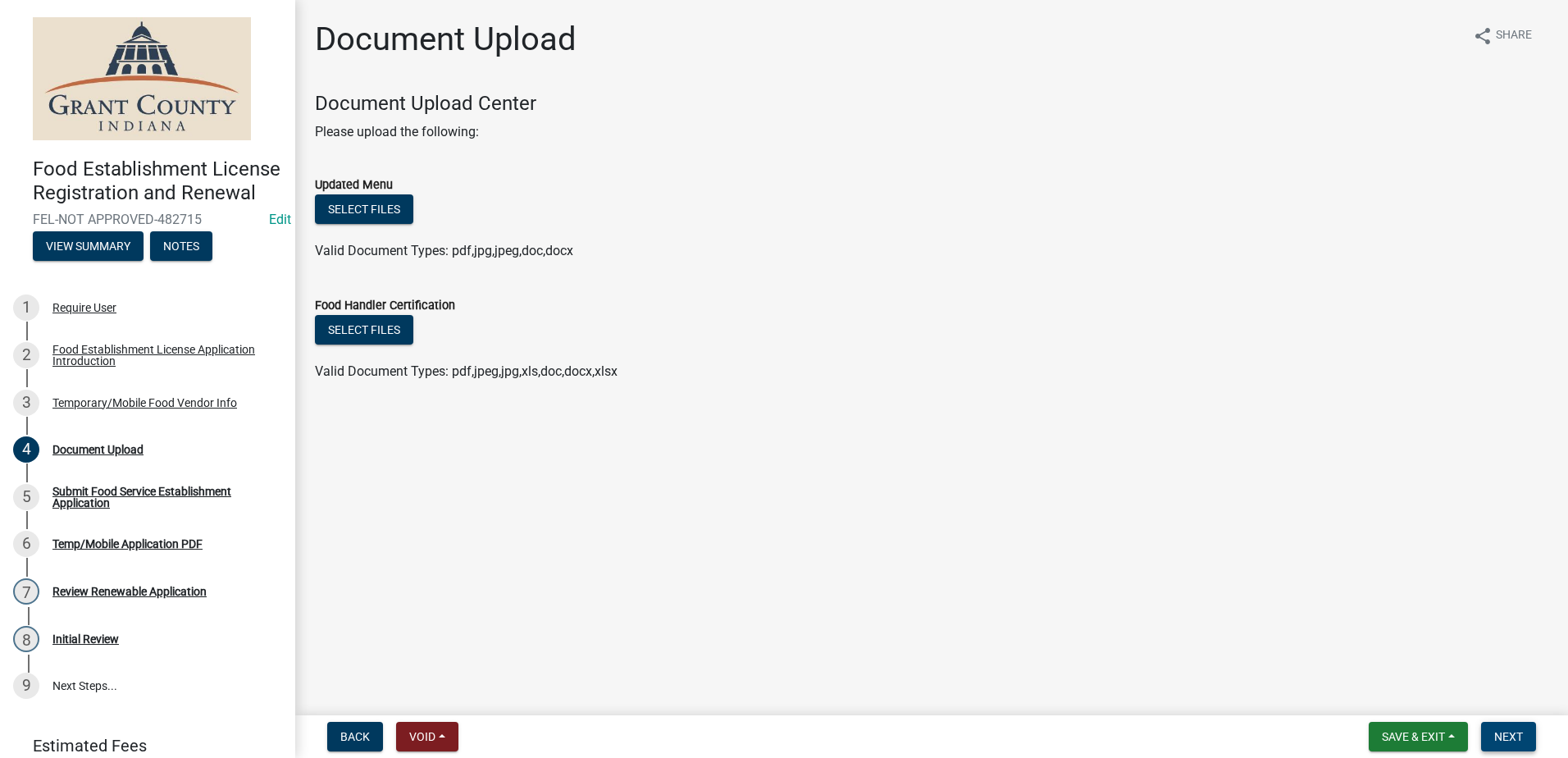
click at [1504, 741] on span "Next" at bounding box center [1508, 736] width 28 height 13
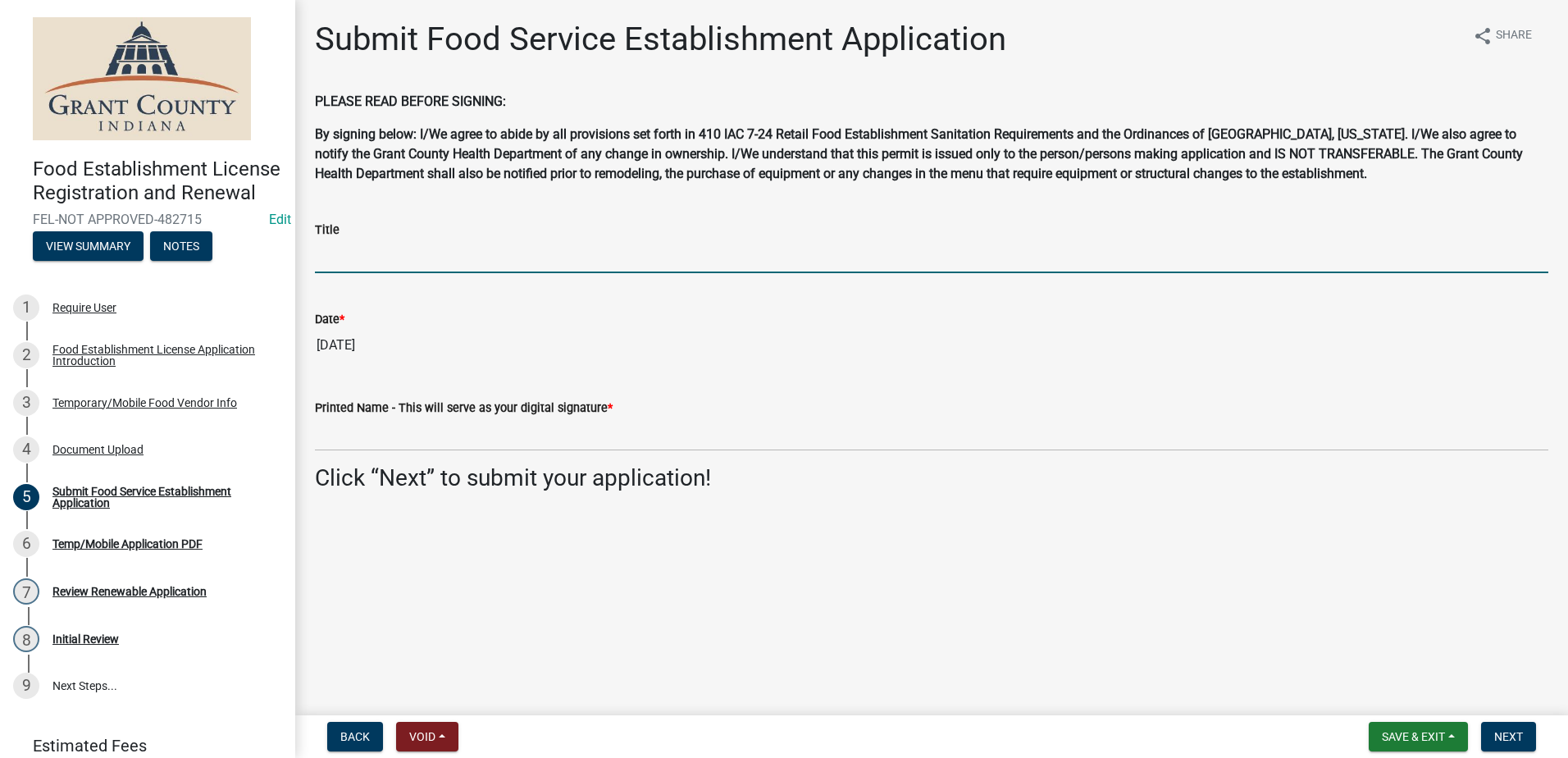
click at [404, 253] on input "Title" at bounding box center [932, 256] width 1234 height 34
type input "Owner"
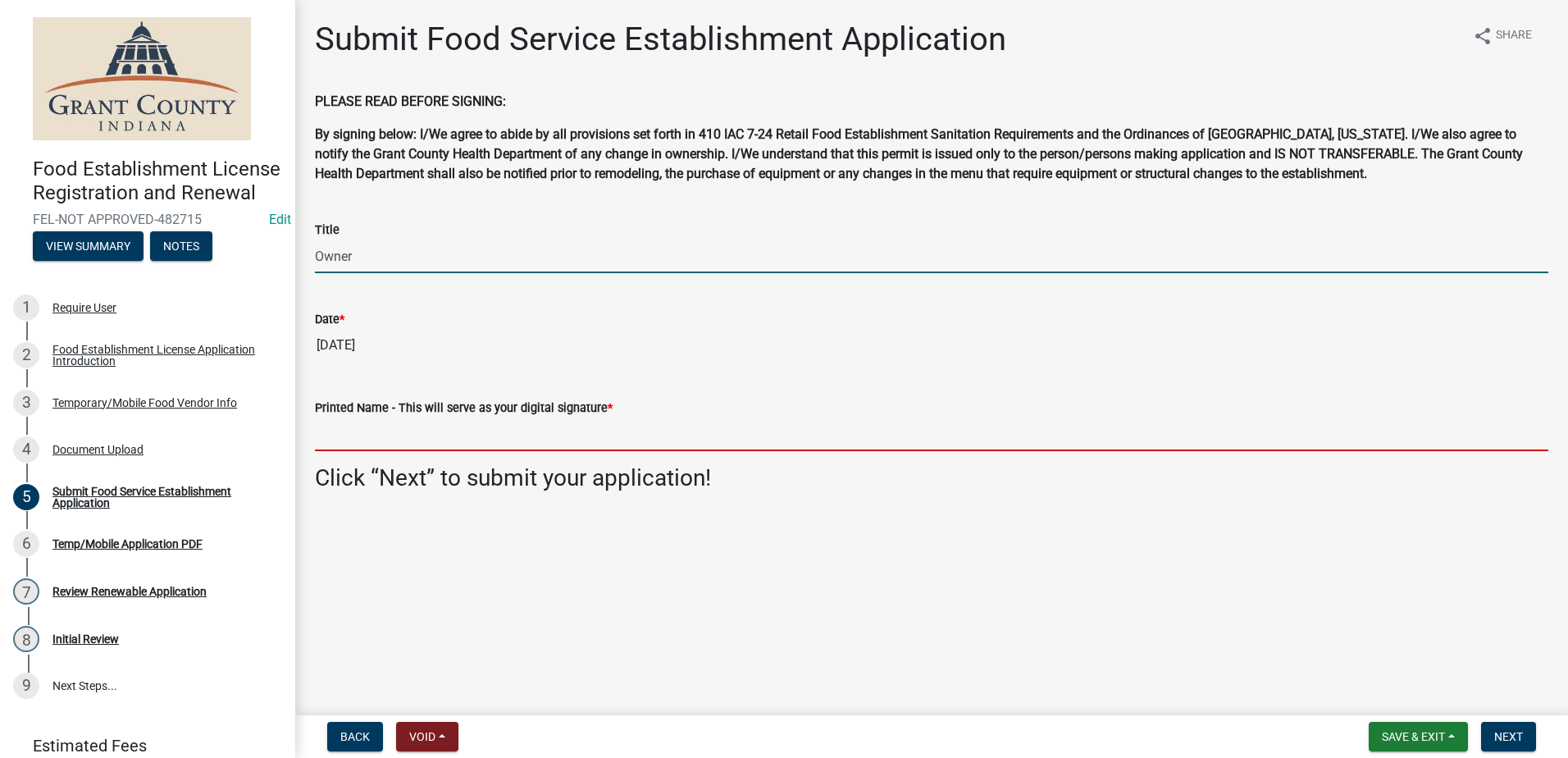
click at [466, 421] on input "Printed Name - This will serve as your digital signature *" at bounding box center [932, 434] width 1234 height 34
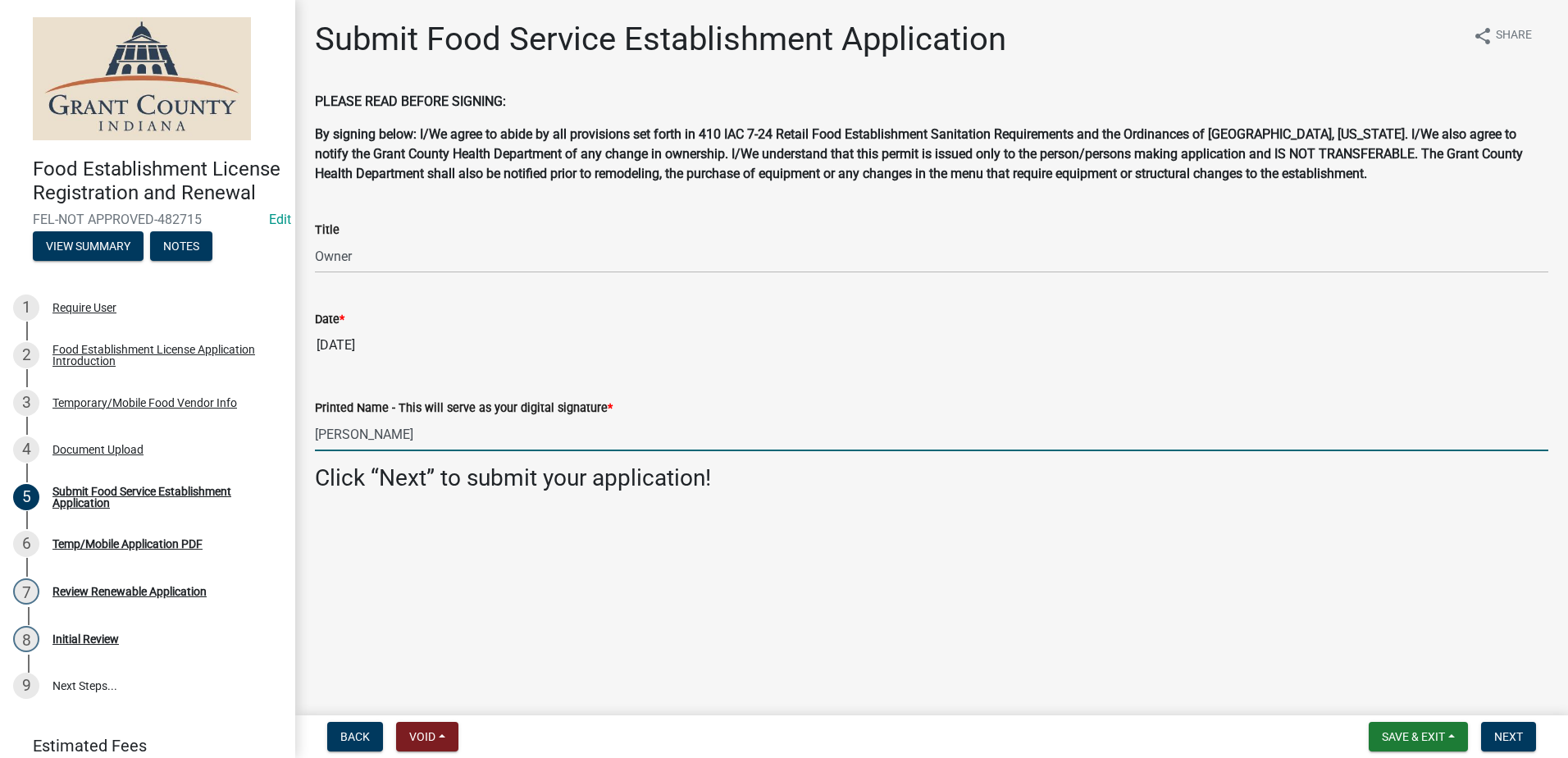
type input "[PERSON_NAME]"
drag, startPoint x: 749, startPoint y: 521, endPoint x: 784, endPoint y: 524, distance: 35.1
click at [751, 521] on main "Submit Food Service Establishment Application share Share PLEASE READ BEFORE SI…" at bounding box center [932, 354] width 1273 height 709
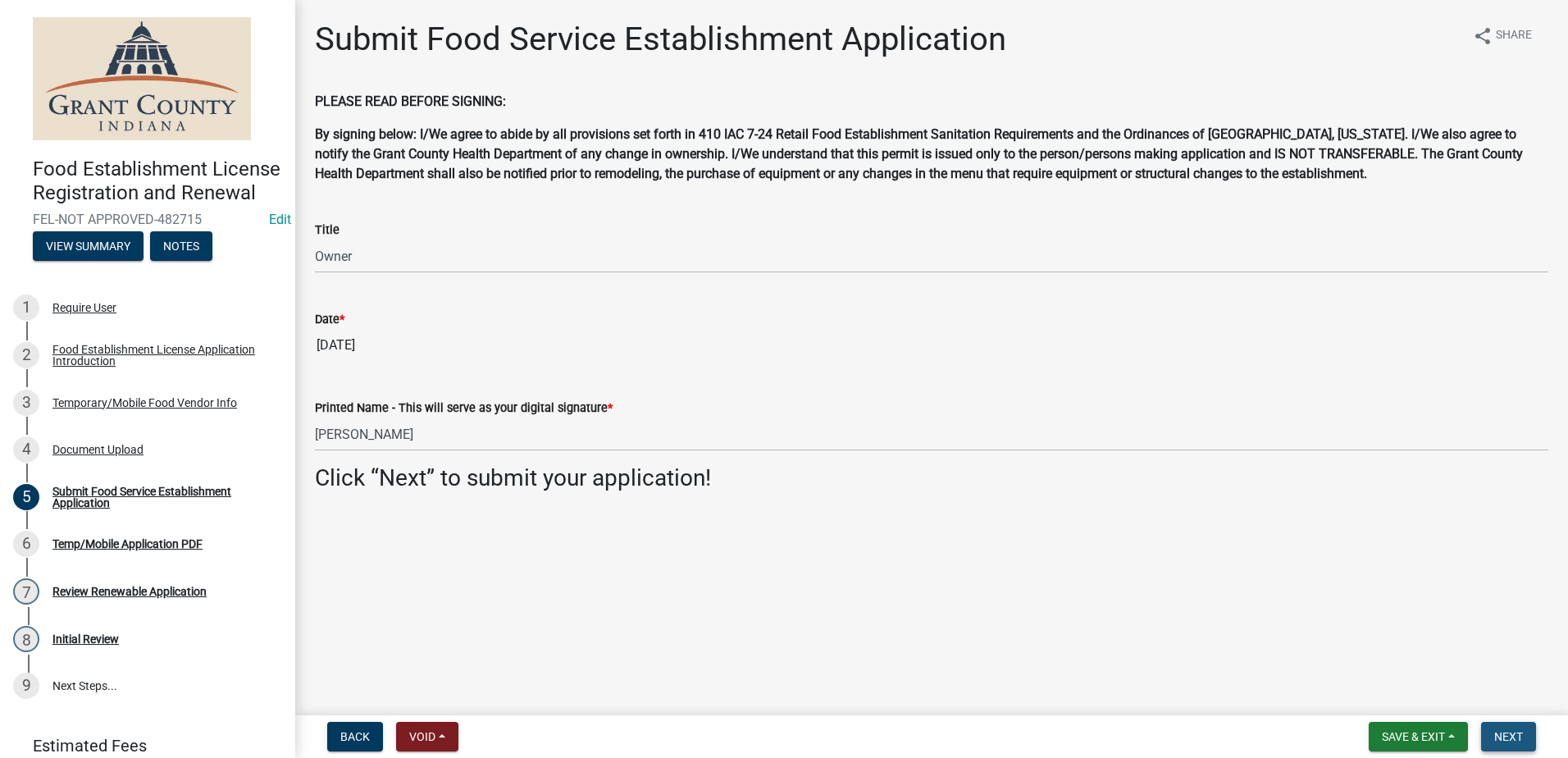
click at [1497, 729] on button "Next" at bounding box center [1509, 736] width 55 height 29
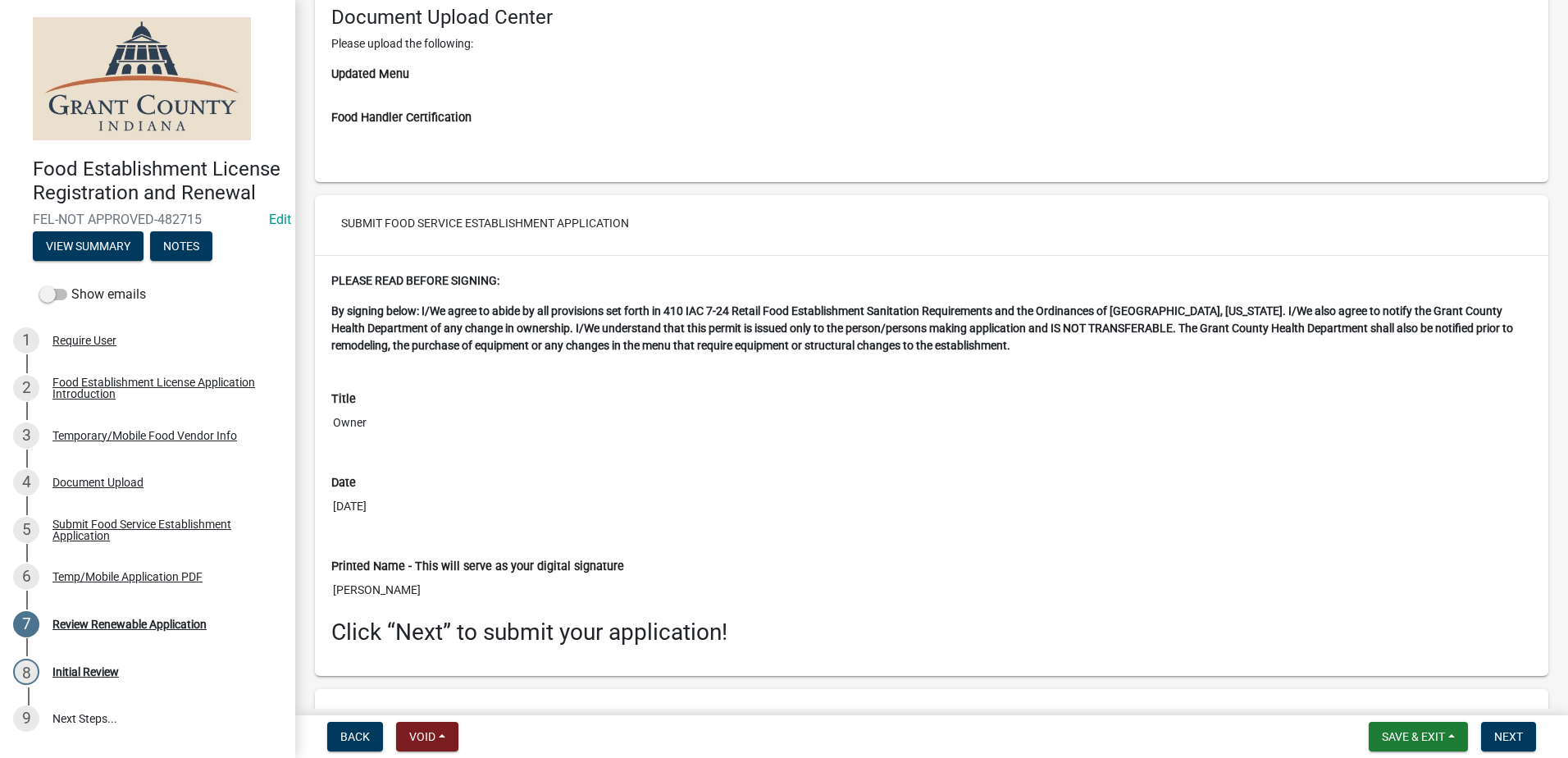
scroll to position [3231, 0]
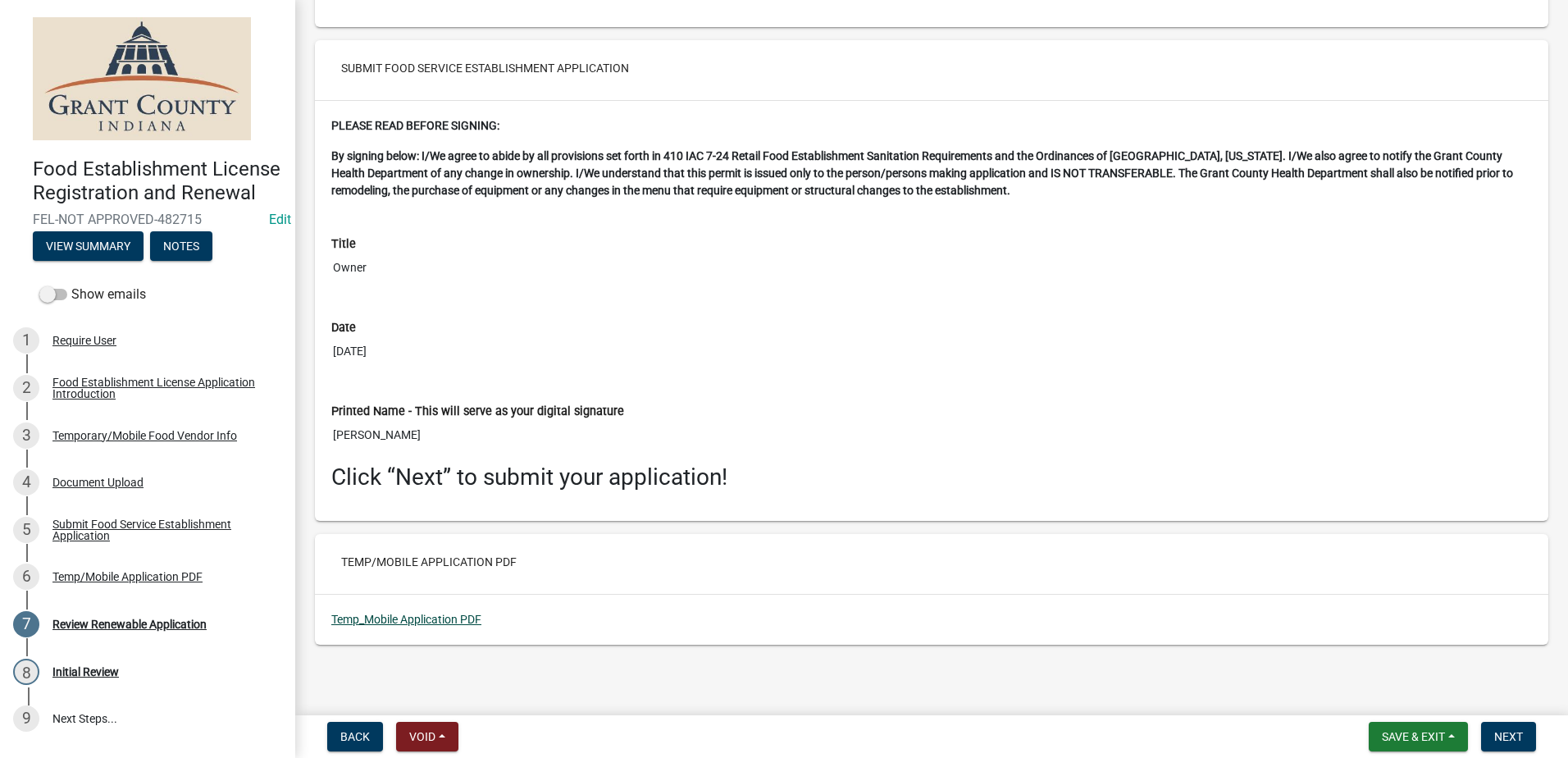
click at [406, 616] on link "Temp_Mobile Application PDF" at bounding box center [407, 619] width 150 height 13
click at [1506, 730] on span "Next" at bounding box center [1508, 736] width 28 height 13
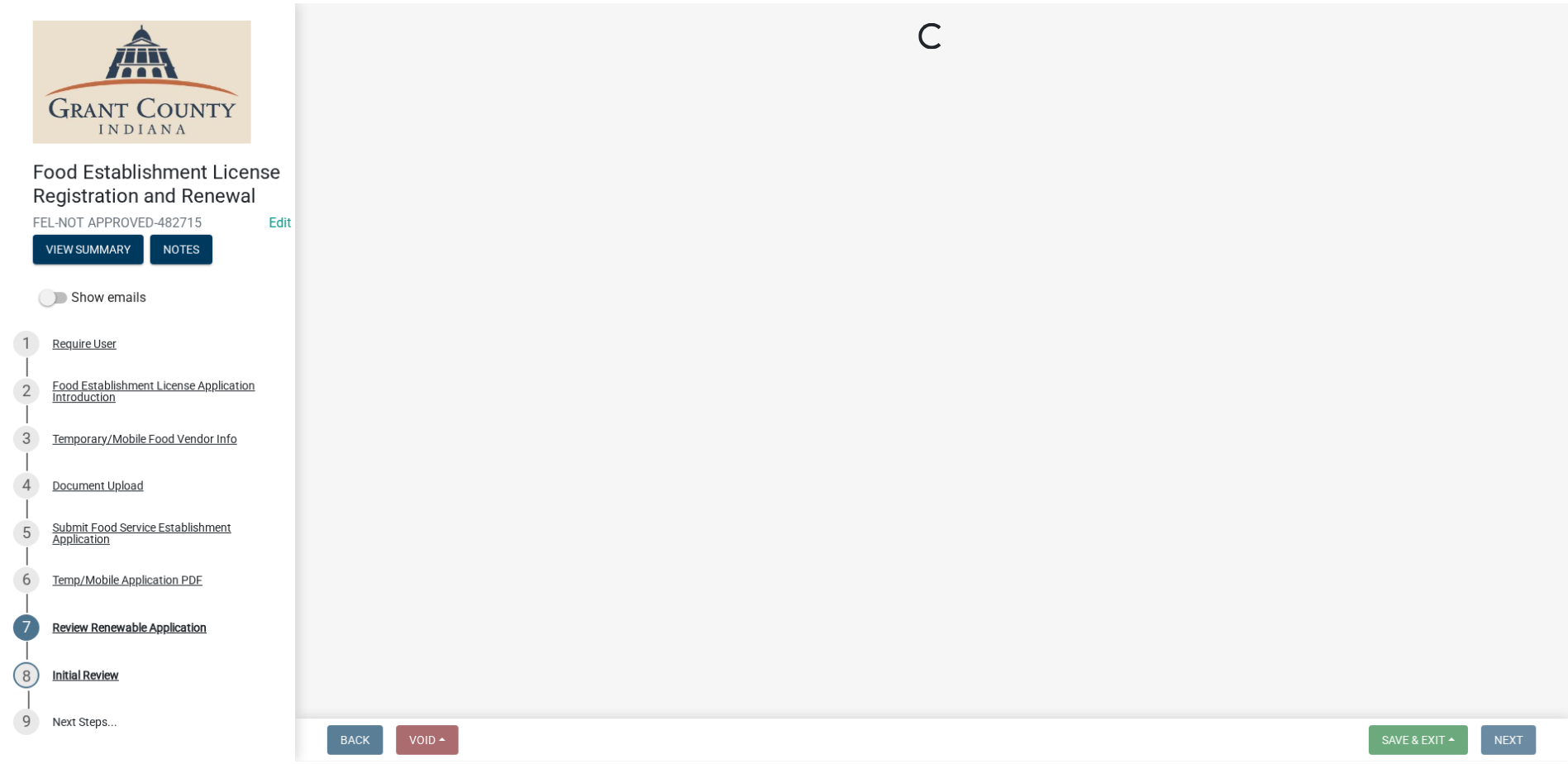
scroll to position [0, 0]
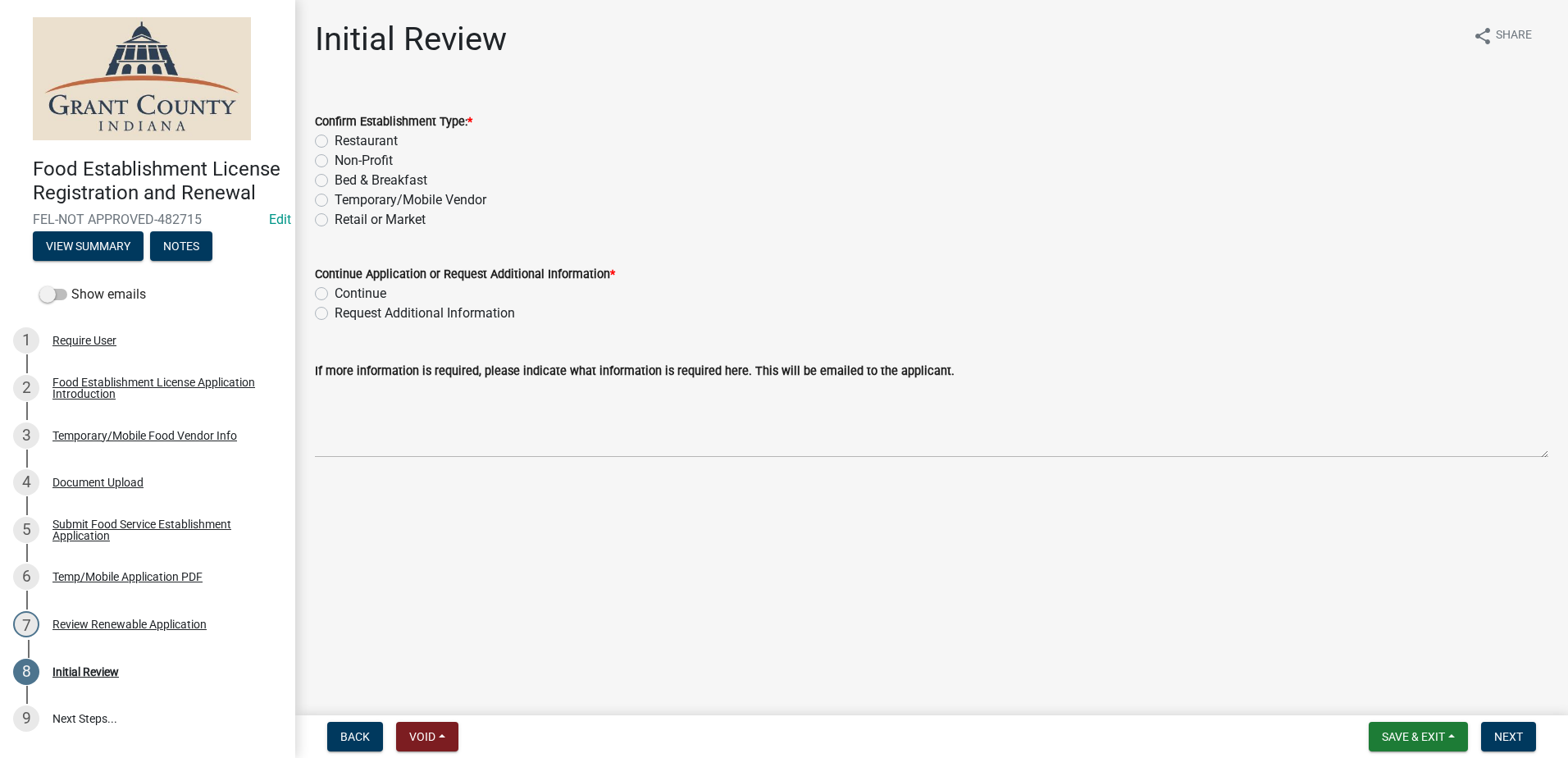
click at [335, 199] on label "Temporary/Mobile Vendor" at bounding box center [411, 199] width 152 height 20
click at [335, 199] on input "Temporary/Mobile Vendor" at bounding box center [340, 195] width 10 height 10
radio input "true"
click at [335, 293] on label "Continue" at bounding box center [361, 294] width 52 height 20
click at [335, 293] on input "Continue" at bounding box center [340, 289] width 10 height 10
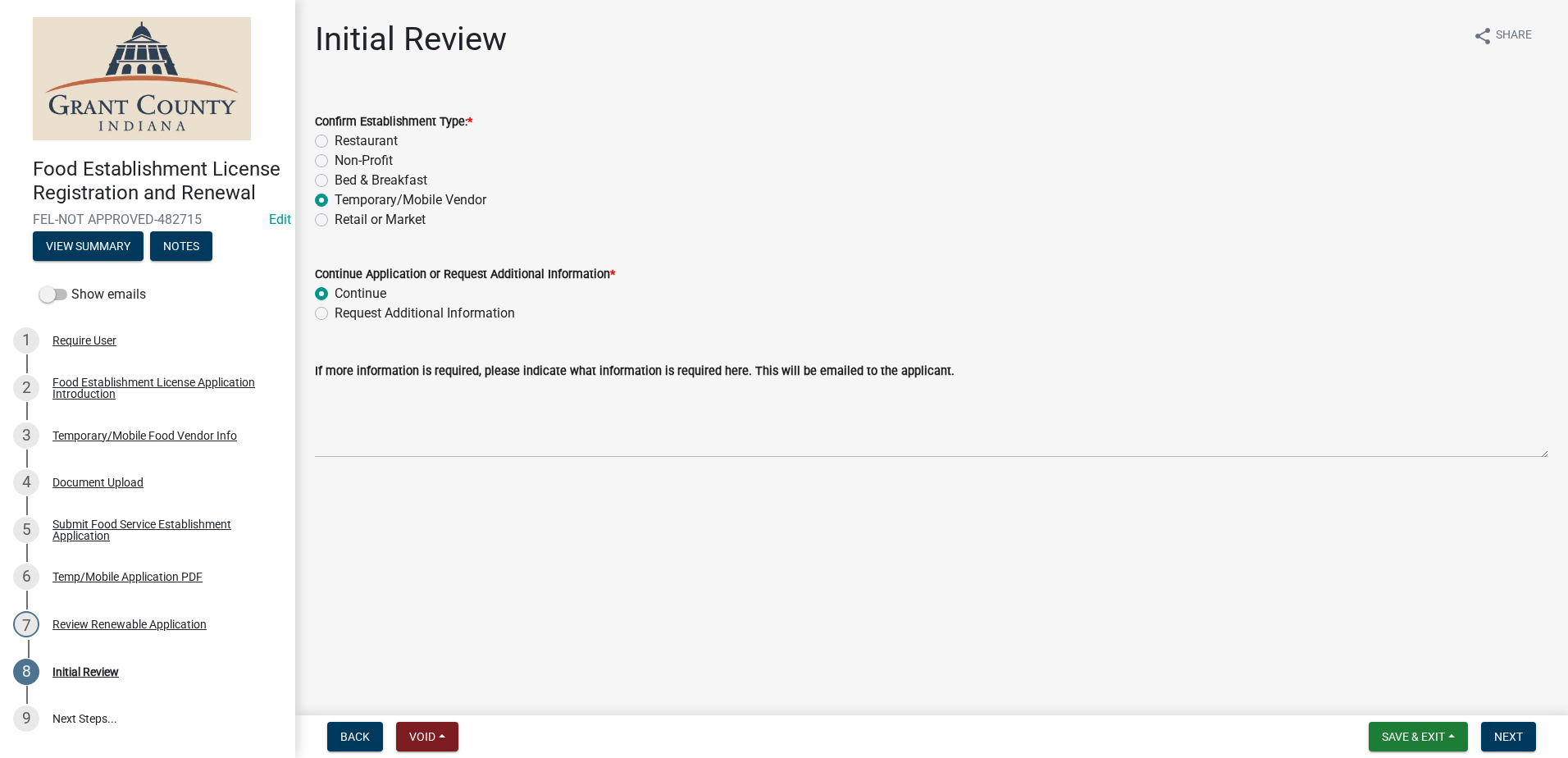
radio input "true"
drag, startPoint x: 357, startPoint y: 472, endPoint x: 403, endPoint y: 468, distance: 46.2
click at [359, 472] on div "Initial Review share Share Confirm Establishment Type: * Restaurant Non-Profit …" at bounding box center [932, 253] width 1258 height 466
click at [1502, 729] on button "Next" at bounding box center [1509, 736] width 55 height 29
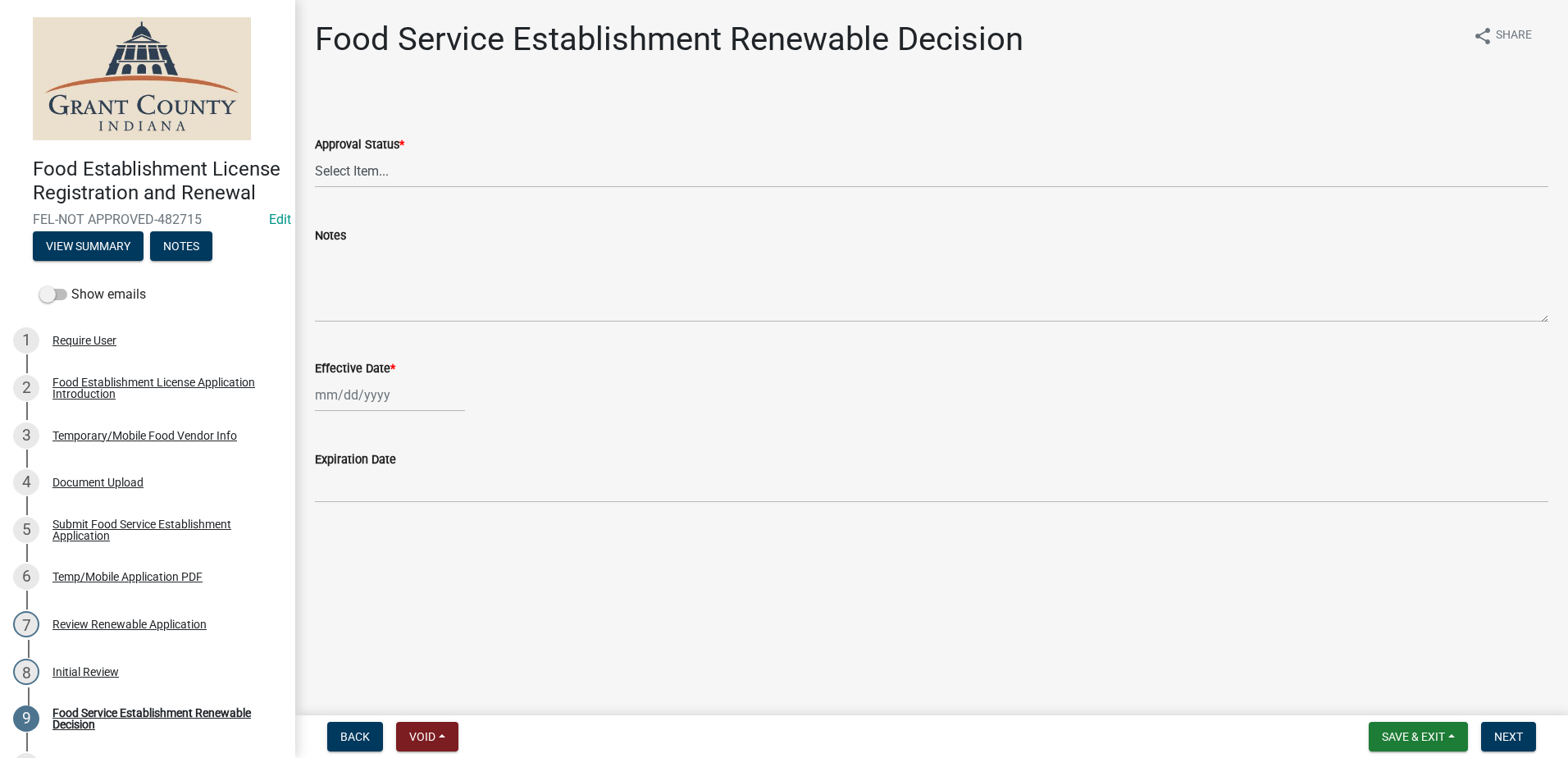
drag, startPoint x: 356, startPoint y: 149, endPoint x: 353, endPoint y: 158, distance: 9.5
click at [353, 158] on div "Approval Status * Select Item... Approved Denied" at bounding box center [932, 161] width 1234 height 54
drag, startPoint x: 353, startPoint y: 158, endPoint x: 348, endPoint y: 174, distance: 16.8
click at [348, 174] on select "Select Item... Approved Denied" at bounding box center [932, 171] width 1234 height 34
click at [315, 155] on select "Select Item... Approved Denied" at bounding box center [932, 171] width 1234 height 34
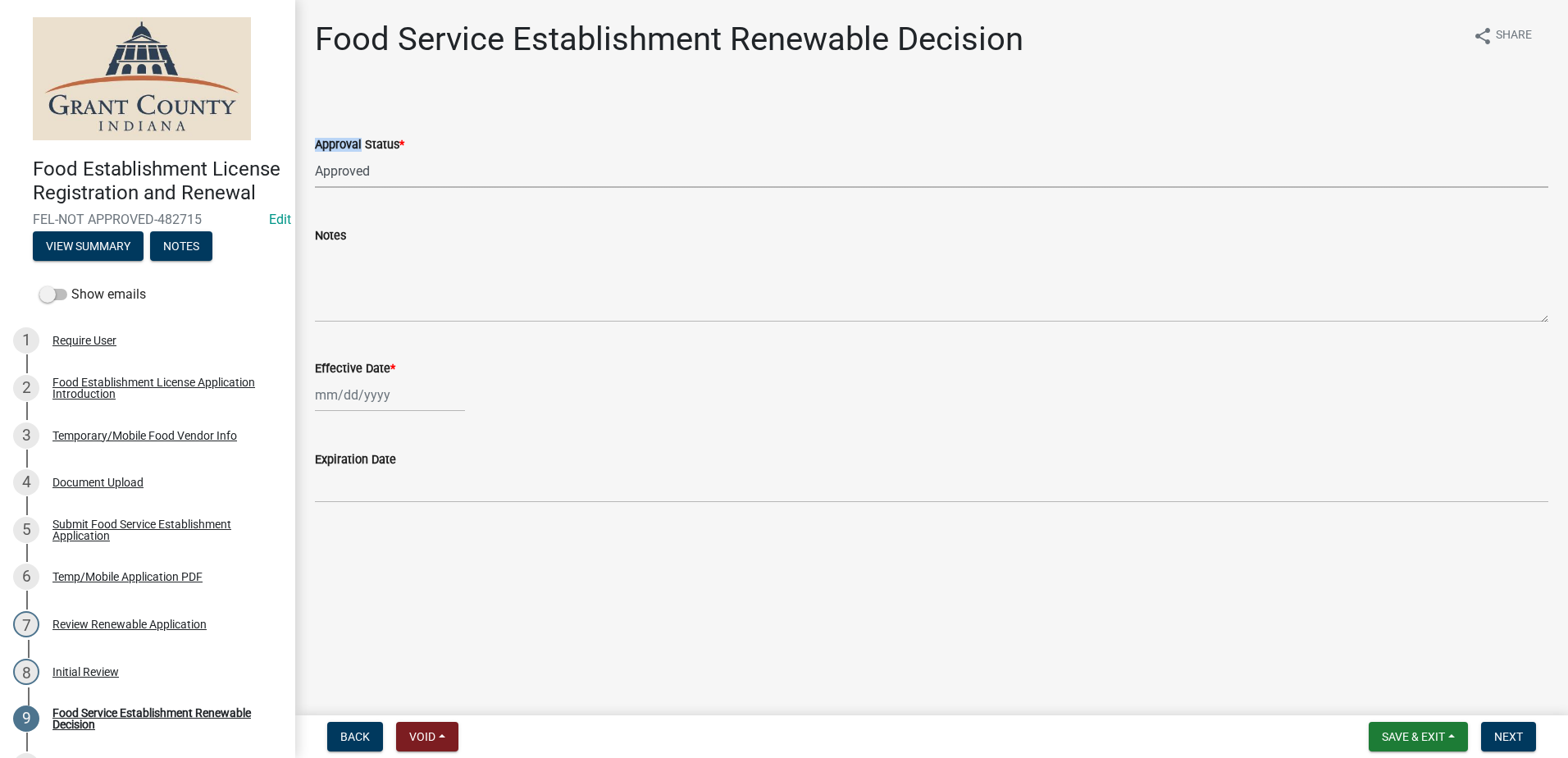
select select "f8bc5ebe-de22-4857-900a-5f4c078c3457"
select select "9"
select select "2025"
click at [348, 397] on div "[PERSON_NAME] Feb Mar Apr [PERSON_NAME][DATE] Oct Nov [DATE] 1526 1527 1528 152…" at bounding box center [390, 395] width 150 height 34
click at [476, 375] on div "Effective Date *" at bounding box center [932, 368] width 1234 height 20
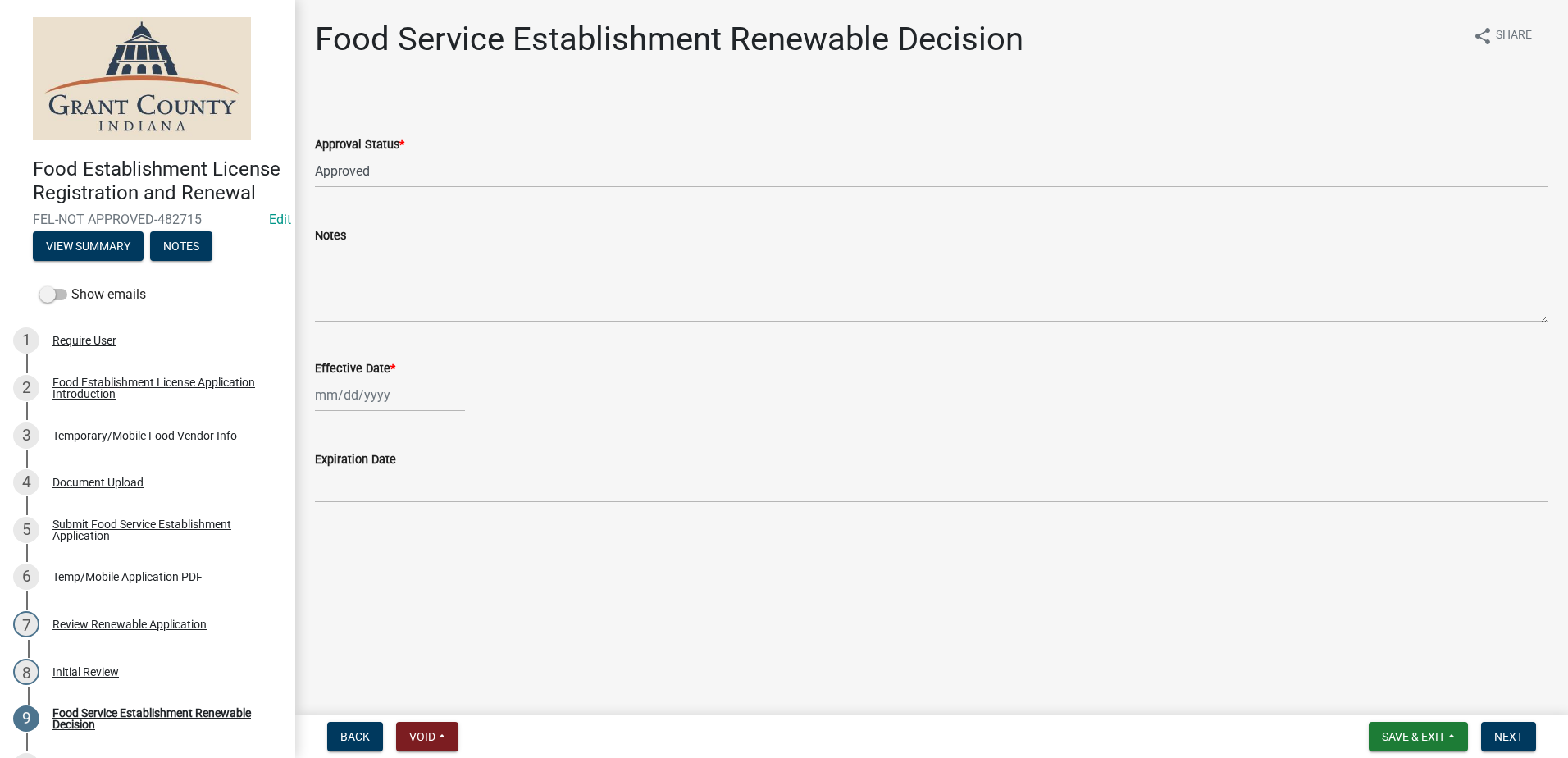
select select "9"
select select "2025"
click at [348, 400] on div "[PERSON_NAME] Feb Mar Apr [PERSON_NAME][DATE] Oct Nov [DATE] 1526 1527 1528 152…" at bounding box center [390, 395] width 150 height 34
click at [357, 559] on div "23" at bounding box center [357, 561] width 26 height 26
type input "[DATE]"
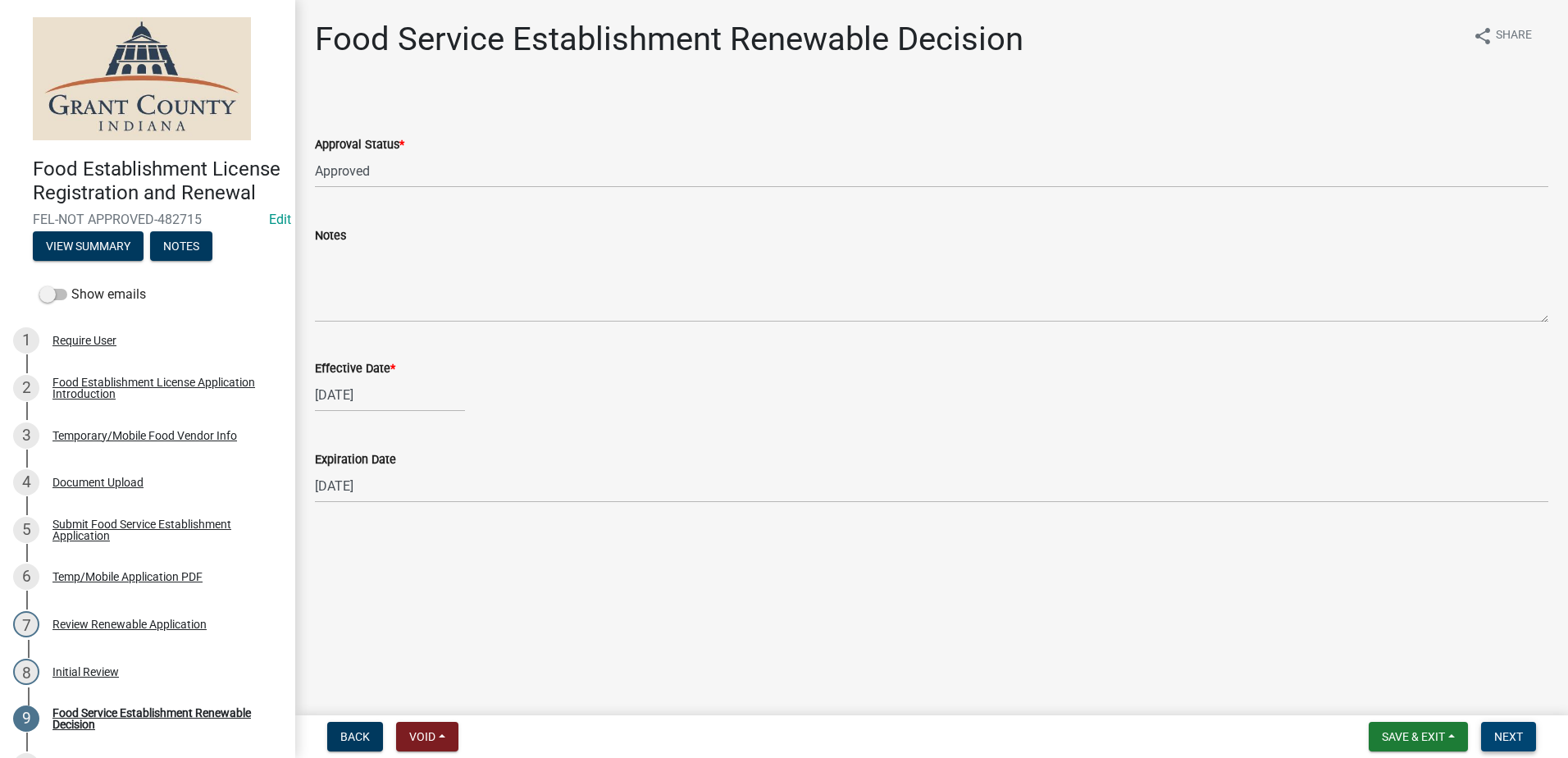
click at [1491, 728] on button "Next" at bounding box center [1509, 736] width 55 height 29
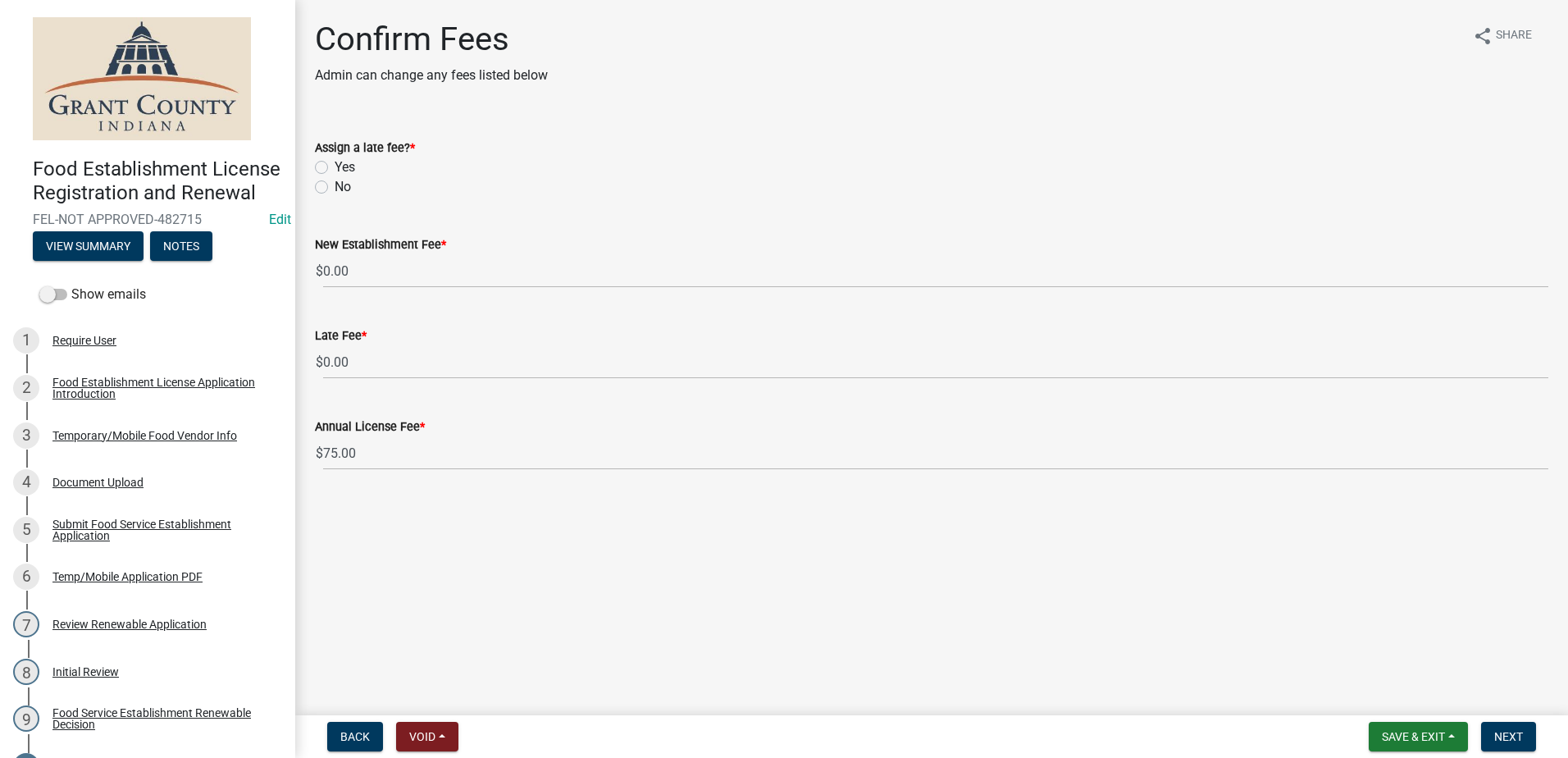
click at [320, 160] on div "Yes" at bounding box center [932, 167] width 1234 height 20
click at [335, 165] on label "Yes" at bounding box center [345, 167] width 21 height 20
click at [335, 165] on input "Yes" at bounding box center [340, 162] width 10 height 10
radio input "true"
click at [533, 527] on main "Confirm Fees Admin can change any fees listed below share Share Assign a late f…" at bounding box center [932, 354] width 1273 height 709
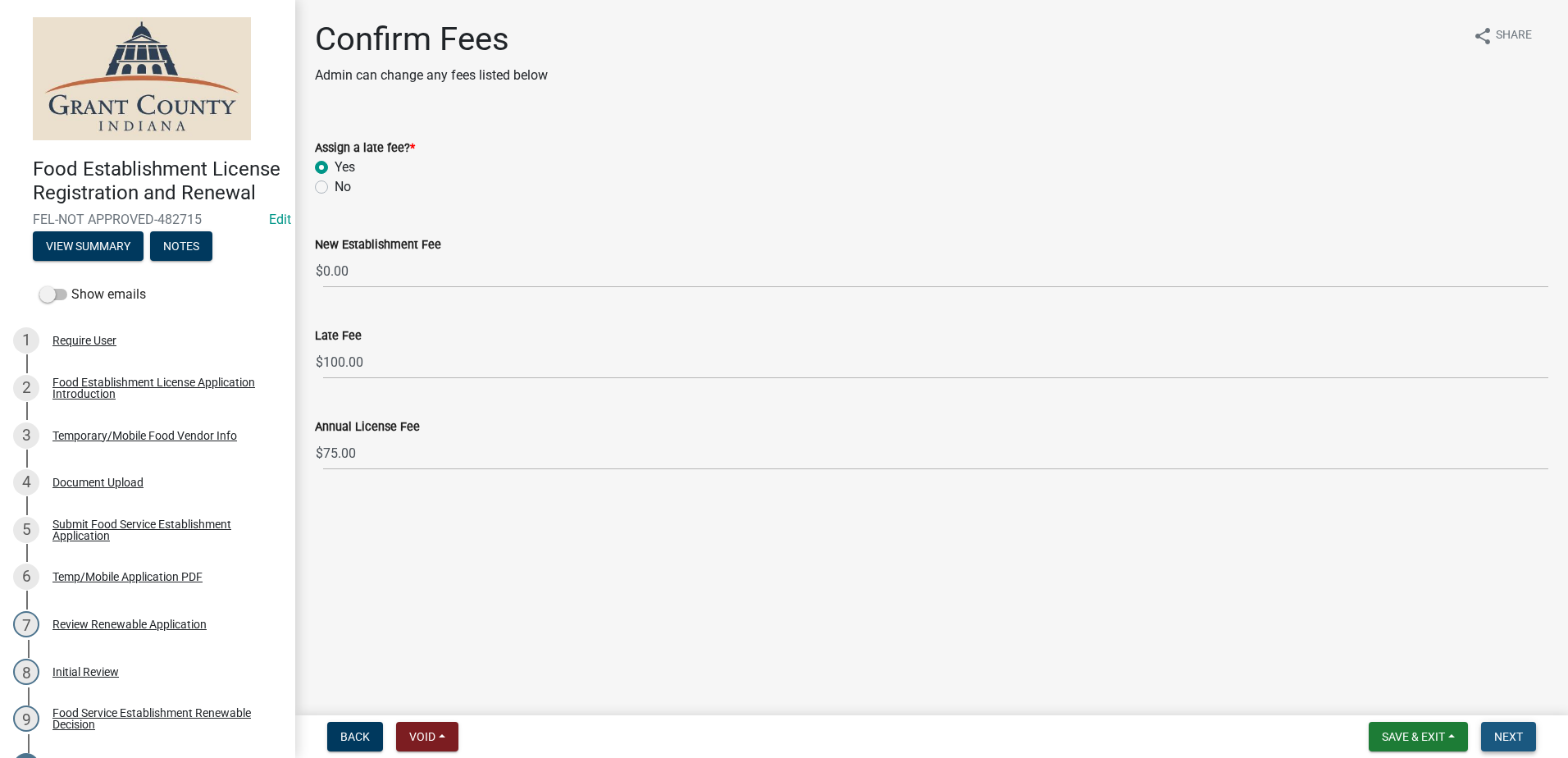
click at [1510, 732] on span "Next" at bounding box center [1508, 736] width 28 height 13
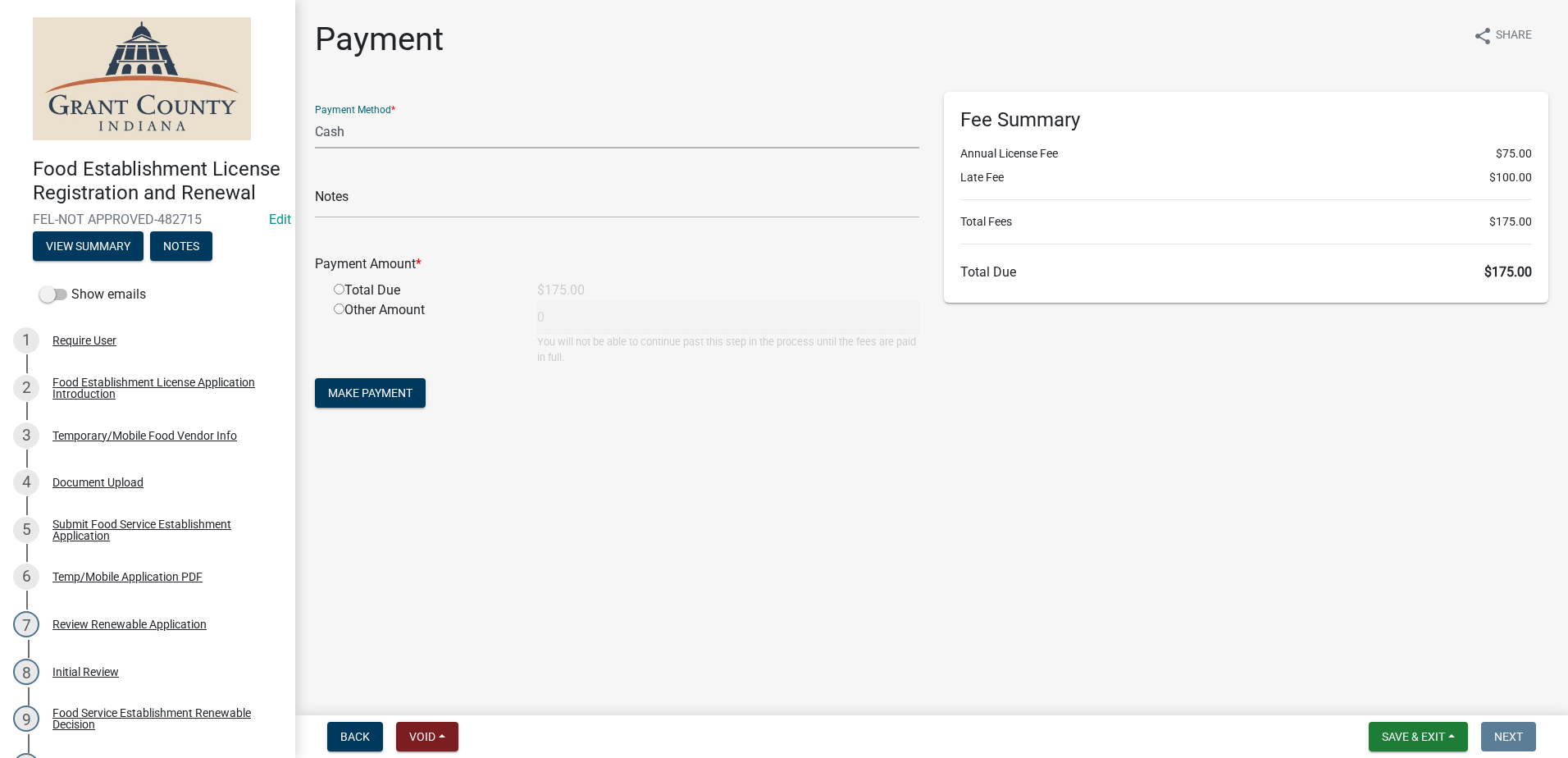
click at [412, 136] on select "Credit Card POS Check Cash" at bounding box center [617, 131] width 604 height 34
select select "0: 2"
click at [315, 115] on select "Credit Card POS Check Cash" at bounding box center [617, 131] width 604 height 34
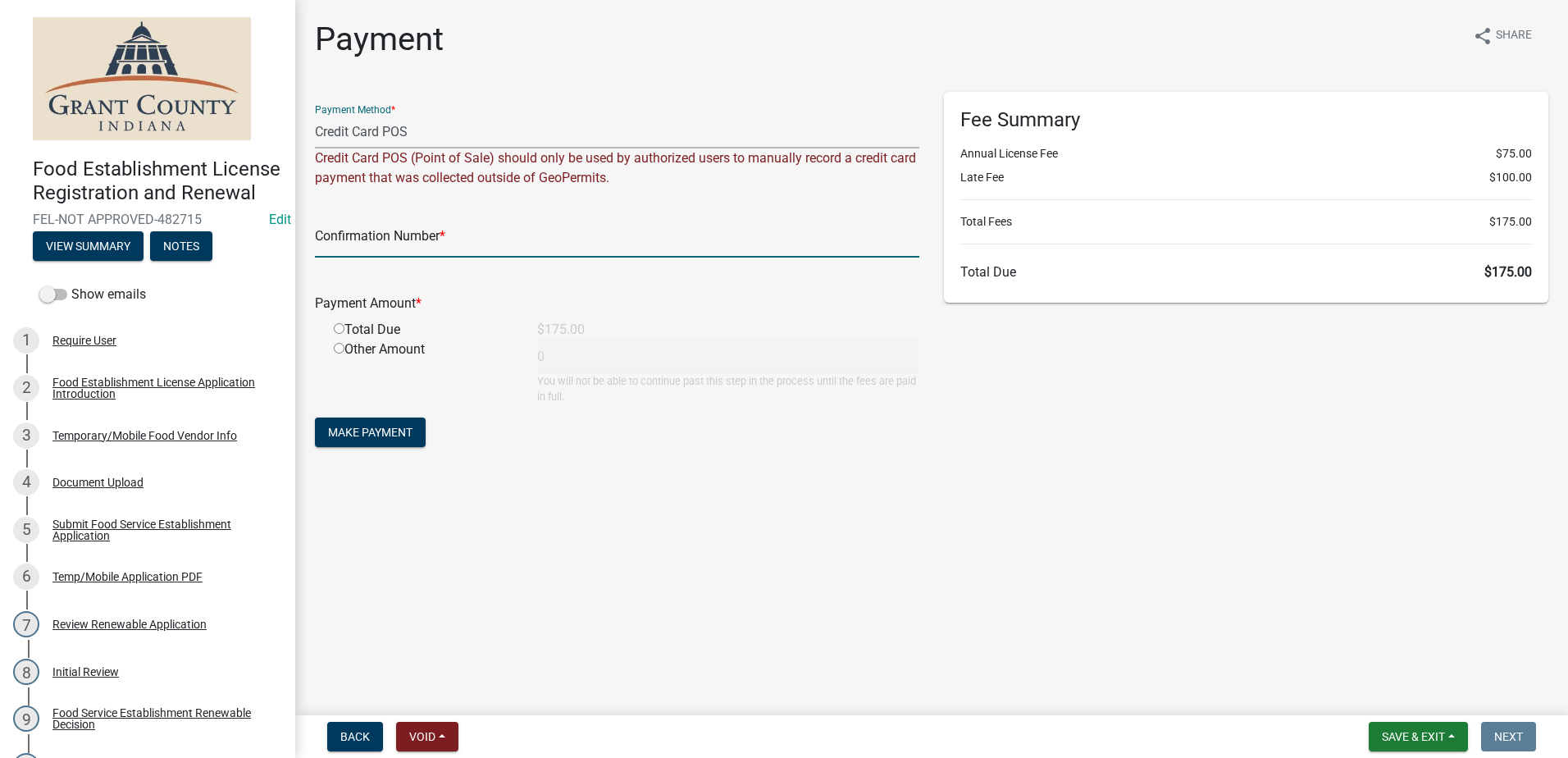
click at [479, 234] on input "text" at bounding box center [617, 240] width 604 height 34
type input "15017510"
click at [340, 329] on input "radio" at bounding box center [339, 328] width 10 height 10
radio input "true"
type input "175"
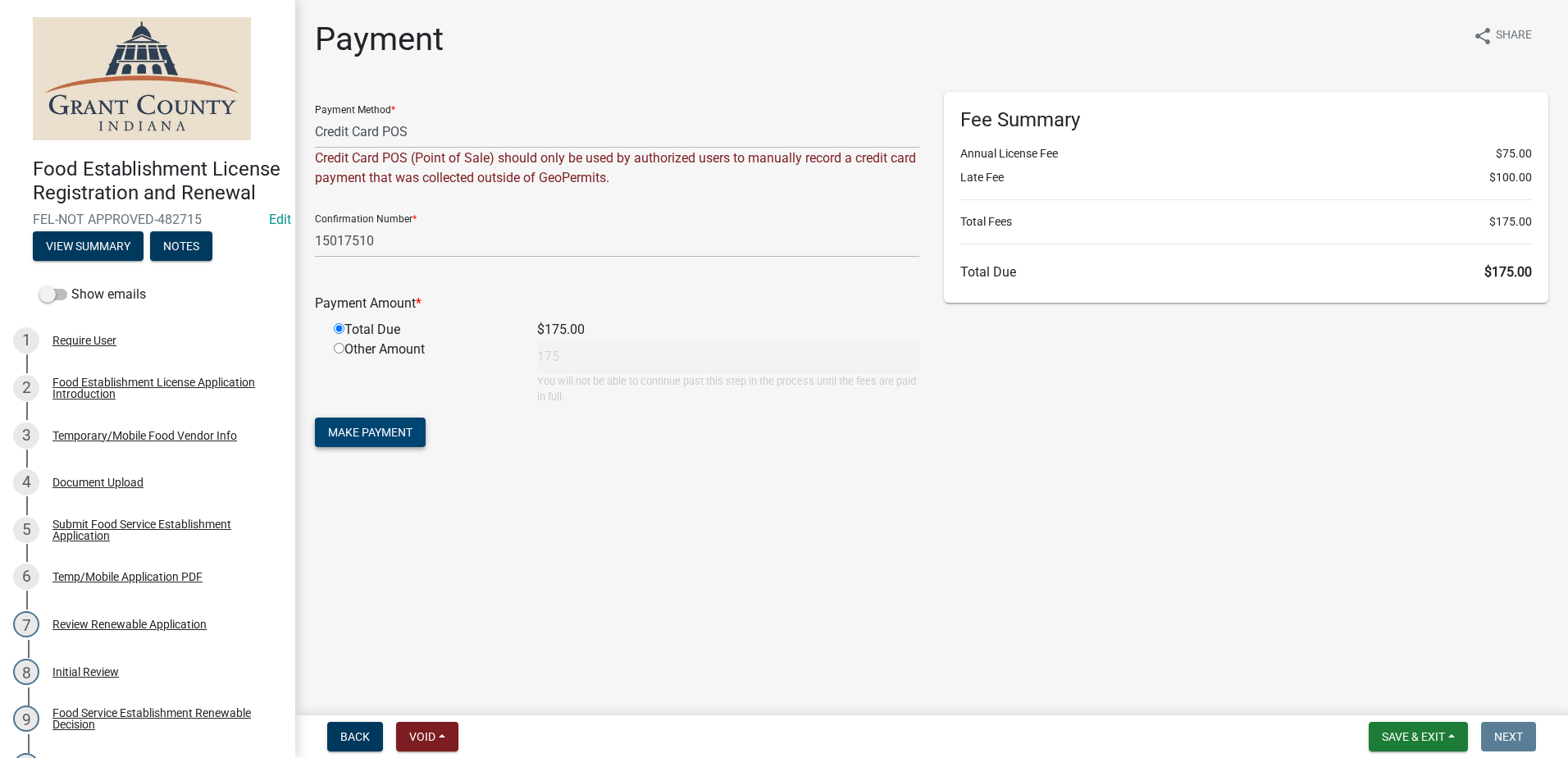
click at [370, 428] on span "Make Payment" at bounding box center [370, 432] width 85 height 13
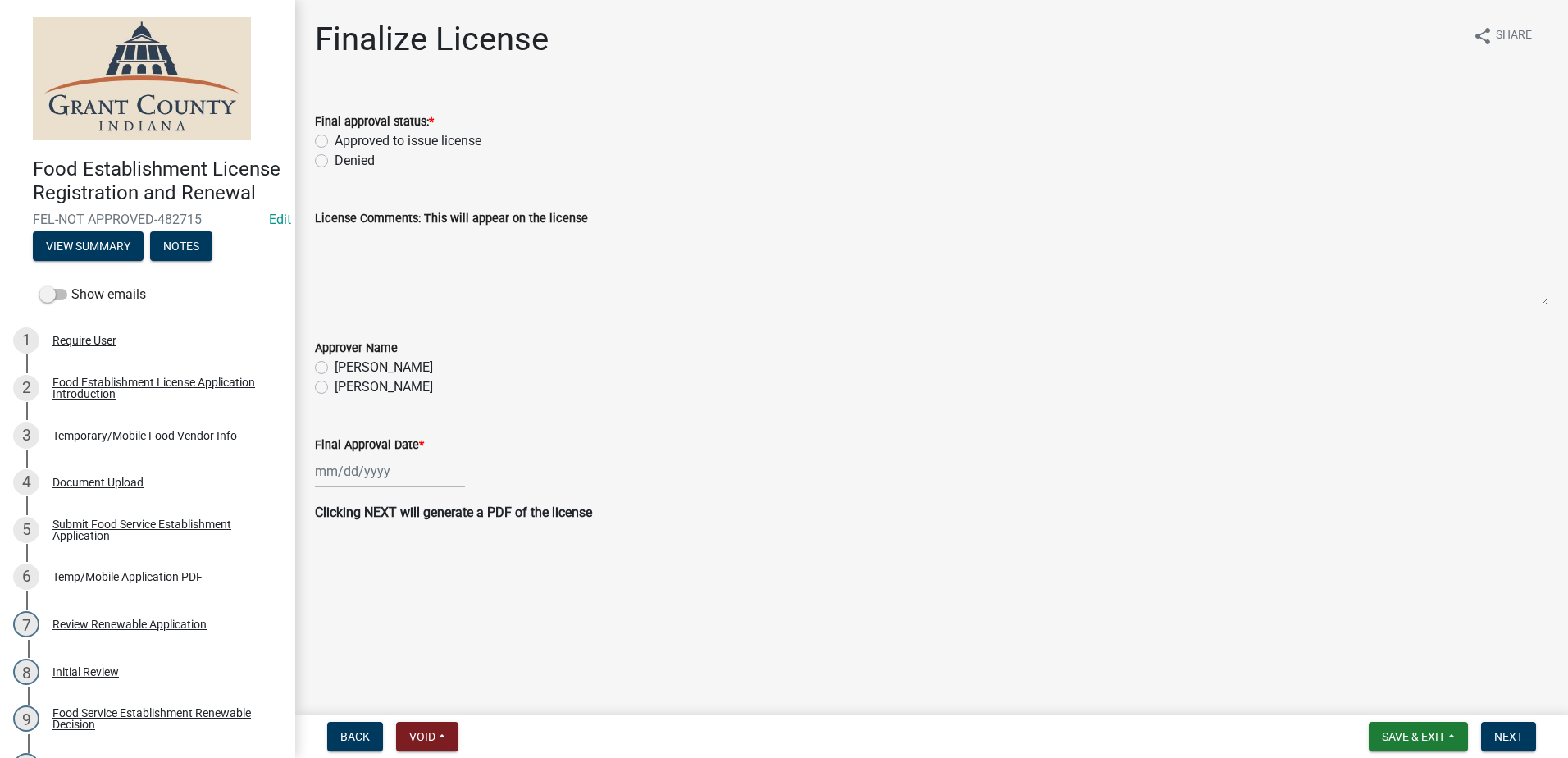
click at [335, 141] on label "Approved to issue license" at bounding box center [408, 141] width 147 height 20
click at [335, 141] on input "Approved to issue license" at bounding box center [340, 136] width 10 height 10
radio input "true"
click at [335, 386] on label "[PERSON_NAME]" at bounding box center [384, 387] width 98 height 20
click at [335, 386] on input "[PERSON_NAME]" at bounding box center [340, 382] width 10 height 10
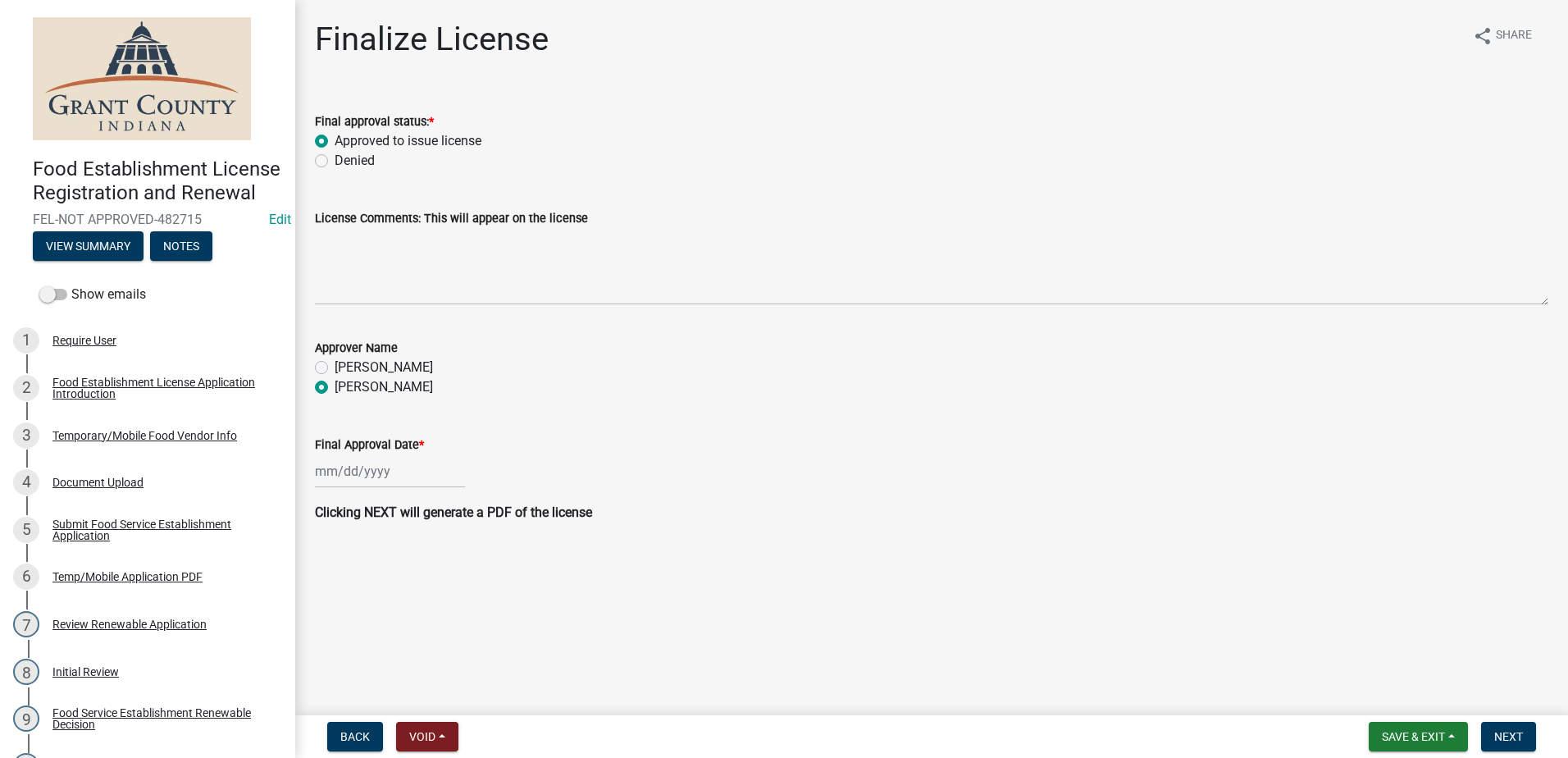
radio input "true"
select select "9"
select select "2025"
click at [366, 466] on div "[PERSON_NAME] Feb Mar Apr [PERSON_NAME][DATE] Oct Nov [DATE] 1526 1527 1528 152…" at bounding box center [390, 471] width 150 height 34
click at [357, 636] on div "23" at bounding box center [357, 637] width 26 height 26
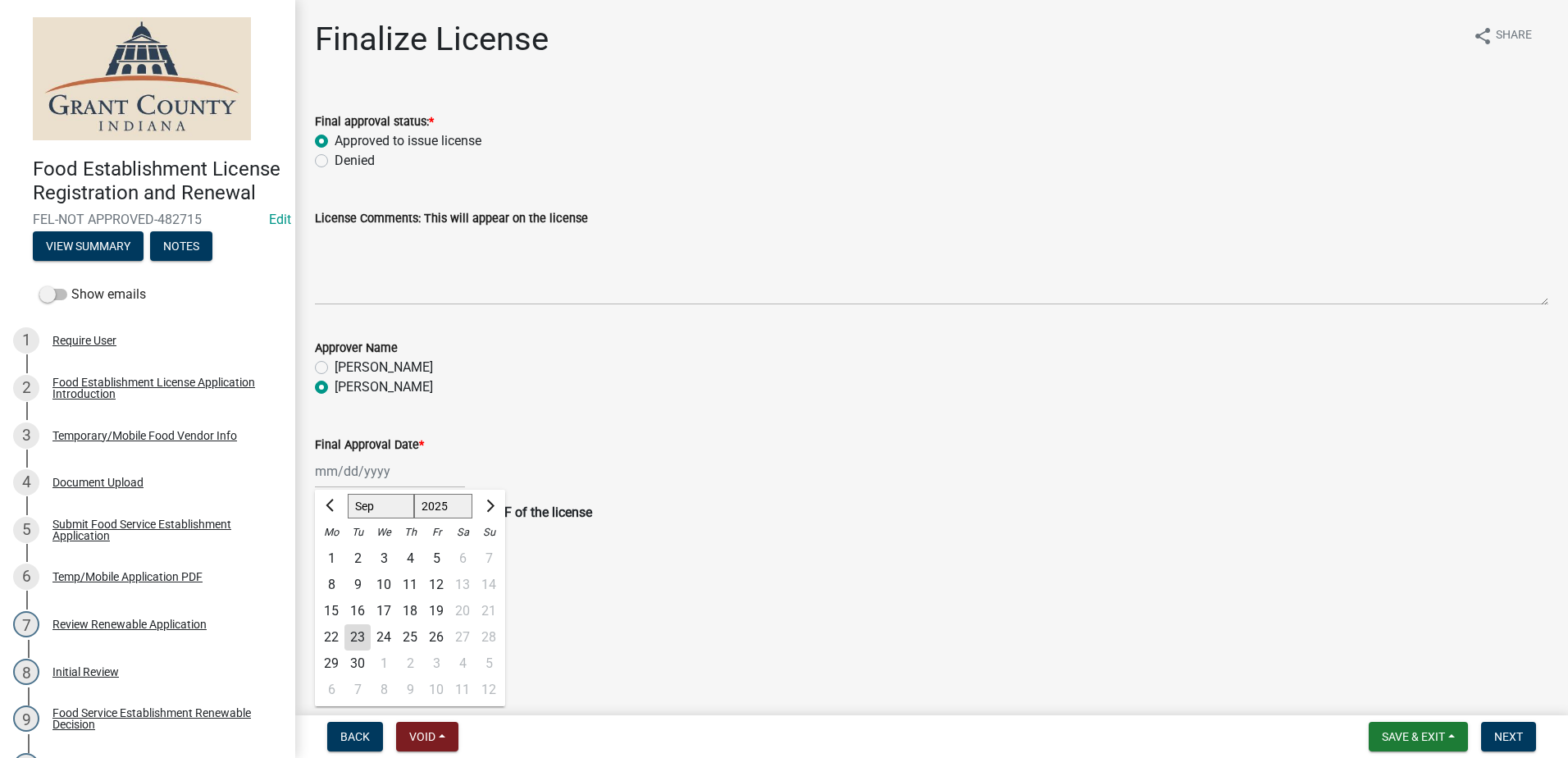
type input "[DATE]"
click at [1087, 563] on main "Finalize License share Share Final approval status: * Approved to issue license…" at bounding box center [932, 354] width 1273 height 709
click at [1500, 733] on span "Next" at bounding box center [1508, 736] width 28 height 13
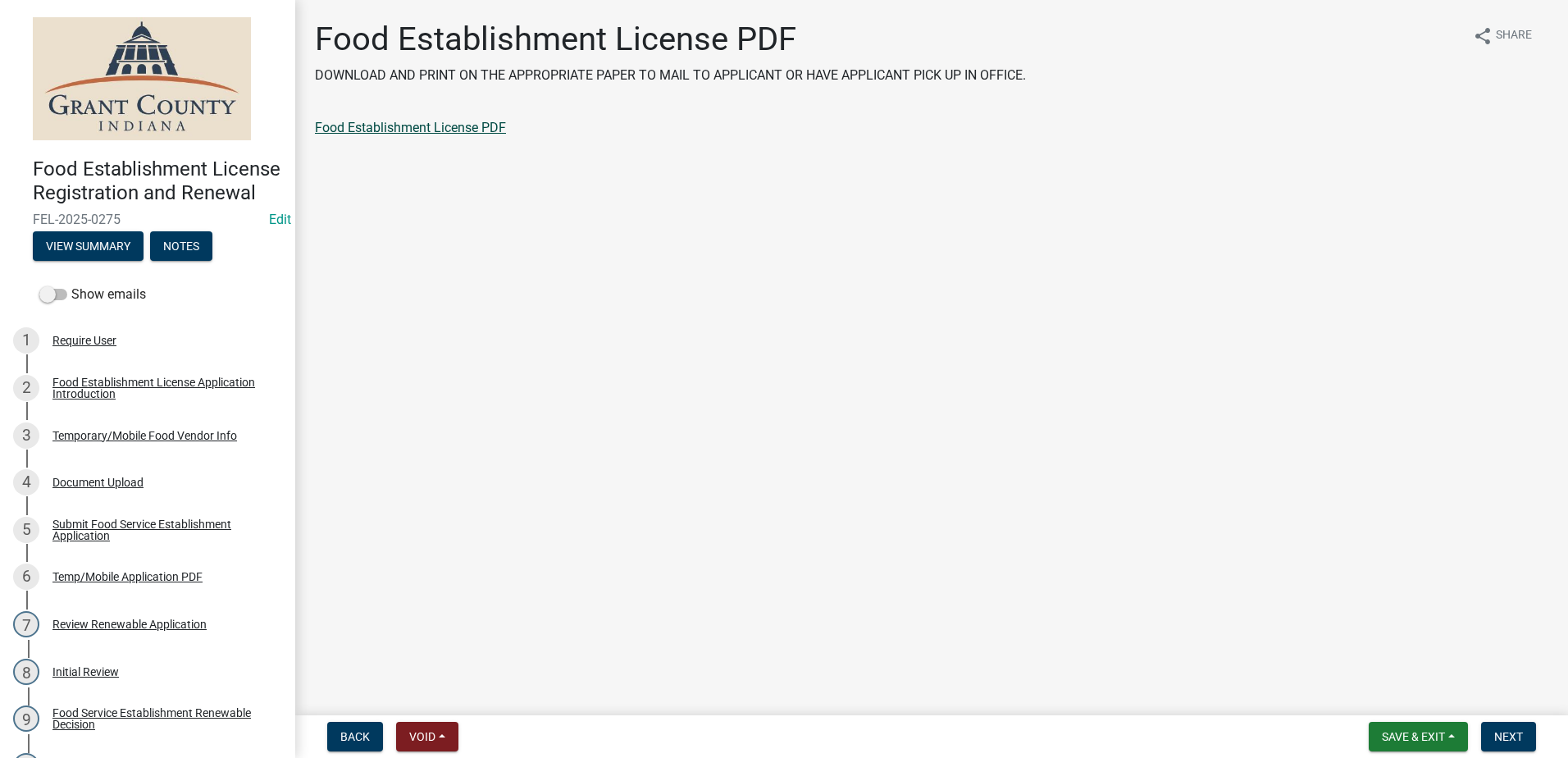
click at [393, 123] on link "Food Establishment License PDF" at bounding box center [410, 128] width 191 height 16
click at [1520, 738] on span "Next" at bounding box center [1508, 736] width 28 height 13
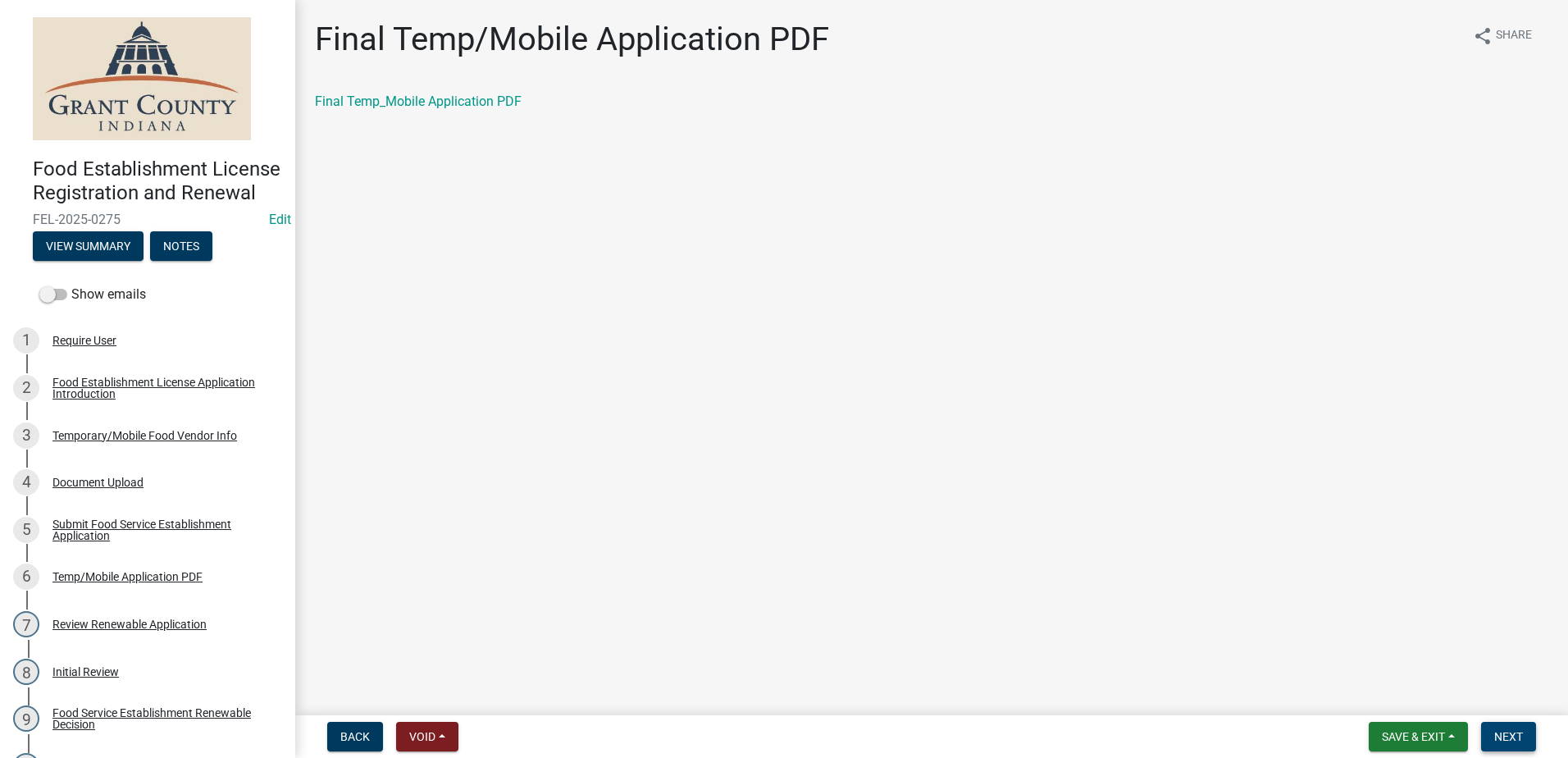
click at [1488, 726] on button "Next" at bounding box center [1509, 736] width 55 height 29
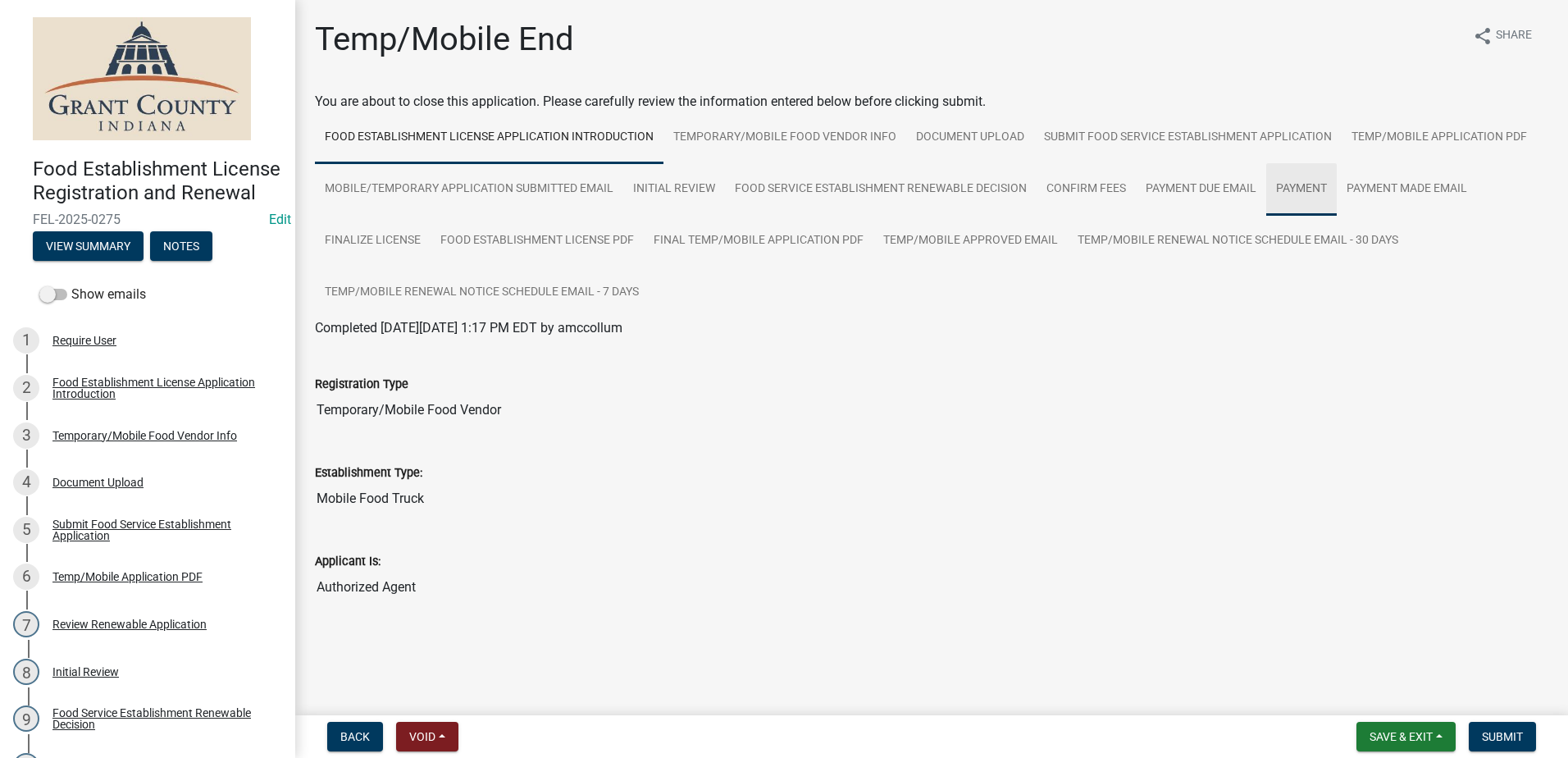
click at [1299, 187] on link "Payment" at bounding box center [1302, 189] width 71 height 53
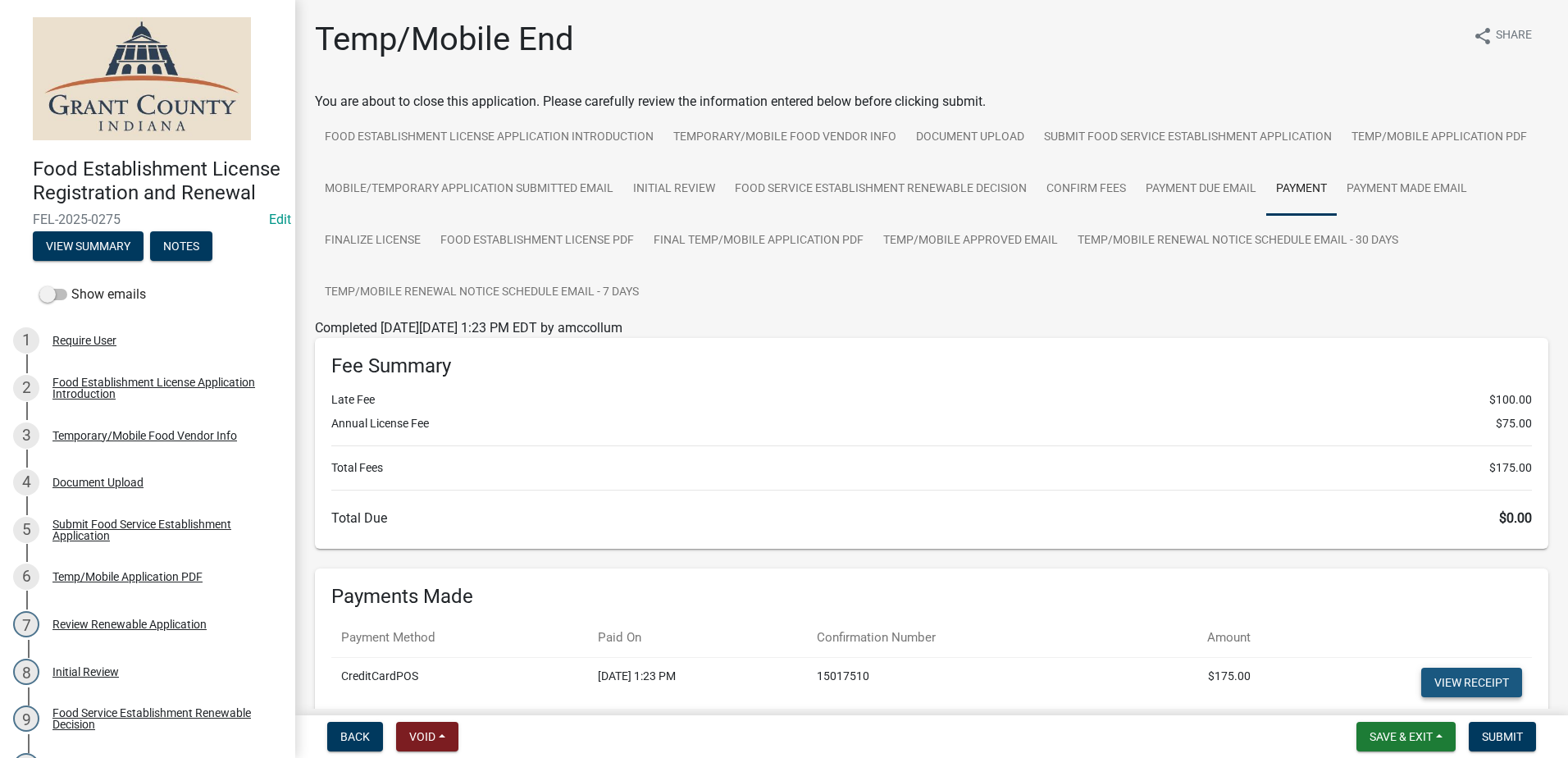
click at [1479, 675] on link "View receipt" at bounding box center [1471, 682] width 101 height 29
click at [1512, 730] on span "Submit" at bounding box center [1503, 736] width 41 height 13
